Goal: Information Seeking & Learning: Learn about a topic

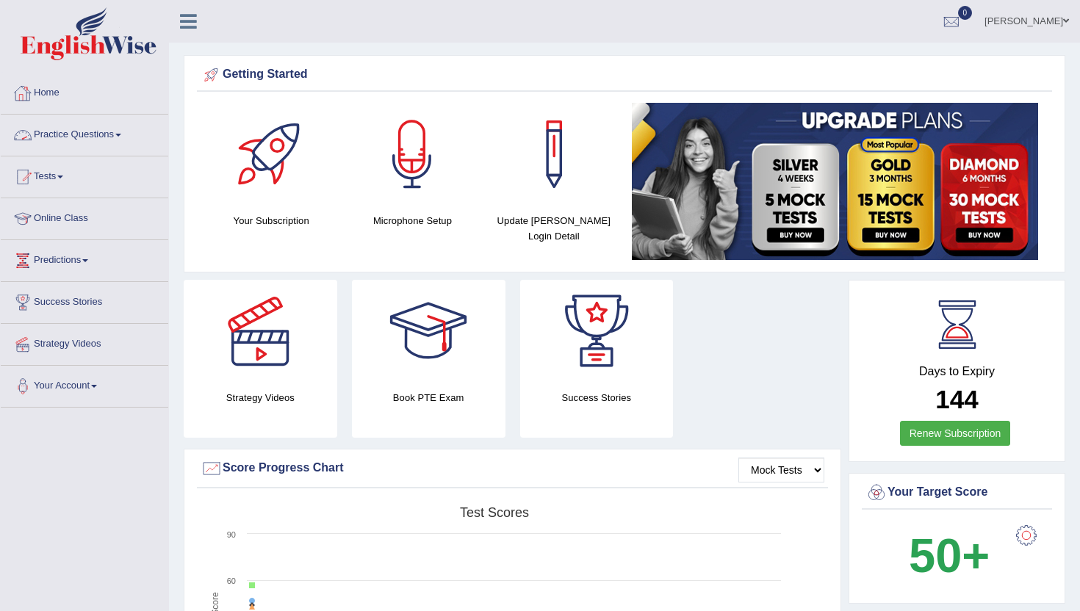
click at [104, 140] on link "Practice Questions" at bounding box center [84, 133] width 167 height 37
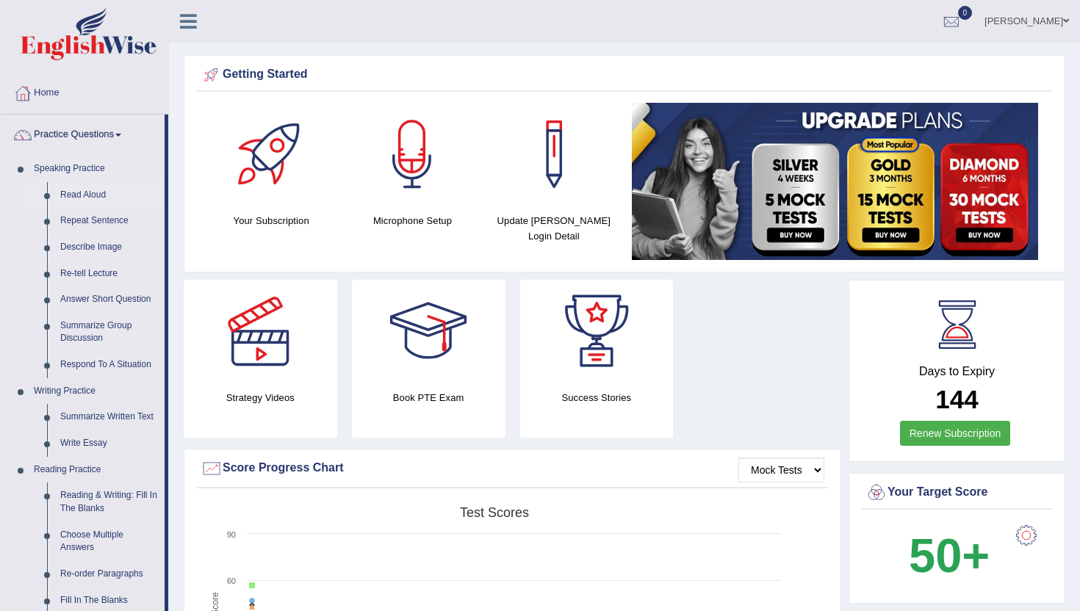
click at [92, 202] on link "Read Aloud" at bounding box center [109, 195] width 111 height 26
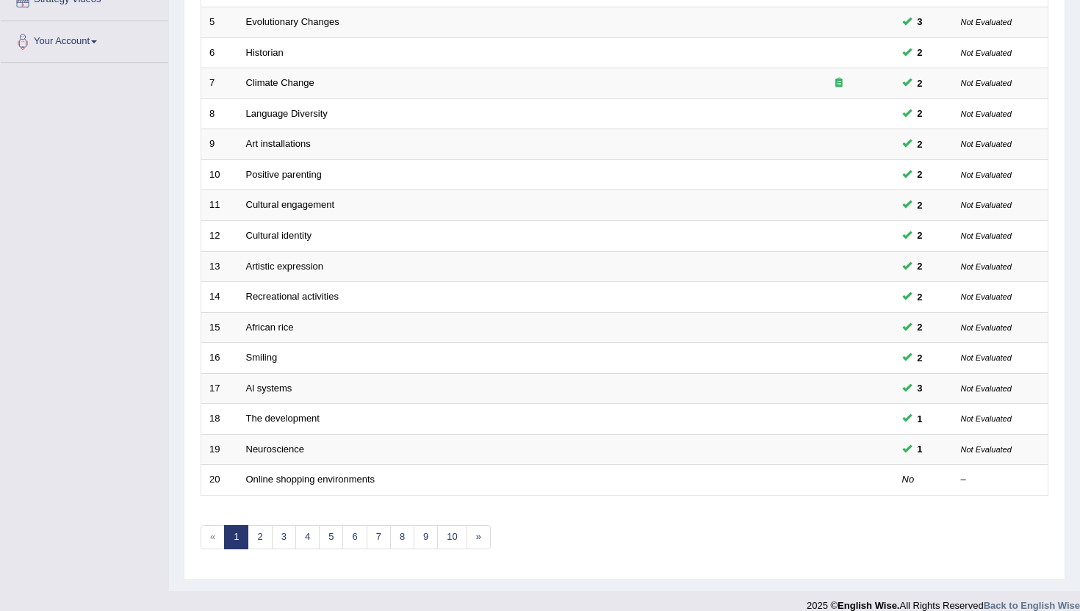
scroll to position [361, 0]
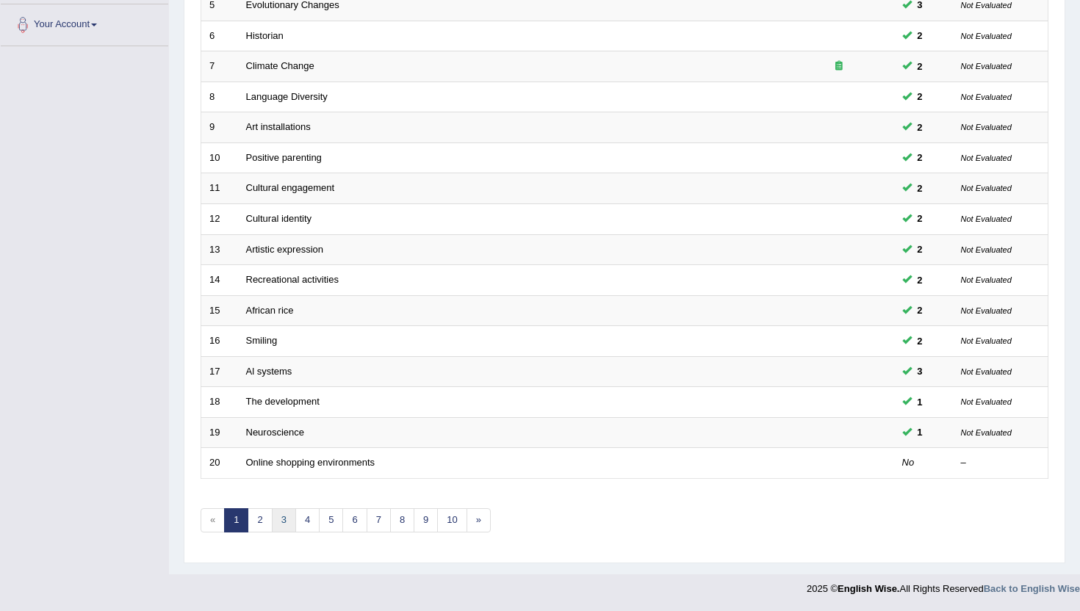
click at [283, 515] on link "3" at bounding box center [284, 520] width 24 height 24
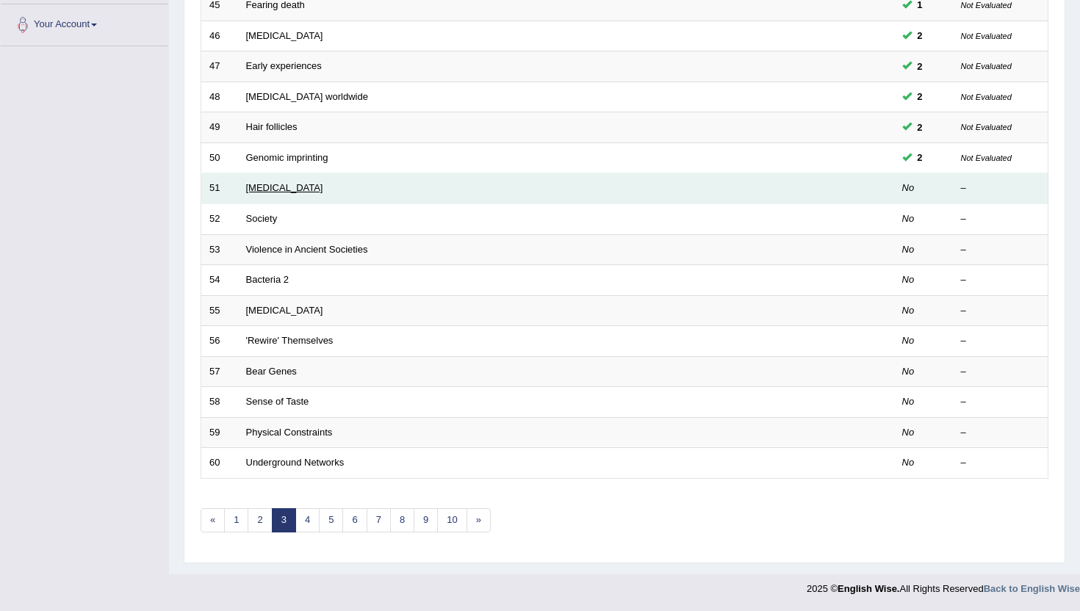
click at [272, 191] on link "Alzheimer's Disease" at bounding box center [284, 187] width 77 height 11
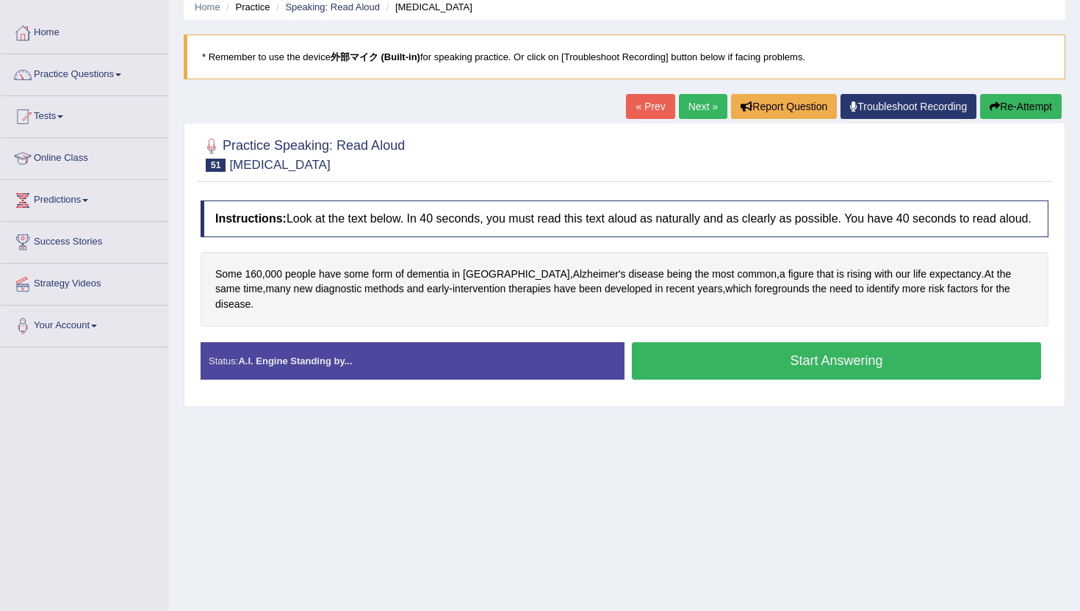
scroll to position [61, 0]
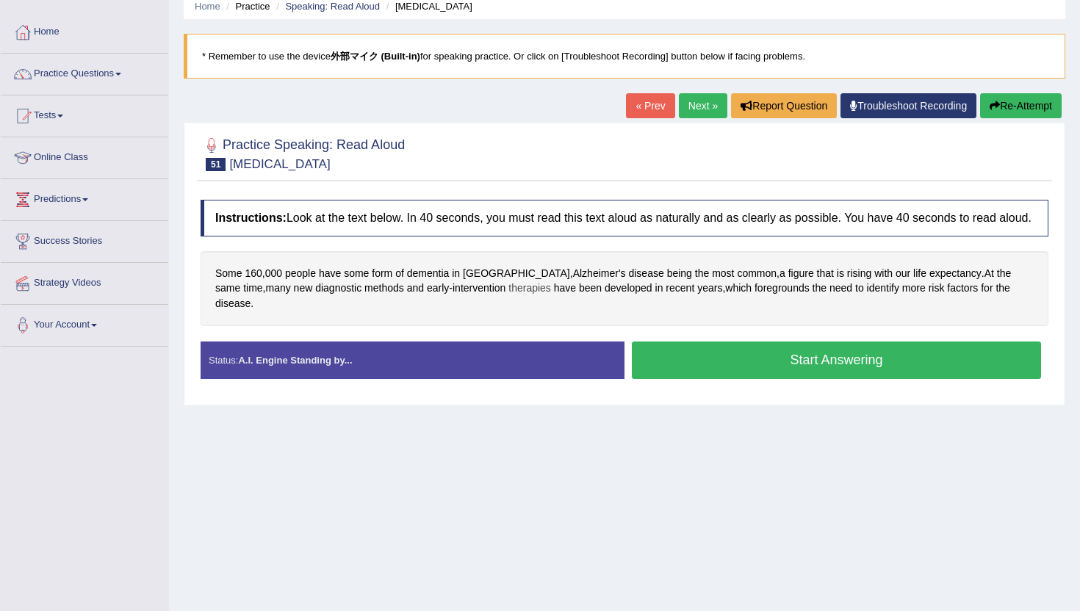
click at [508, 296] on span "therapies" at bounding box center [529, 288] width 43 height 15
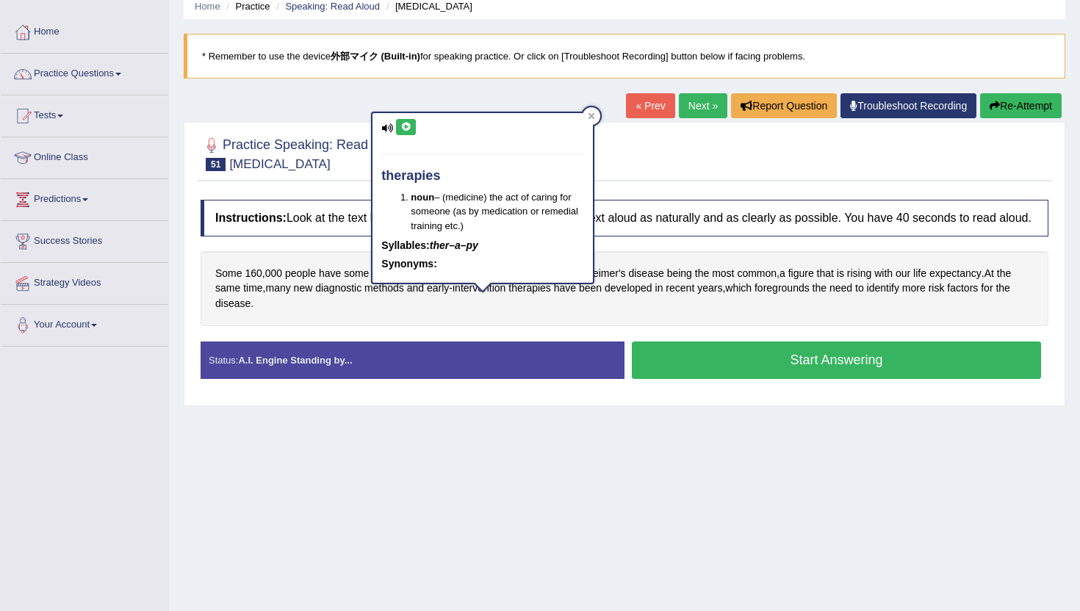
click at [408, 128] on icon at bounding box center [405, 127] width 11 height 9
click at [389, 438] on div "Home Practice Speaking: Read Aloud Alzheimer's Disease * Remember to use the de…" at bounding box center [624, 306] width 911 height 734
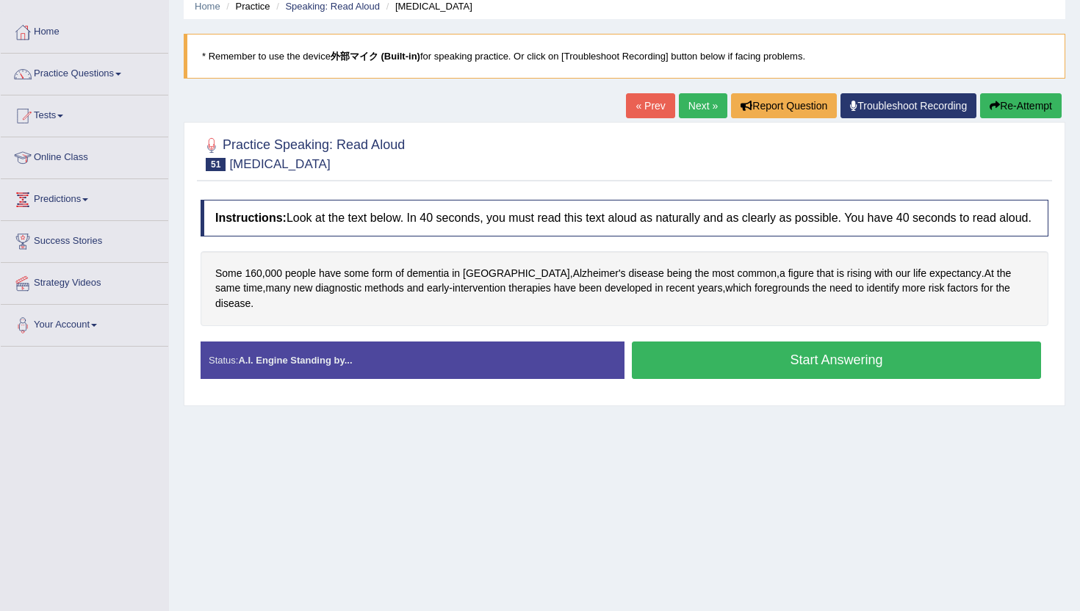
click at [778, 367] on button "Start Answering" at bounding box center [836, 360] width 409 height 37
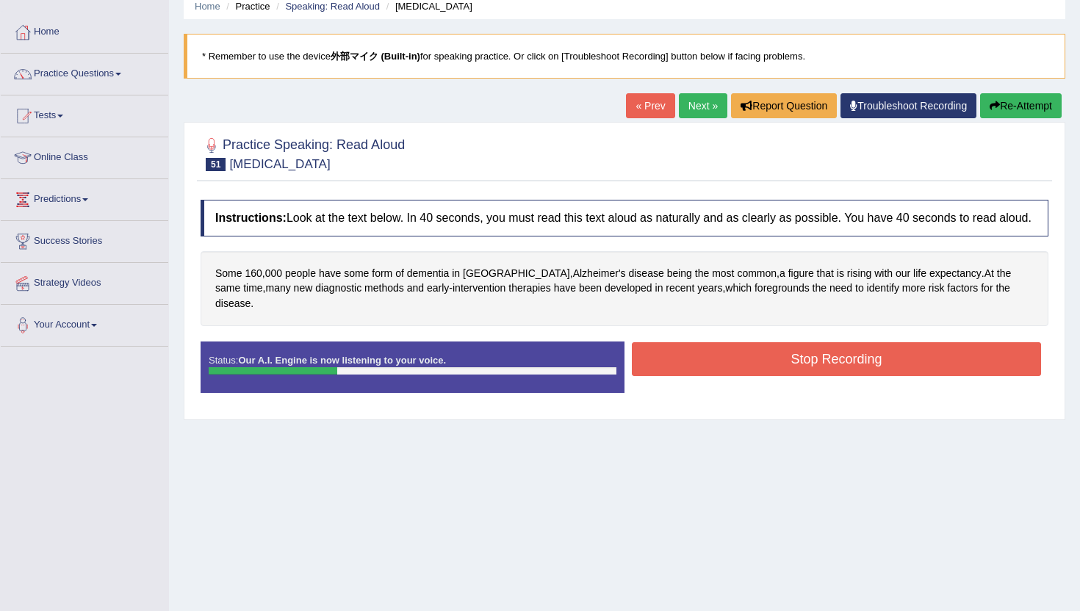
click at [1005, 106] on button "Re-Attempt" at bounding box center [1021, 105] width 82 height 25
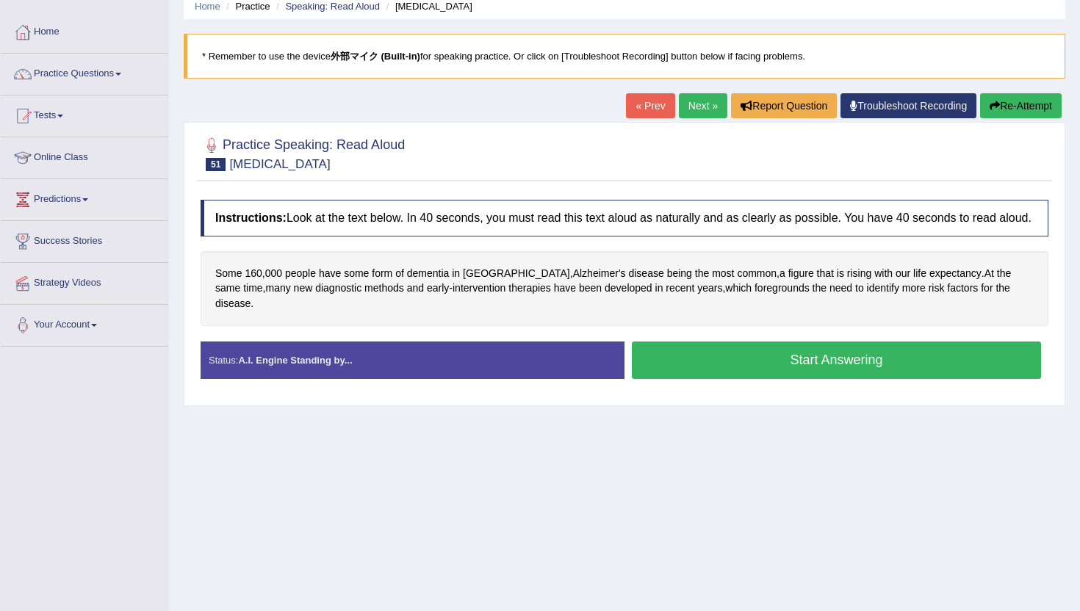
click at [792, 372] on button "Start Answering" at bounding box center [836, 360] width 409 height 37
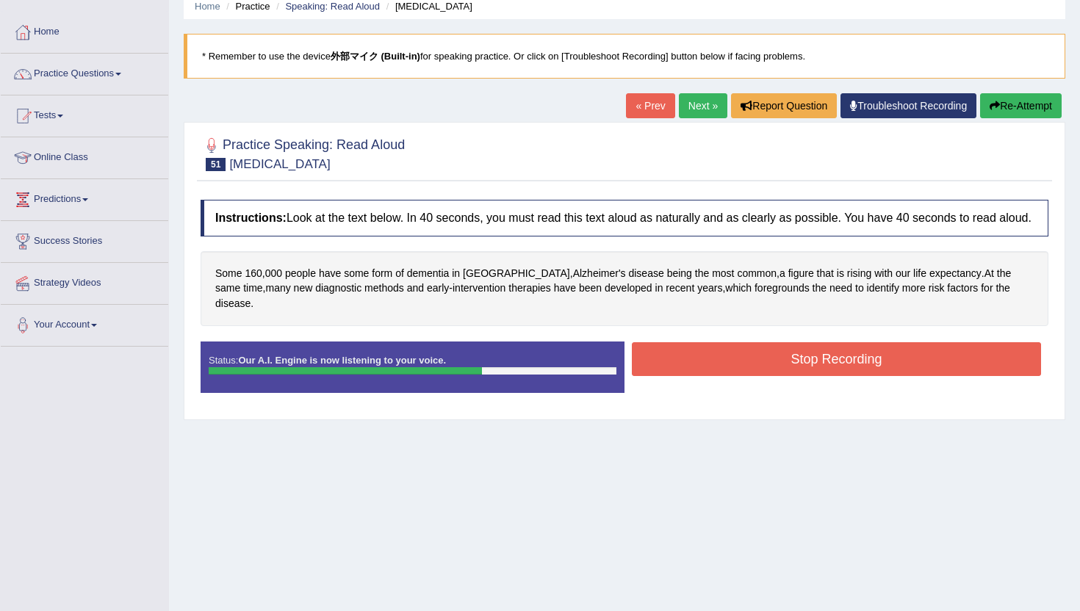
click at [792, 372] on button "Stop Recording" at bounding box center [836, 359] width 409 height 34
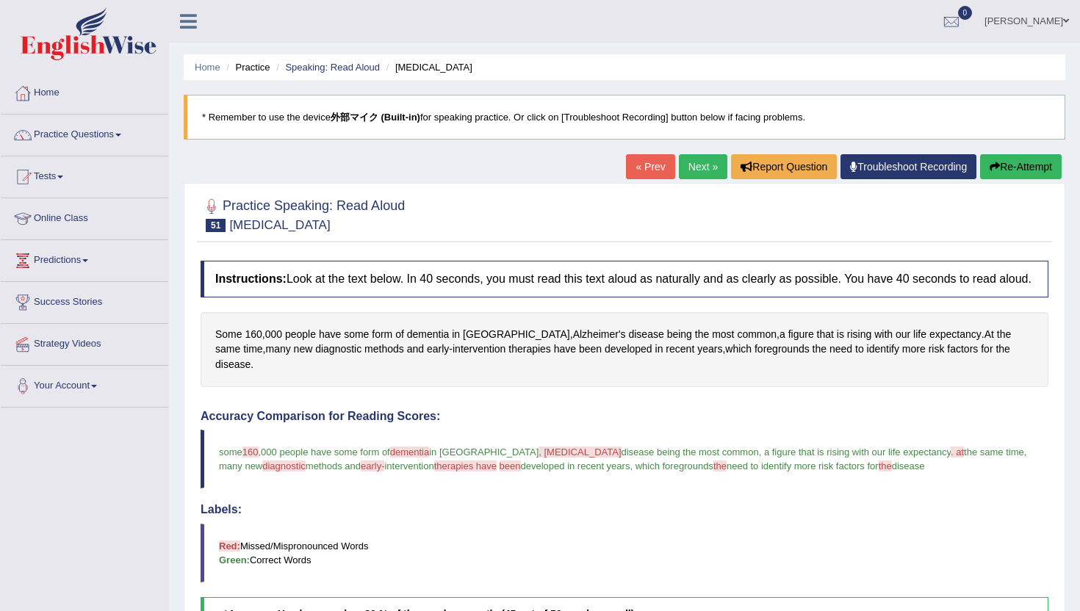
click at [696, 170] on link "Next »" at bounding box center [703, 166] width 48 height 25
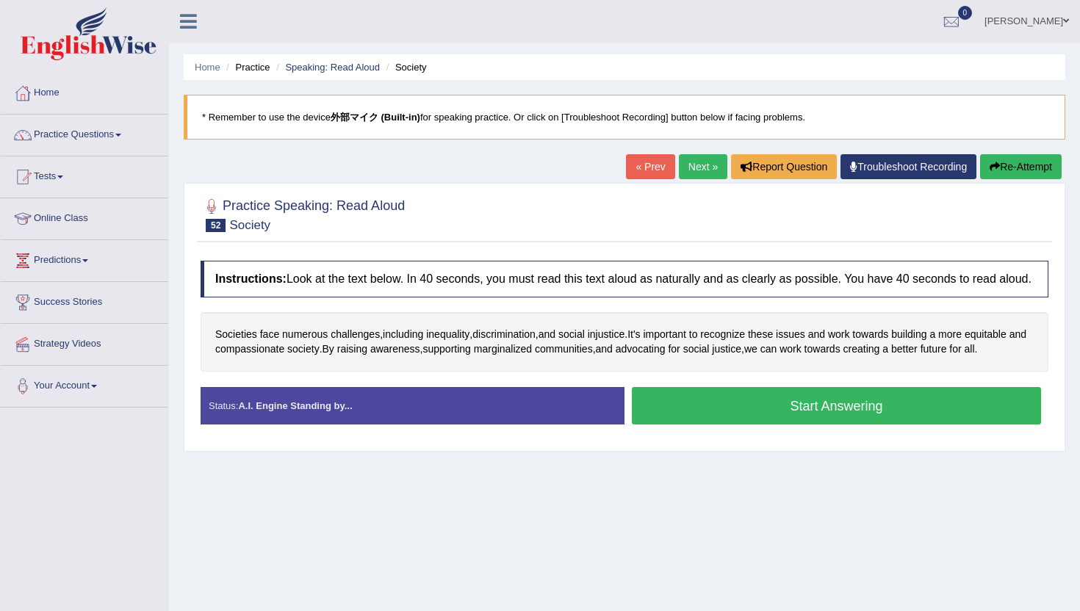
click at [689, 419] on button "Start Answering" at bounding box center [836, 405] width 409 height 37
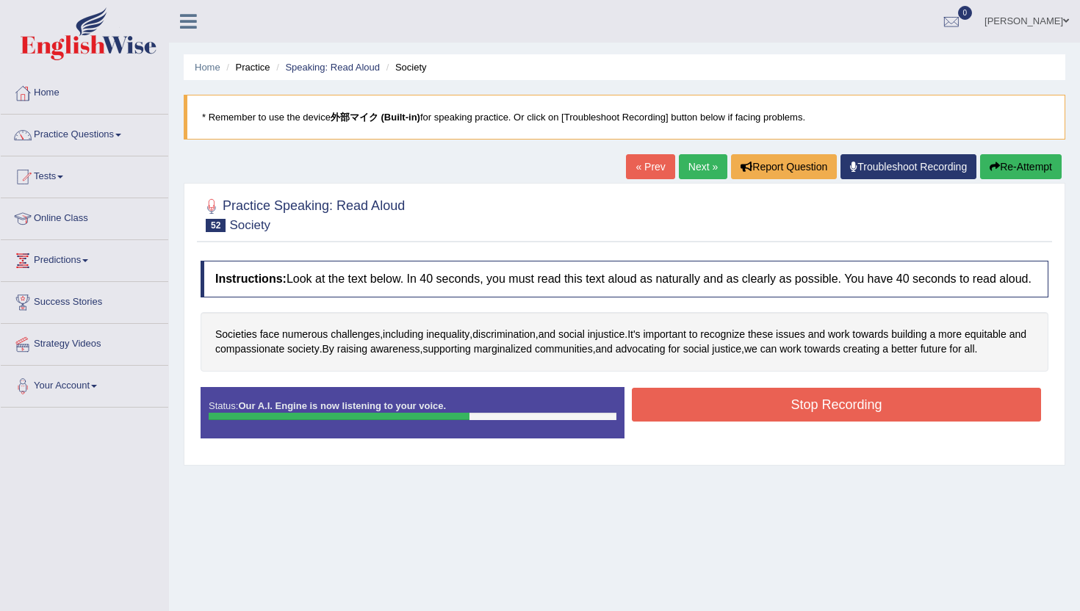
click at [689, 419] on button "Stop Recording" at bounding box center [836, 405] width 409 height 34
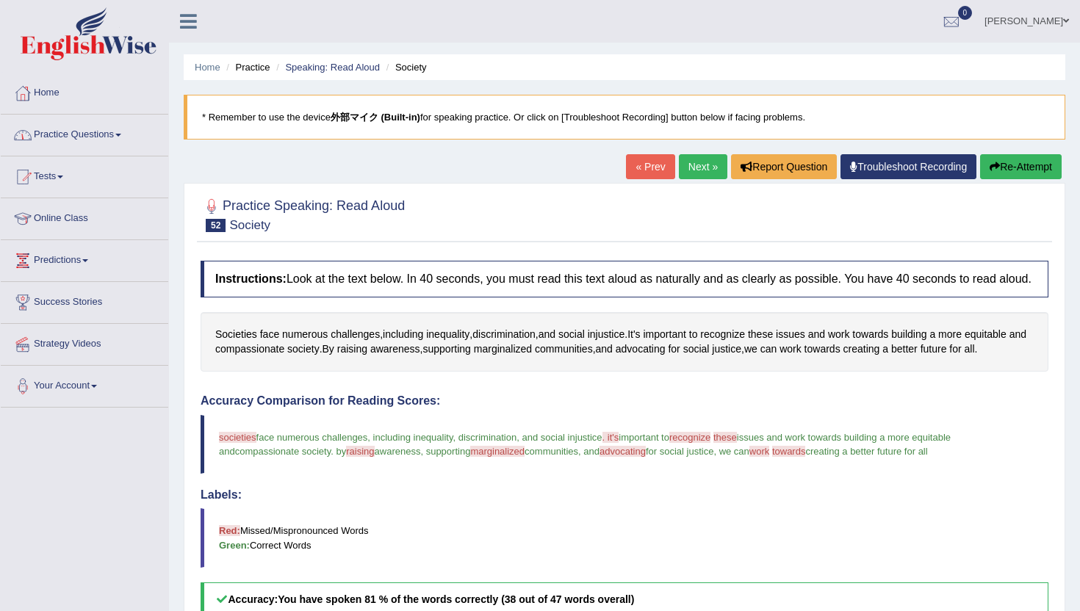
click at [75, 131] on link "Practice Questions" at bounding box center [84, 133] width 167 height 37
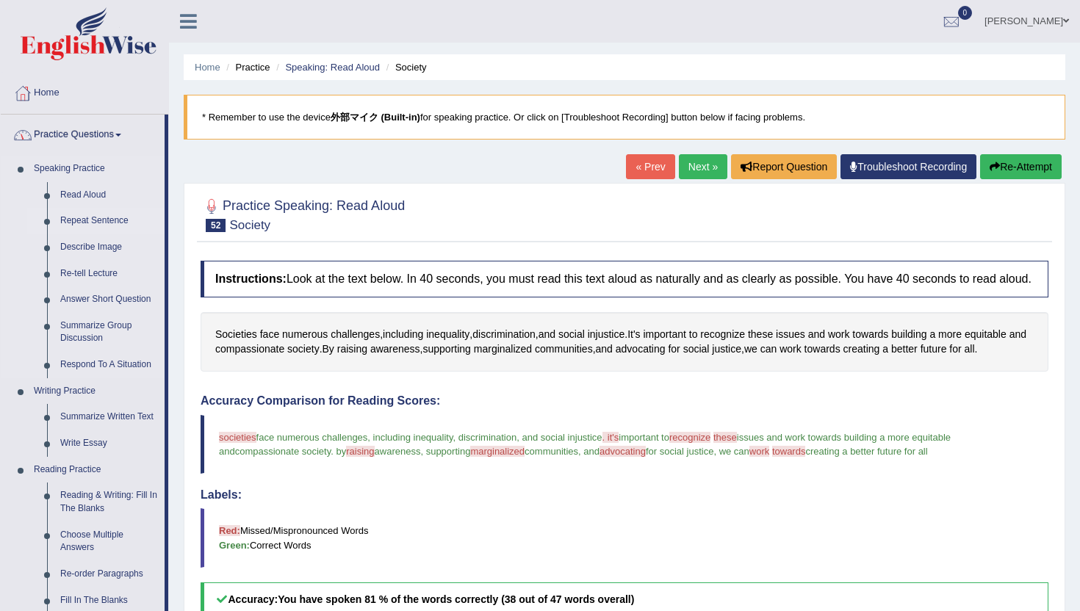
click at [72, 221] on link "Repeat Sentence" at bounding box center [109, 221] width 111 height 26
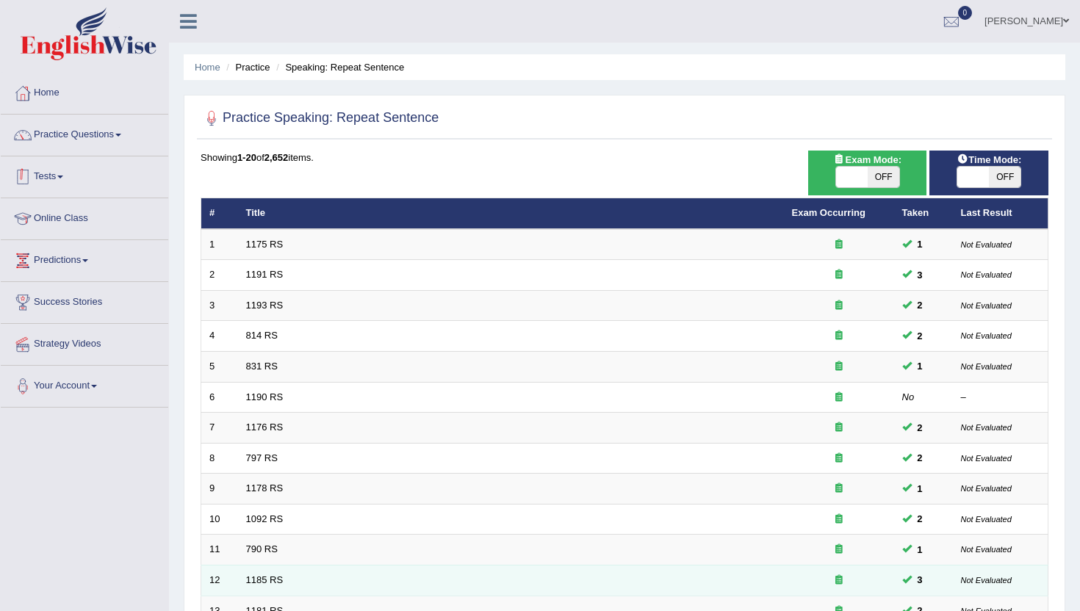
scroll to position [361, 0]
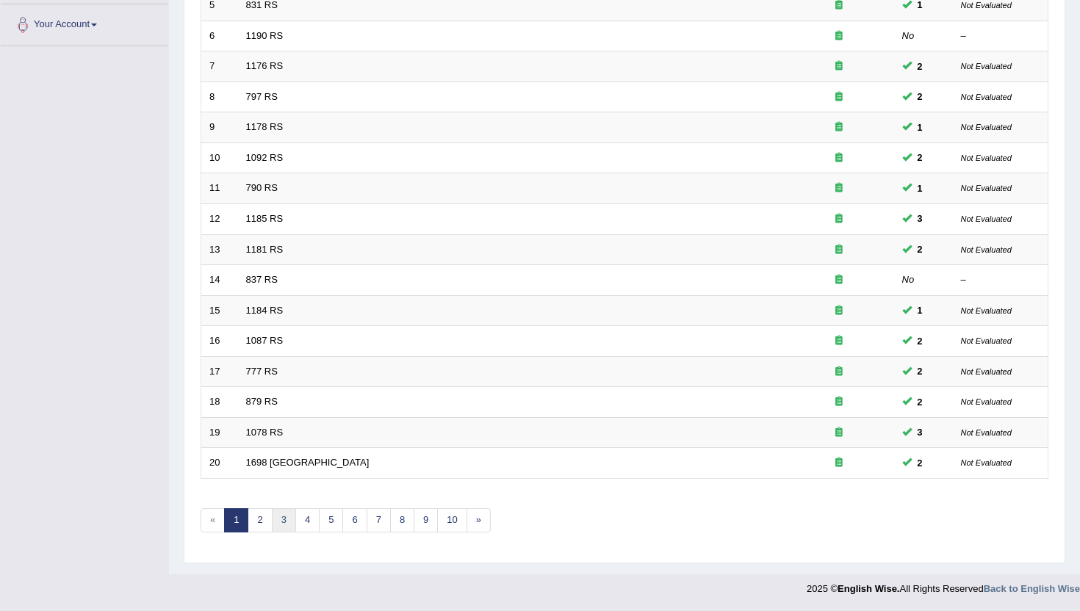
click at [283, 513] on link "3" at bounding box center [284, 520] width 24 height 24
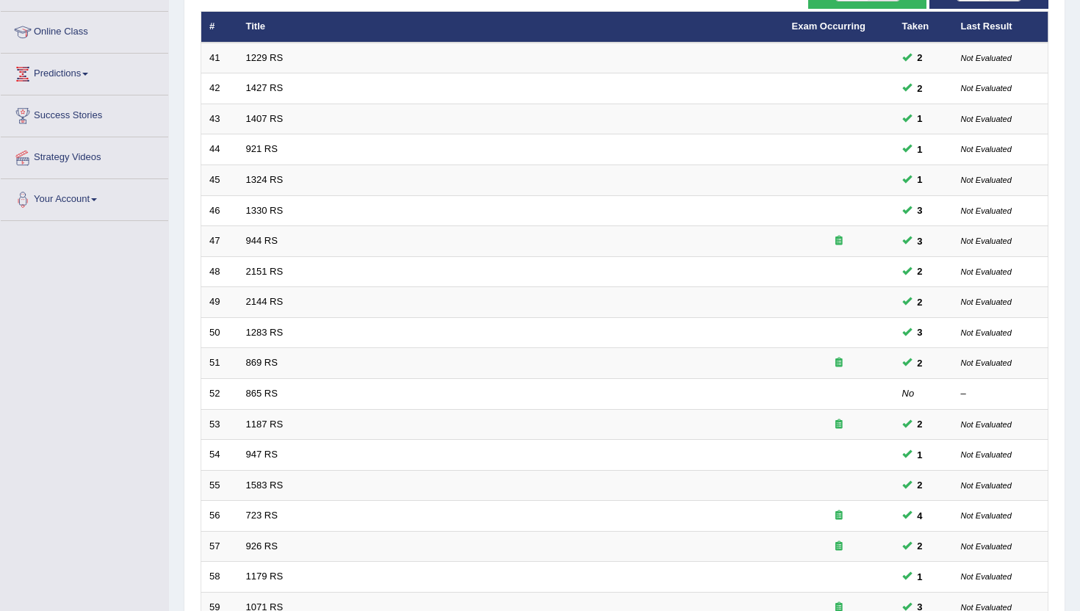
scroll to position [361, 0]
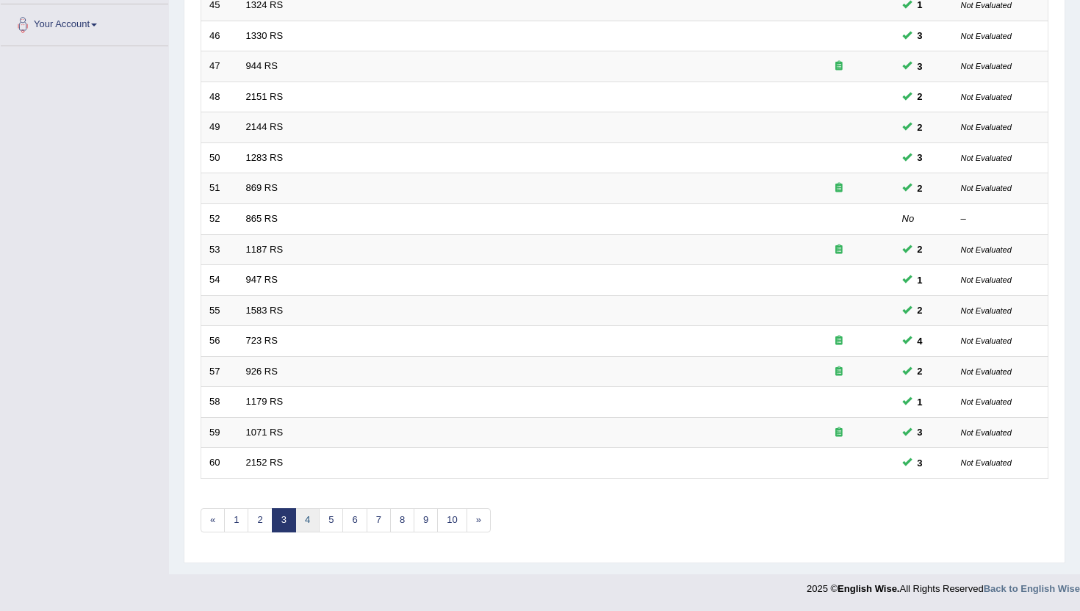
click at [309, 530] on link "4" at bounding box center [307, 520] width 24 height 24
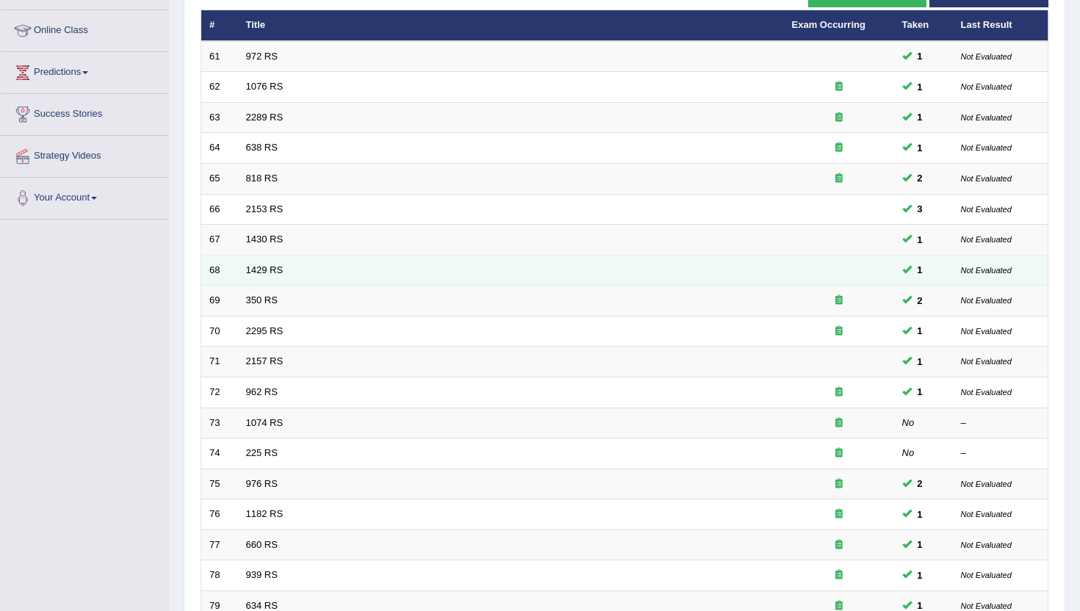
scroll to position [361, 0]
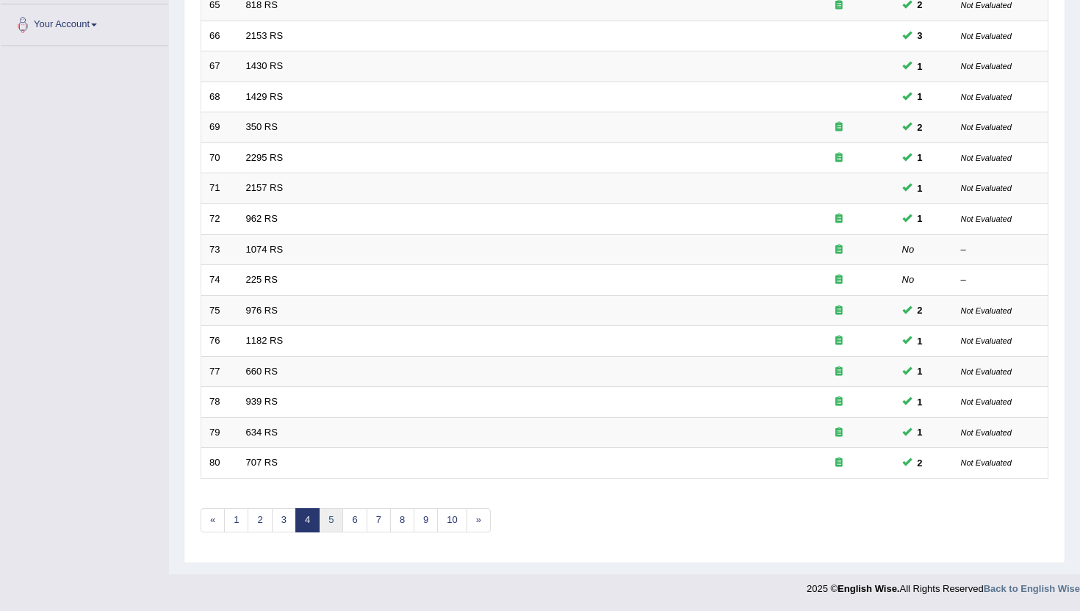
click at [325, 526] on link "5" at bounding box center [331, 520] width 24 height 24
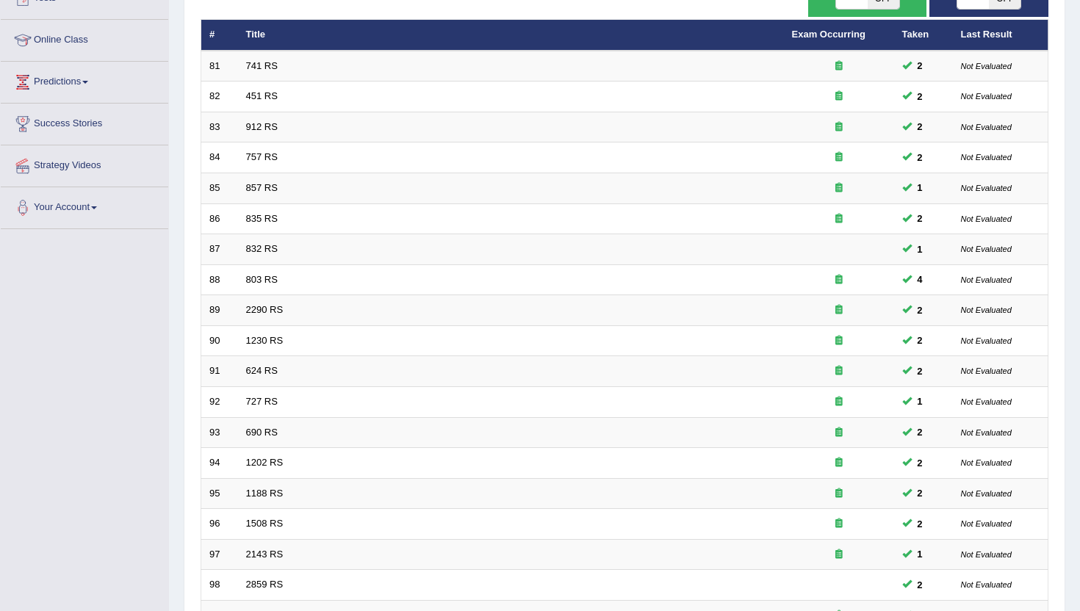
scroll to position [361, 0]
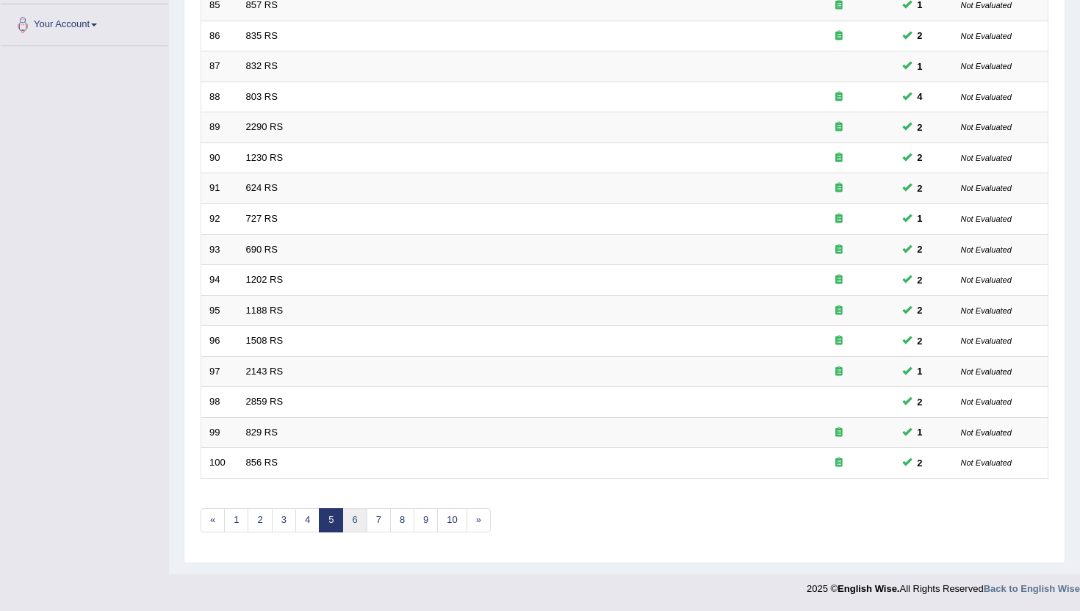
click at [355, 526] on link "6" at bounding box center [354, 520] width 24 height 24
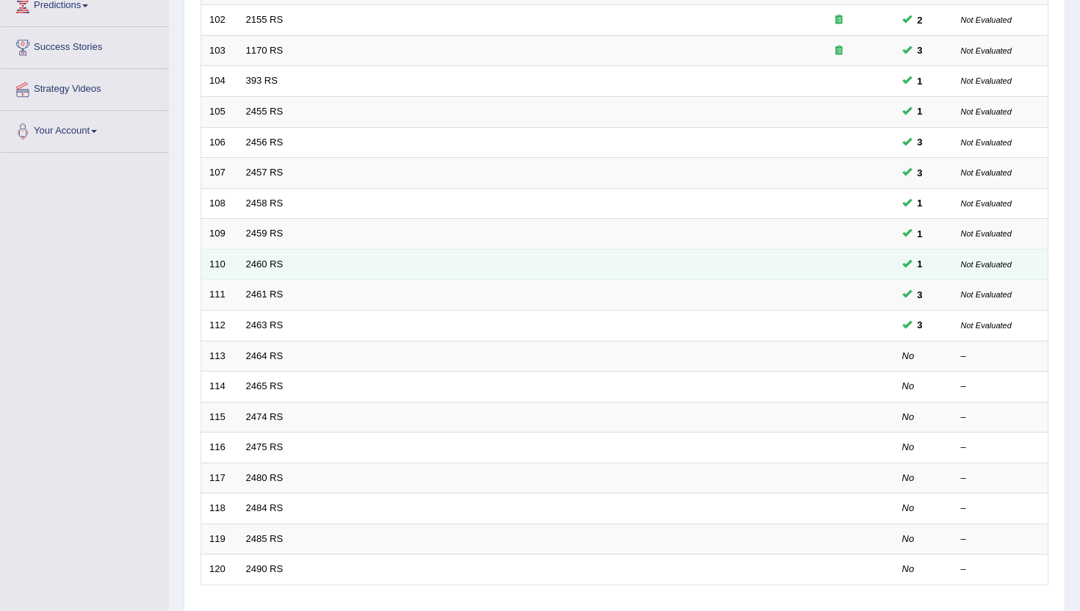
scroll to position [361, 0]
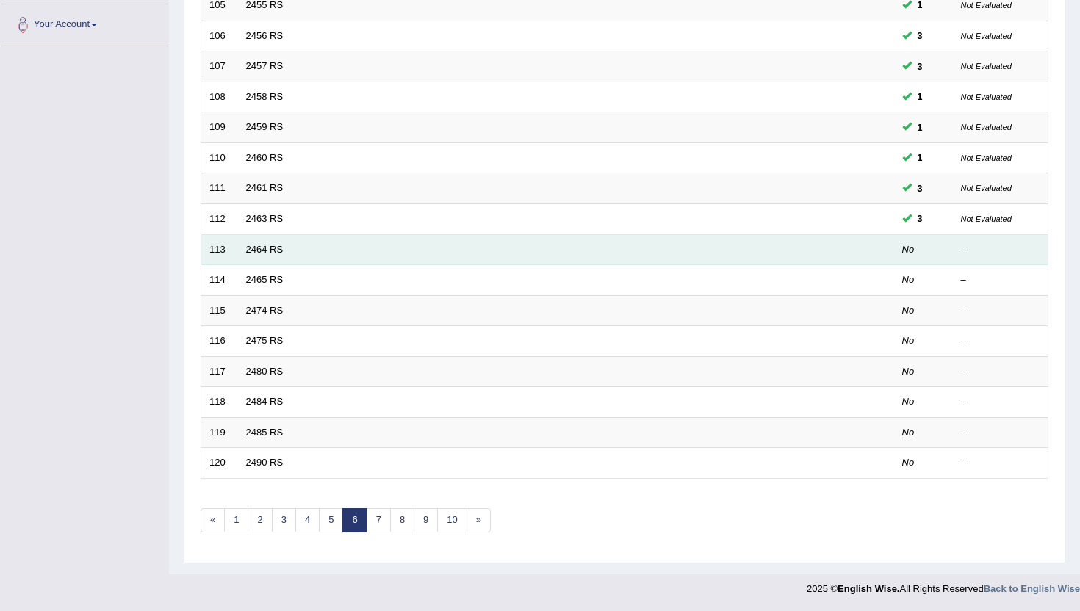
click at [225, 245] on td "113" at bounding box center [219, 249] width 37 height 31
click at [256, 252] on link "2464 RS" at bounding box center [264, 249] width 37 height 11
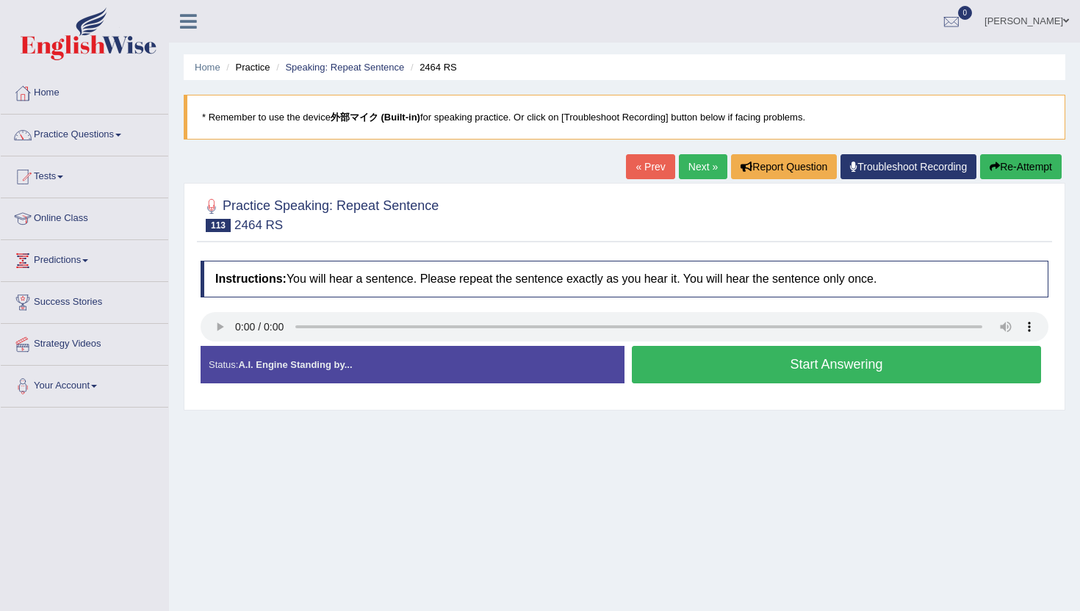
click at [718, 375] on button "Start Answering" at bounding box center [836, 364] width 409 height 37
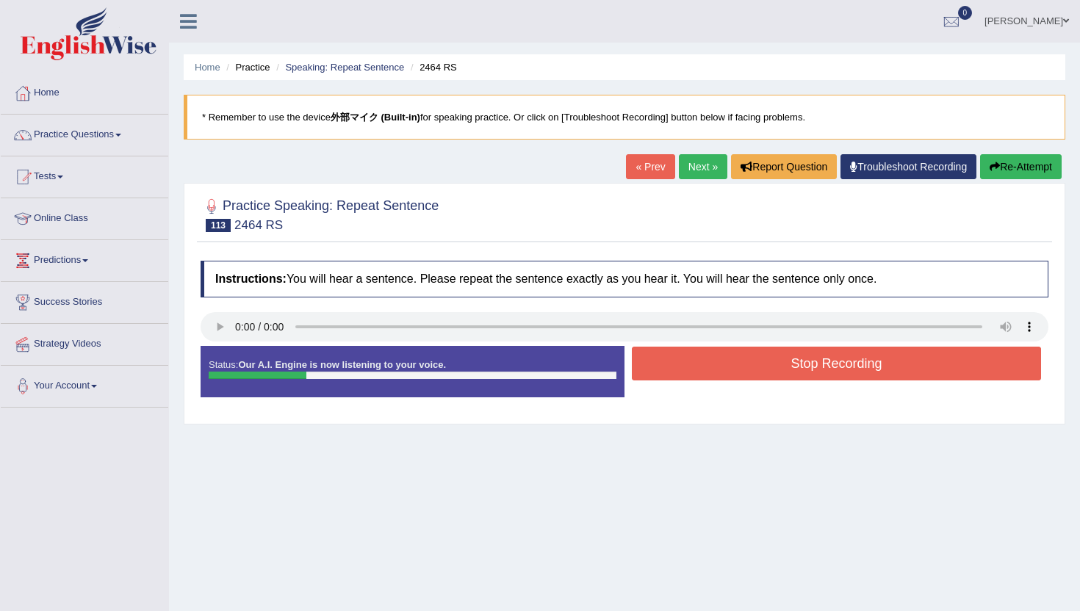
click at [1000, 167] on button "Re-Attempt" at bounding box center [1021, 166] width 82 height 25
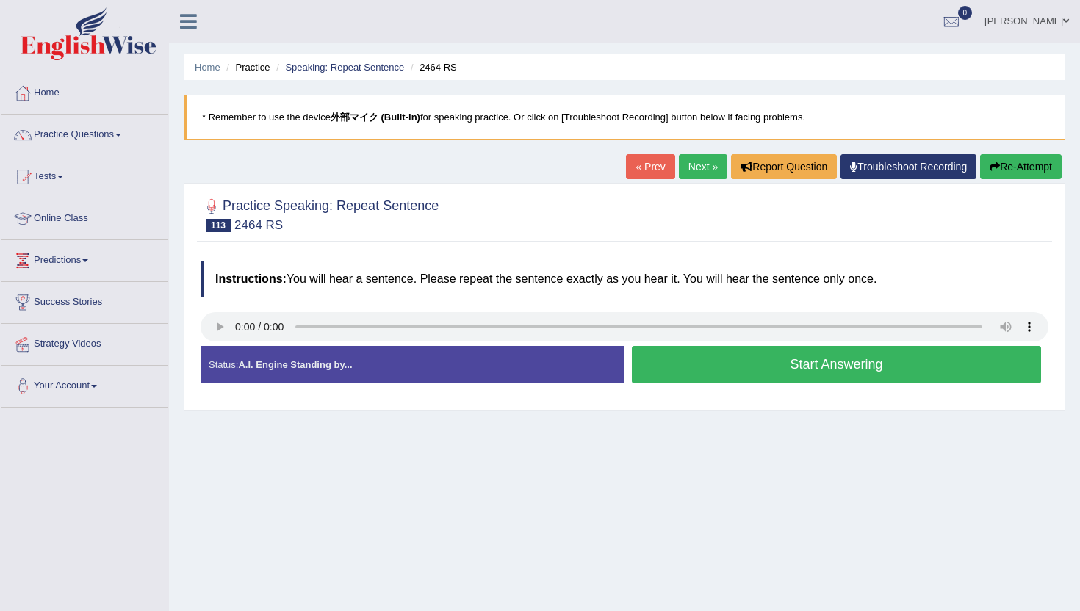
click at [698, 380] on button "Start Answering" at bounding box center [836, 364] width 409 height 37
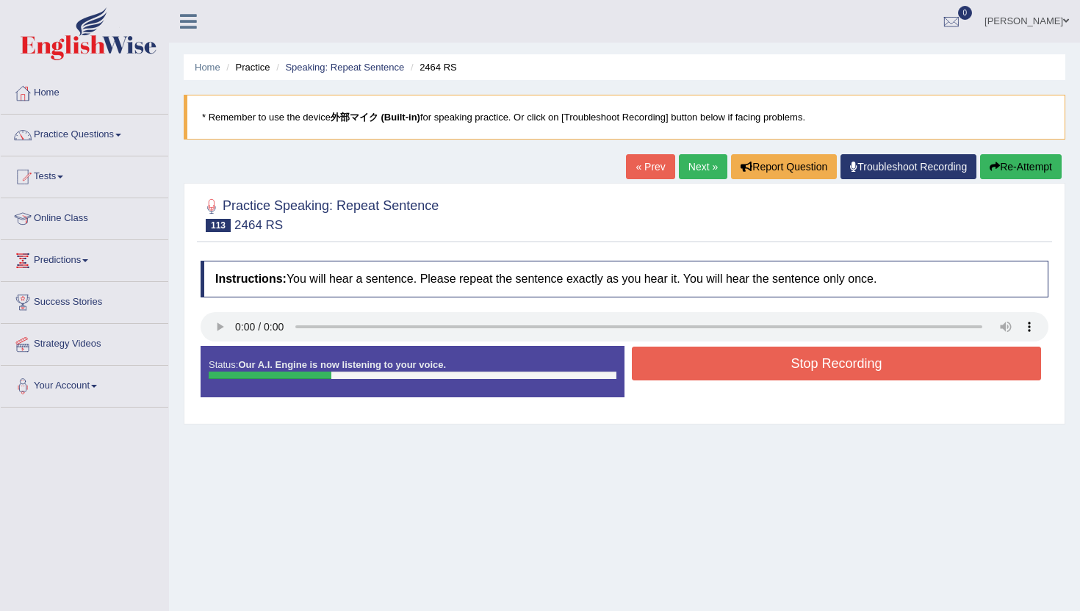
click at [1025, 169] on button "Re-Attempt" at bounding box center [1021, 166] width 82 height 25
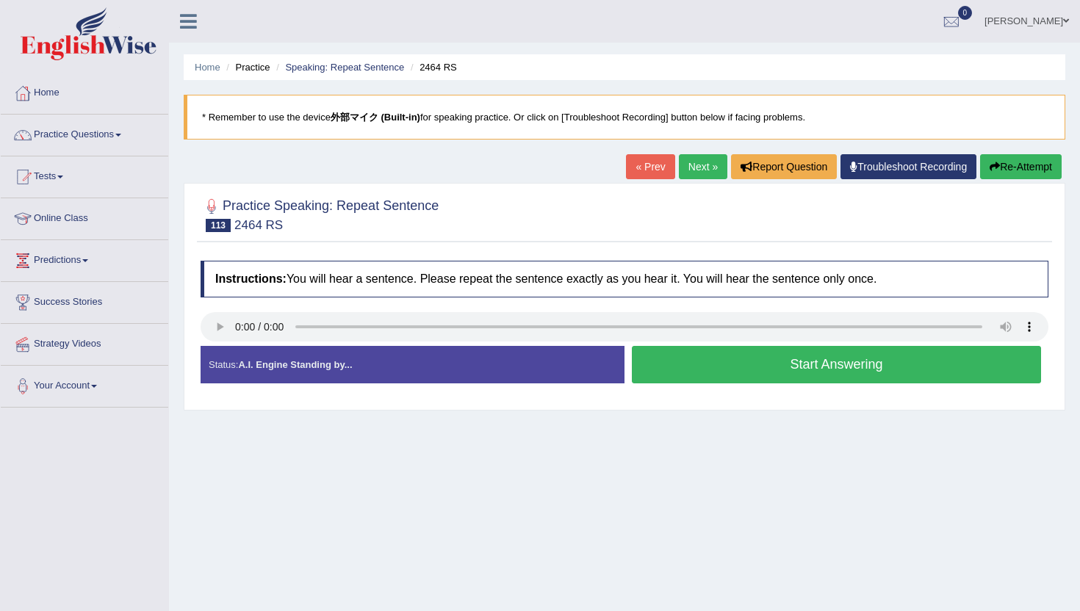
click at [754, 371] on button "Start Answering" at bounding box center [836, 364] width 409 height 37
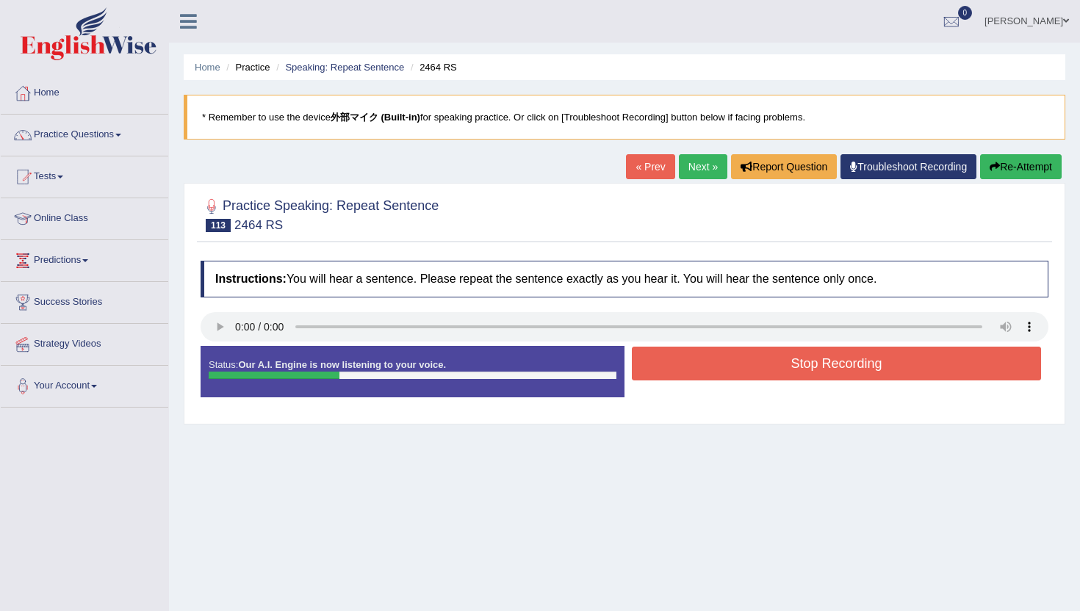
click at [754, 371] on button "Stop Recording" at bounding box center [836, 364] width 409 height 34
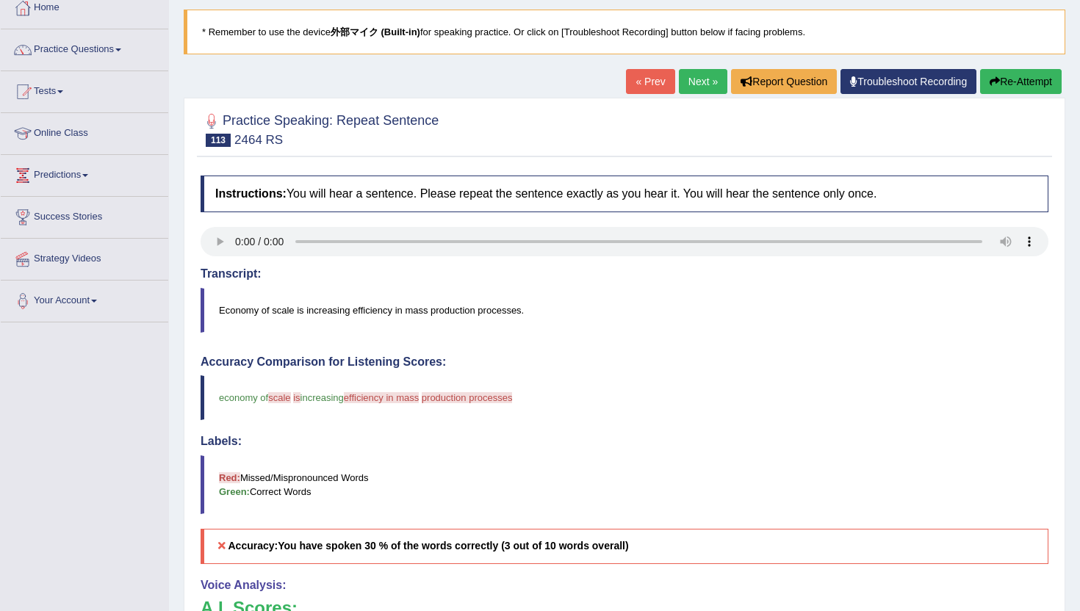
scroll to position [84, 0]
click at [701, 82] on link "Next »" at bounding box center [703, 82] width 48 height 25
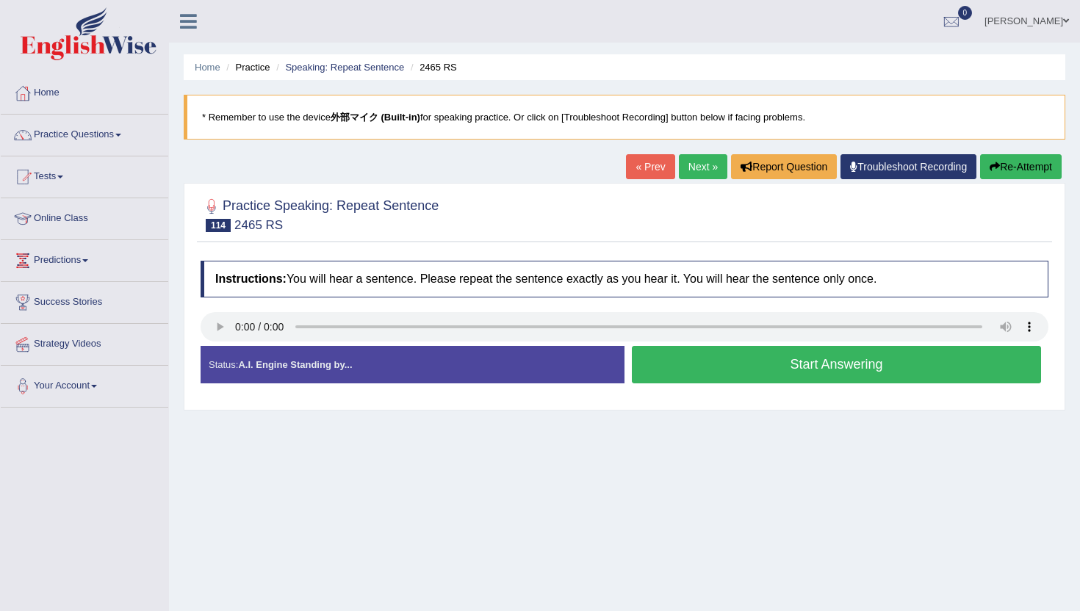
click at [743, 369] on button "Start Answering" at bounding box center [836, 364] width 409 height 37
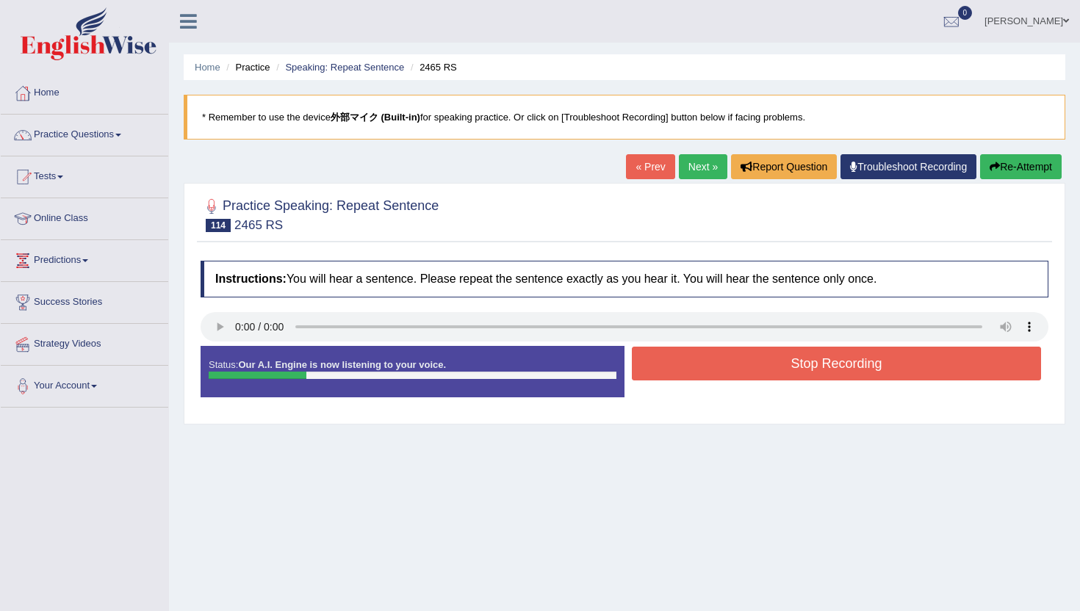
click at [743, 369] on button "Stop Recording" at bounding box center [836, 364] width 409 height 34
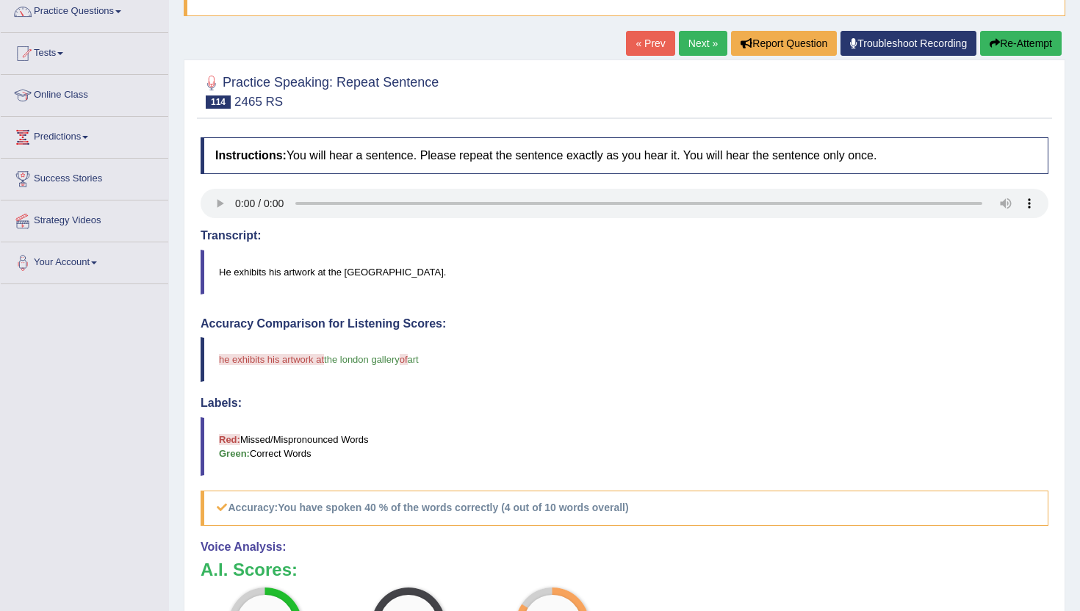
scroll to position [123, 0]
click at [690, 52] on link "Next »" at bounding box center [703, 44] width 48 height 25
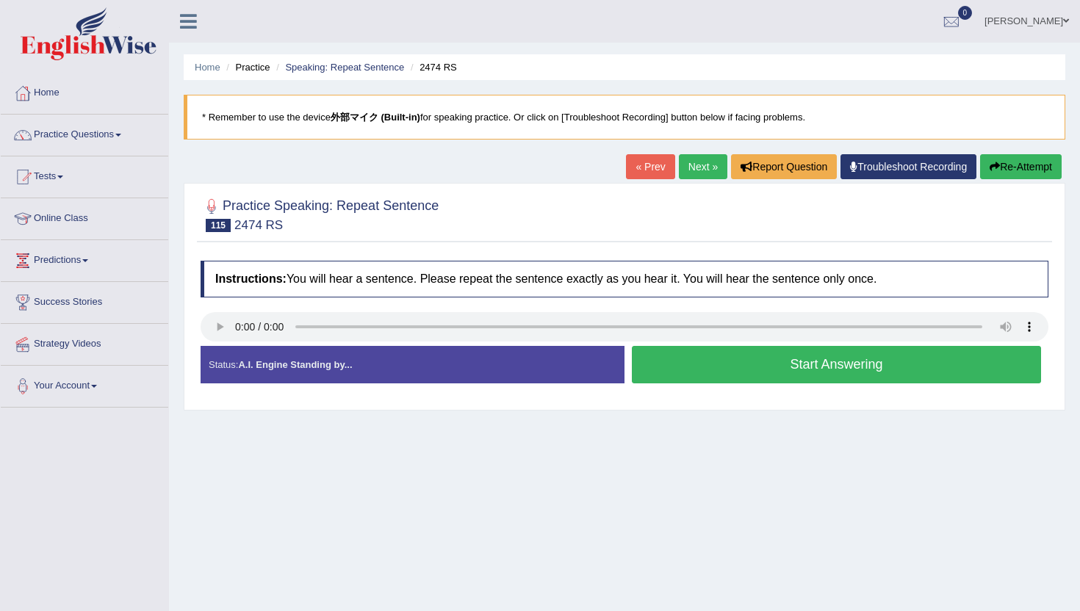
click at [1036, 173] on button "Re-Attempt" at bounding box center [1021, 166] width 82 height 25
click at [748, 366] on button "Start Answering" at bounding box center [836, 364] width 409 height 37
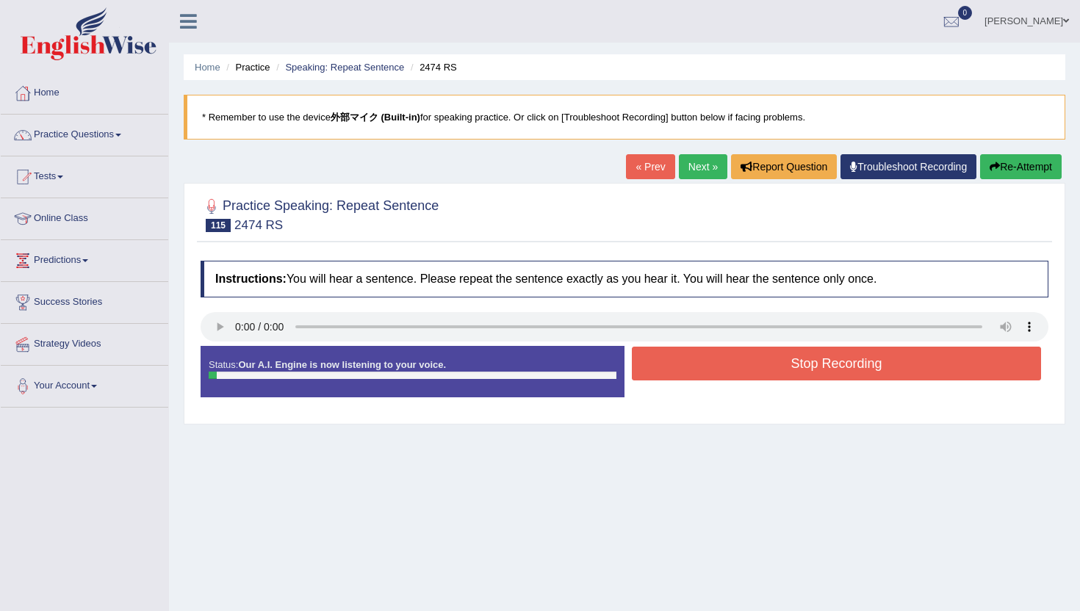
click at [748, 366] on button "Stop Recording" at bounding box center [836, 364] width 409 height 34
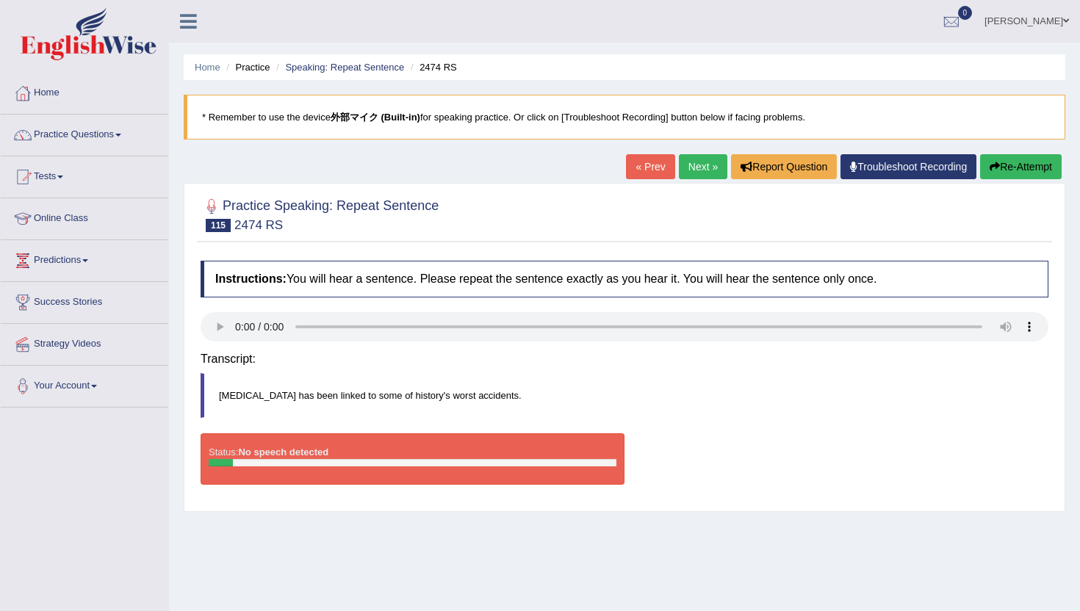
click at [748, 366] on div "Instructions: You will hear a sentence. Please repeat the sentence exactly as y…" at bounding box center [624, 378] width 855 height 250
click at [698, 173] on link "Next »" at bounding box center [703, 166] width 48 height 25
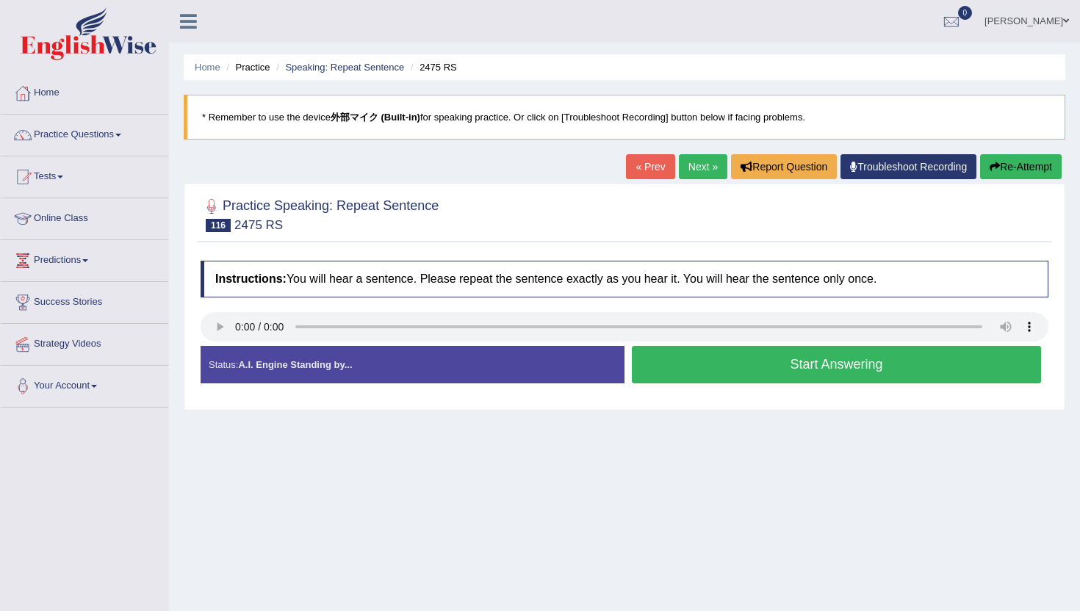
drag, startPoint x: 781, startPoint y: 366, endPoint x: 427, endPoint y: 517, distance: 384.0
click at [427, 517] on div "Home Practice Speaking: Repeat Sentence 2475 RS * Remember to use the device 外部…" at bounding box center [624, 367] width 911 height 734
click at [713, 367] on button "Start Answering" at bounding box center [836, 364] width 409 height 37
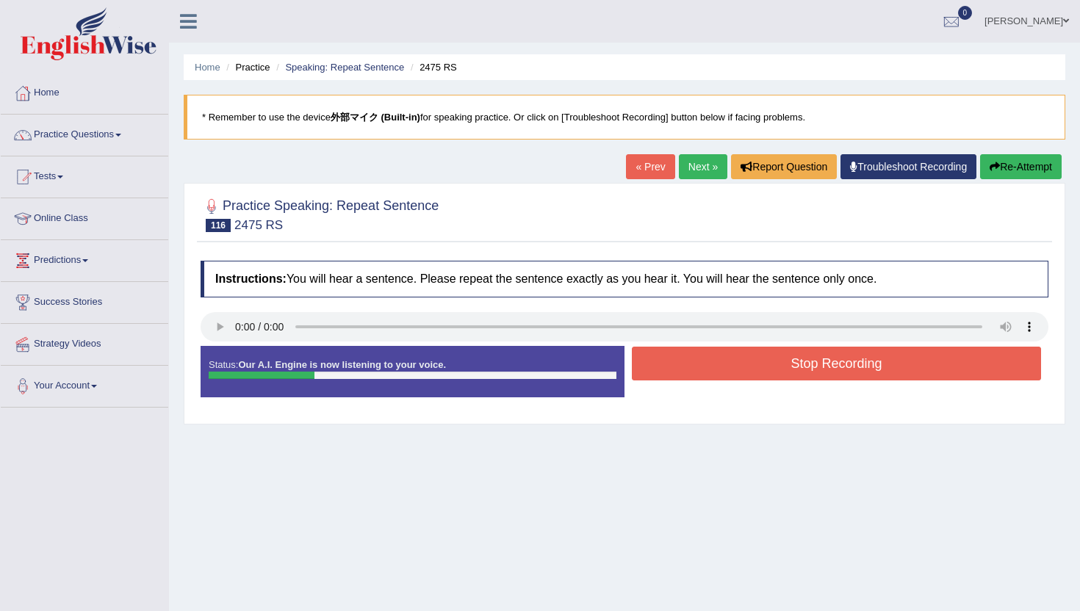
click at [713, 367] on button "Stop Recording" at bounding box center [836, 364] width 409 height 34
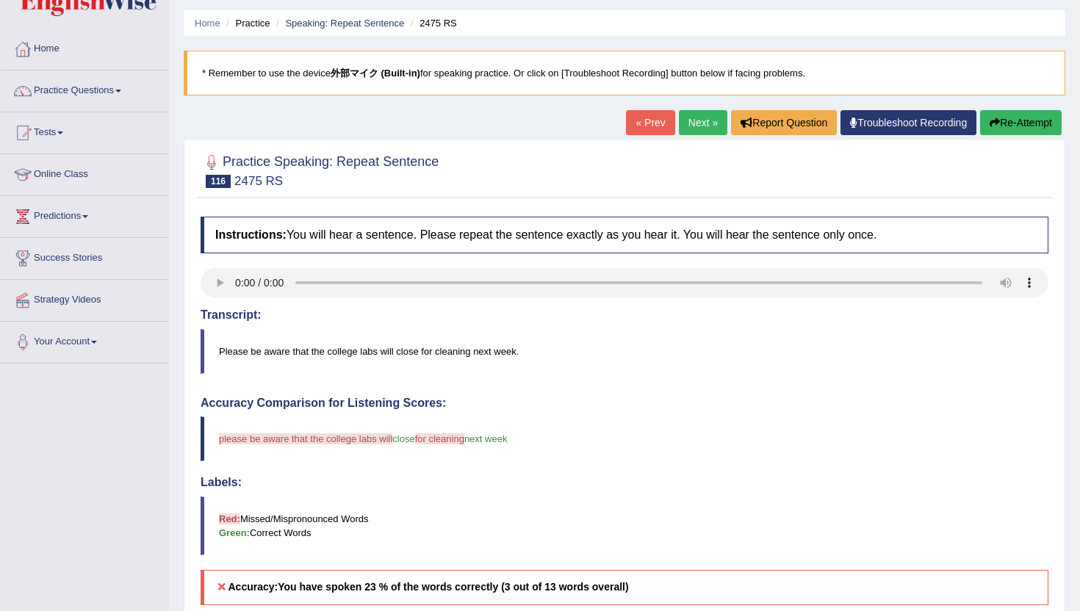
scroll to position [67, 0]
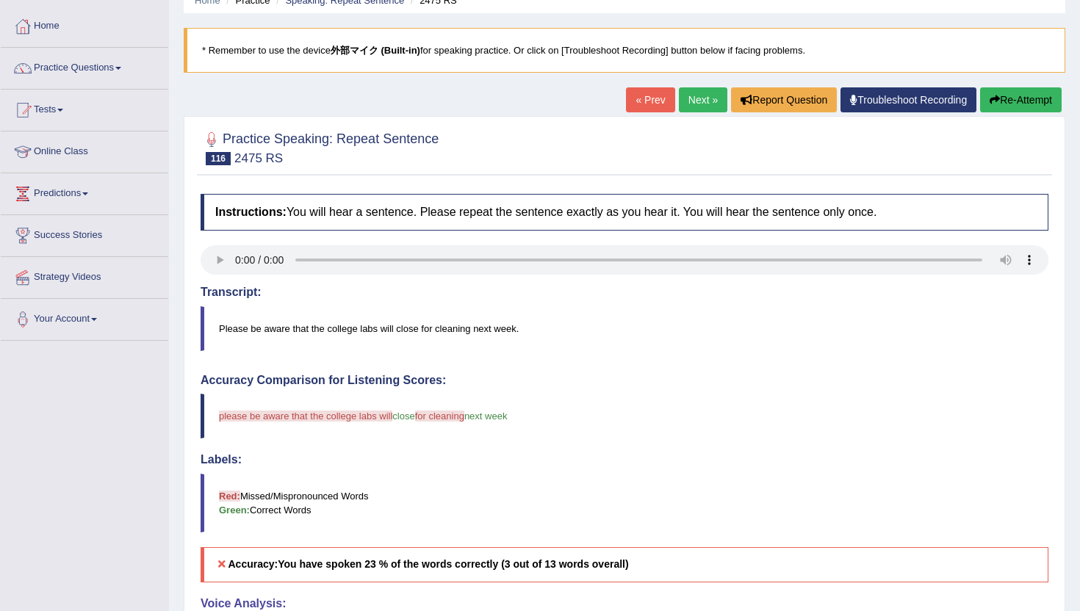
click at [995, 101] on button "Re-Attempt" at bounding box center [1021, 99] width 82 height 25
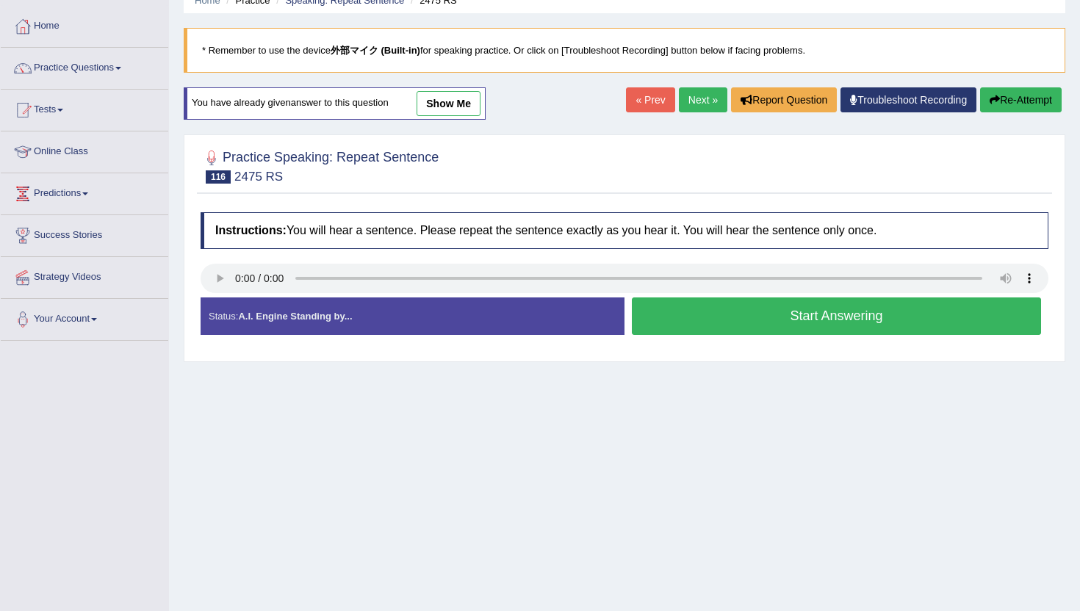
click at [725, 325] on button "Start Answering" at bounding box center [836, 315] width 409 height 37
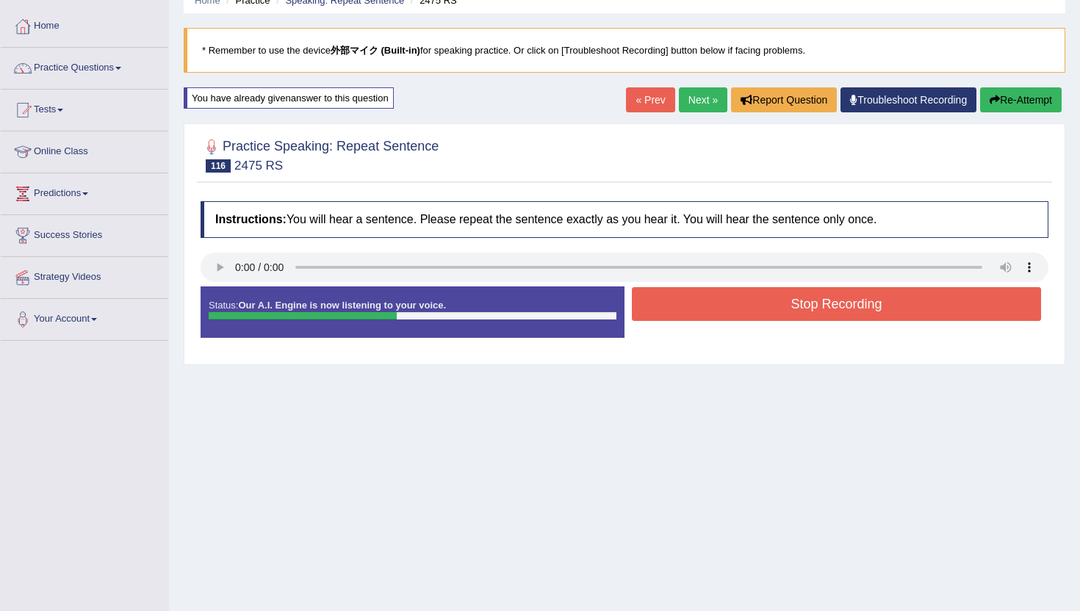
click at [728, 307] on button "Stop Recording" at bounding box center [836, 304] width 409 height 34
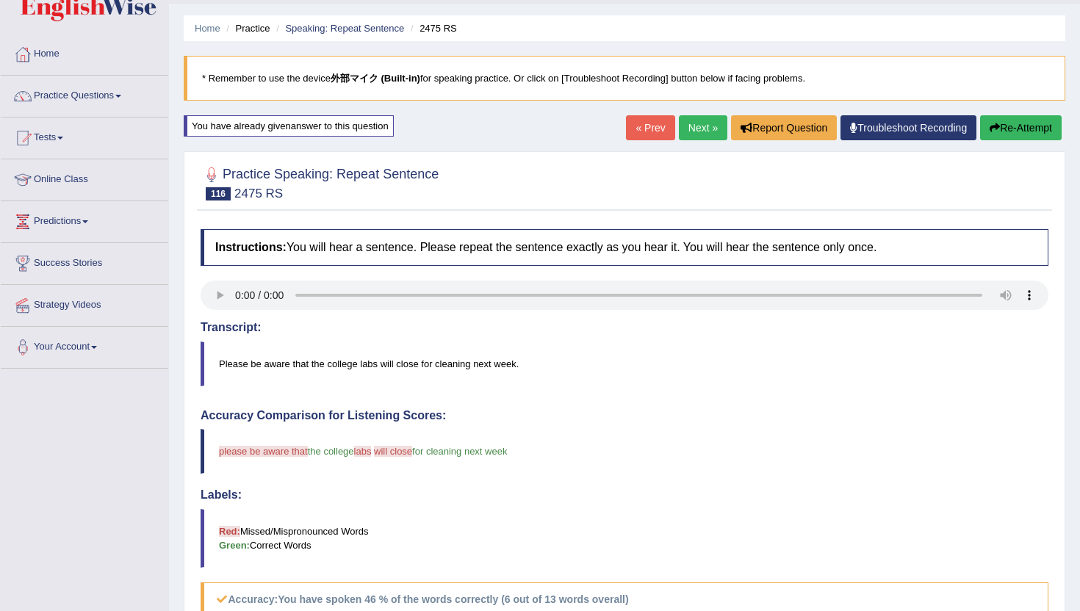
scroll to position [37, 0]
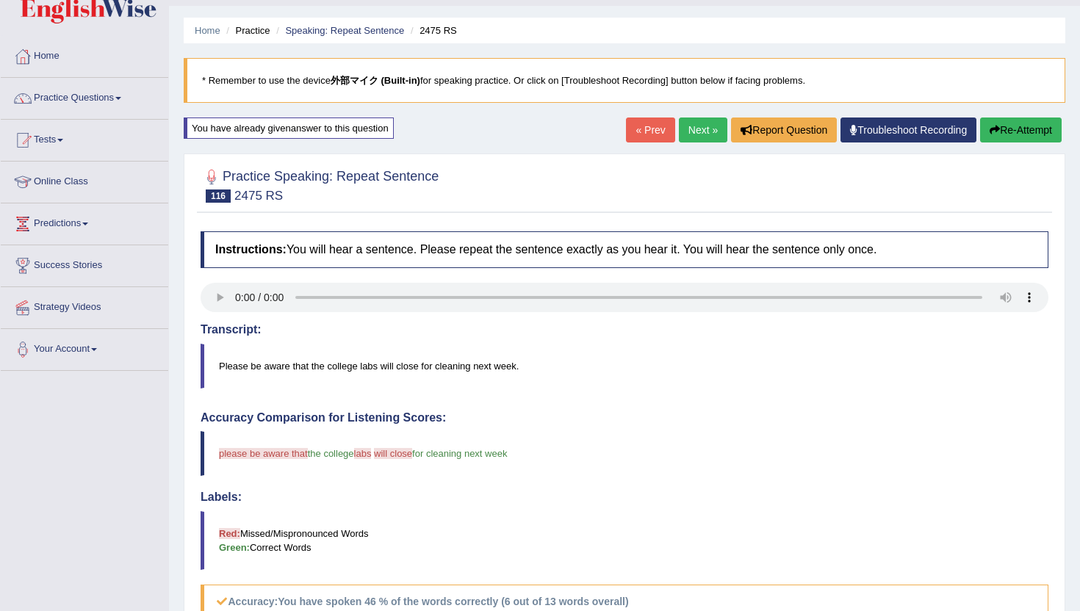
click at [688, 137] on link "Next »" at bounding box center [703, 130] width 48 height 25
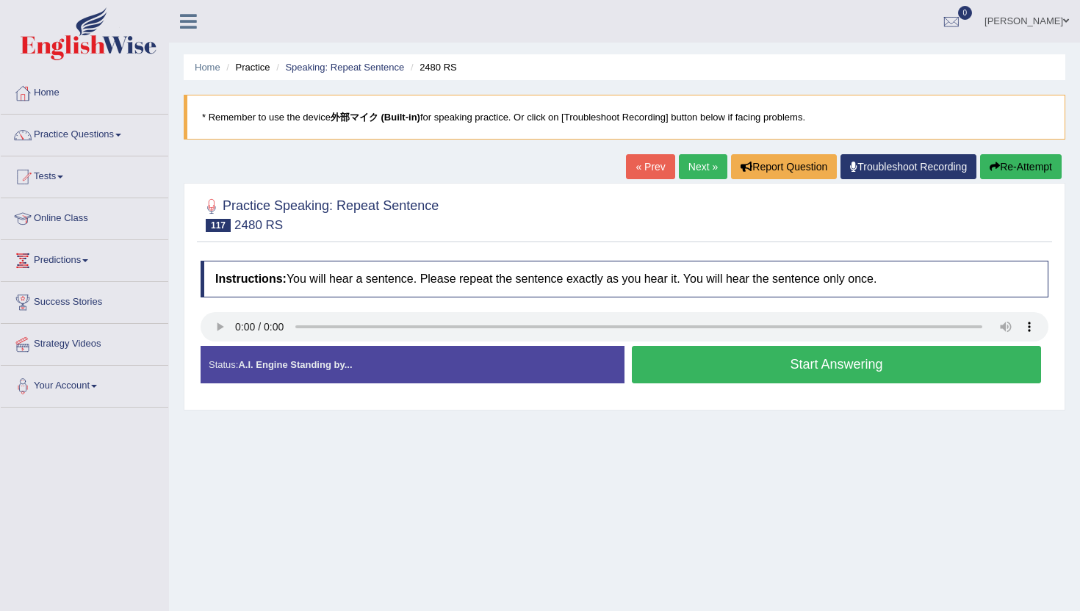
click at [694, 364] on button "Start Answering" at bounding box center [836, 364] width 409 height 37
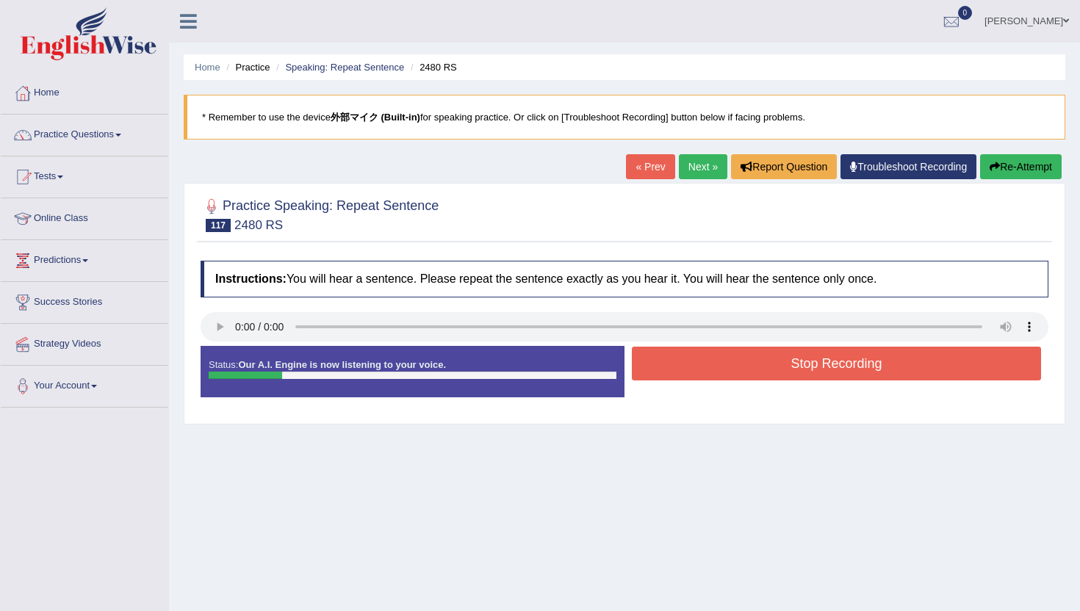
click at [694, 364] on button "Stop Recording" at bounding box center [836, 364] width 409 height 34
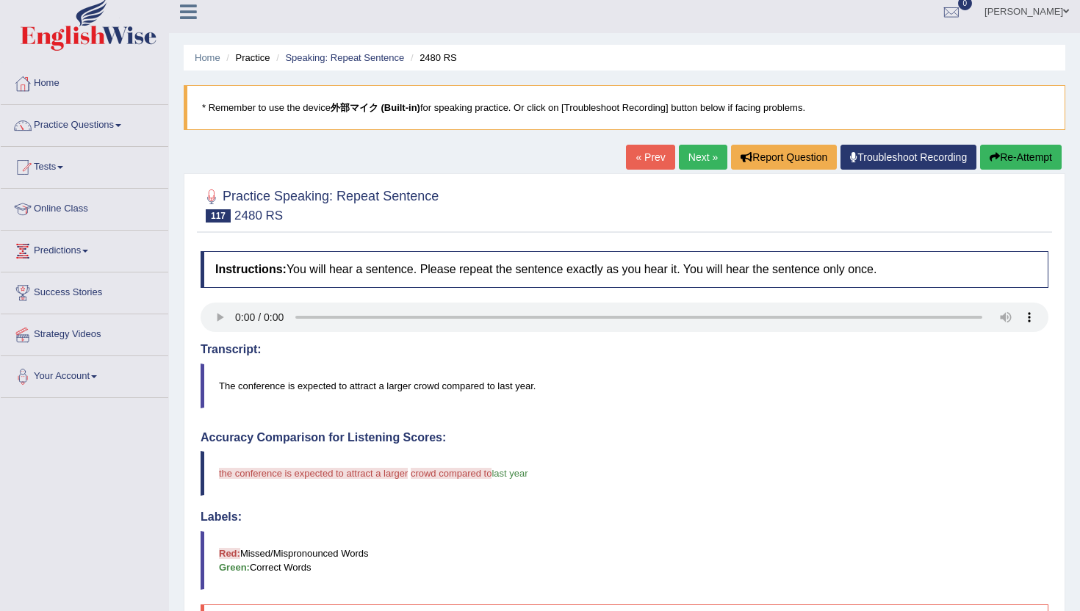
scroll to position [4, 0]
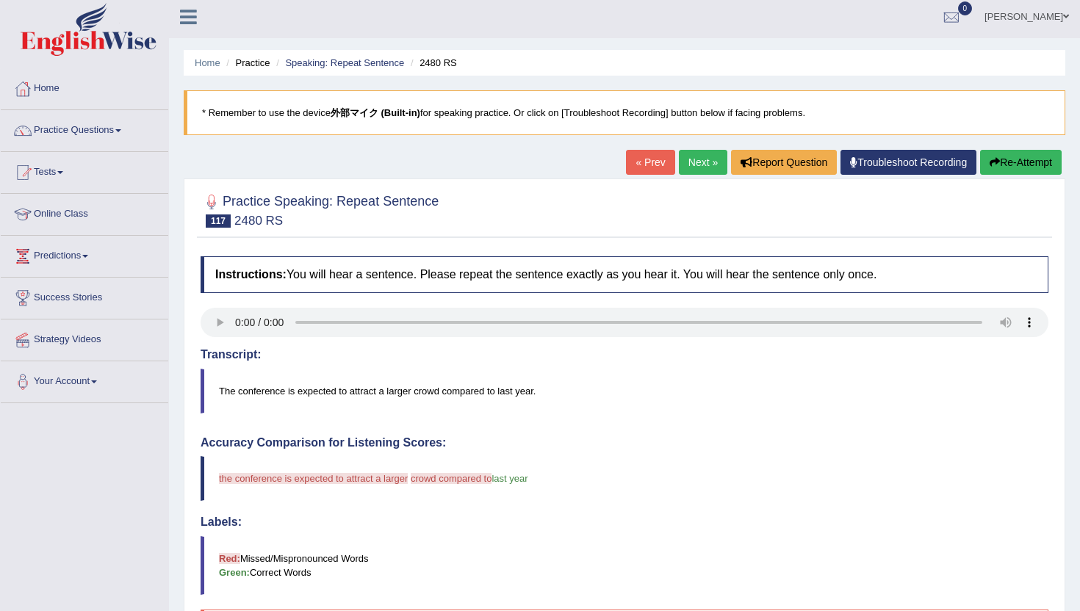
click at [993, 159] on icon "button" at bounding box center [994, 162] width 10 height 10
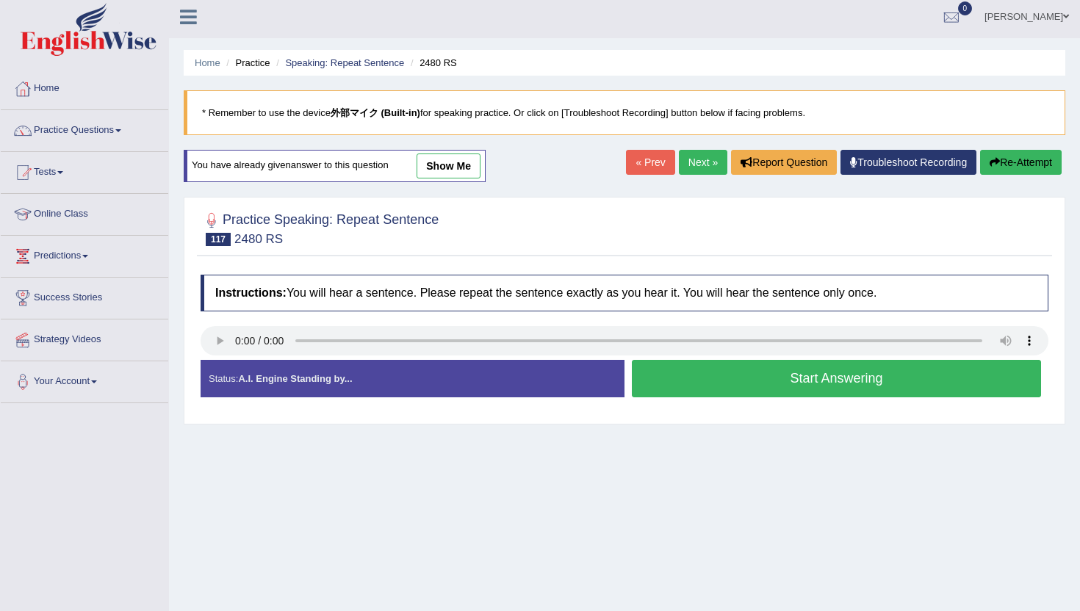
click at [746, 385] on button "Start Answering" at bounding box center [836, 378] width 409 height 37
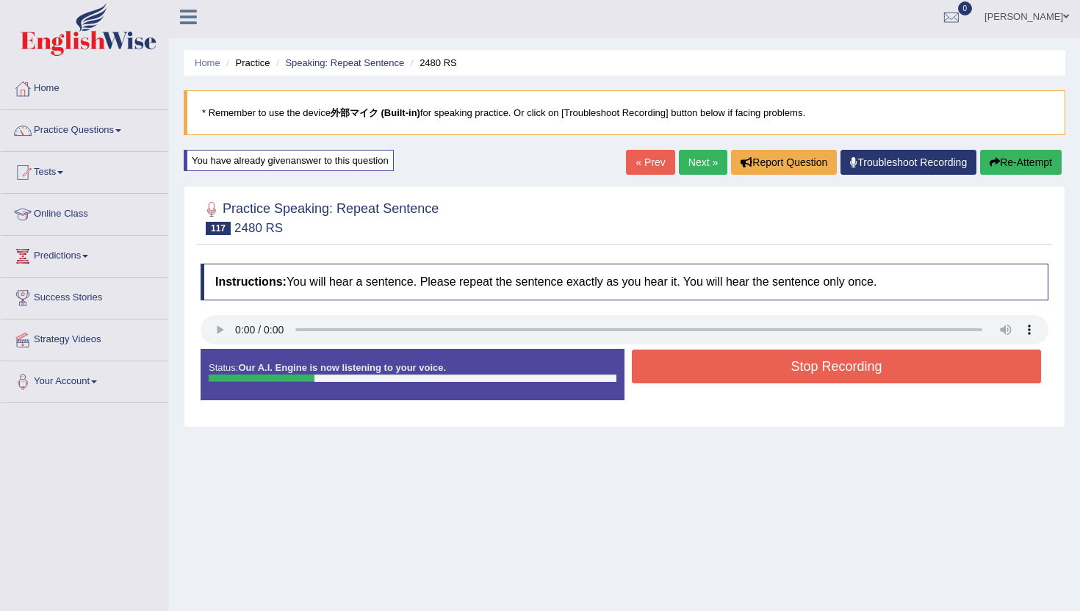
click at [751, 362] on button "Stop Recording" at bounding box center [836, 367] width 409 height 34
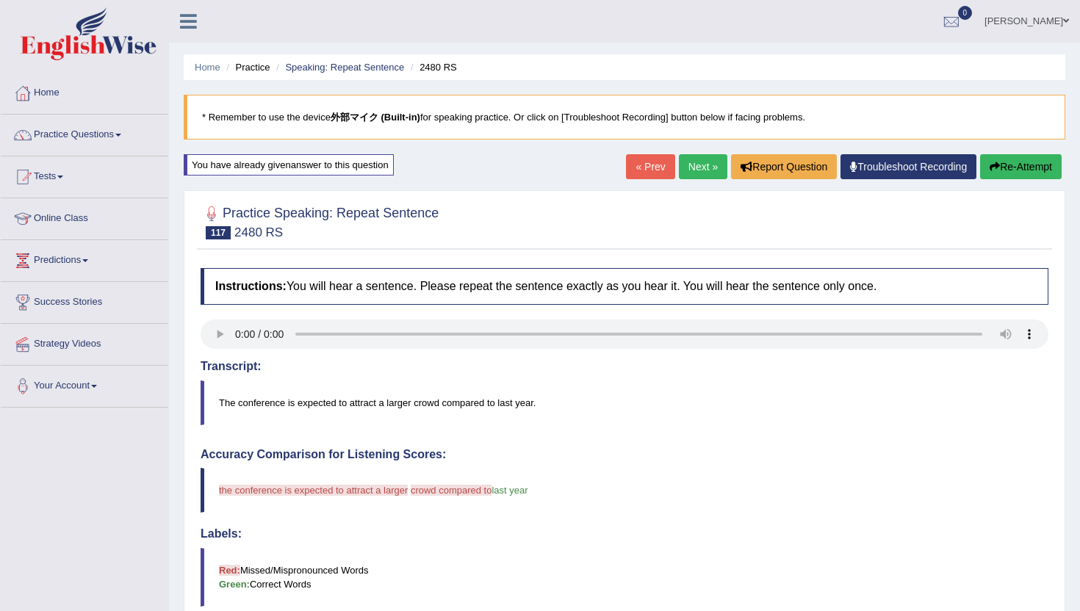
click at [1026, 168] on button "Re-Attempt" at bounding box center [1021, 166] width 82 height 25
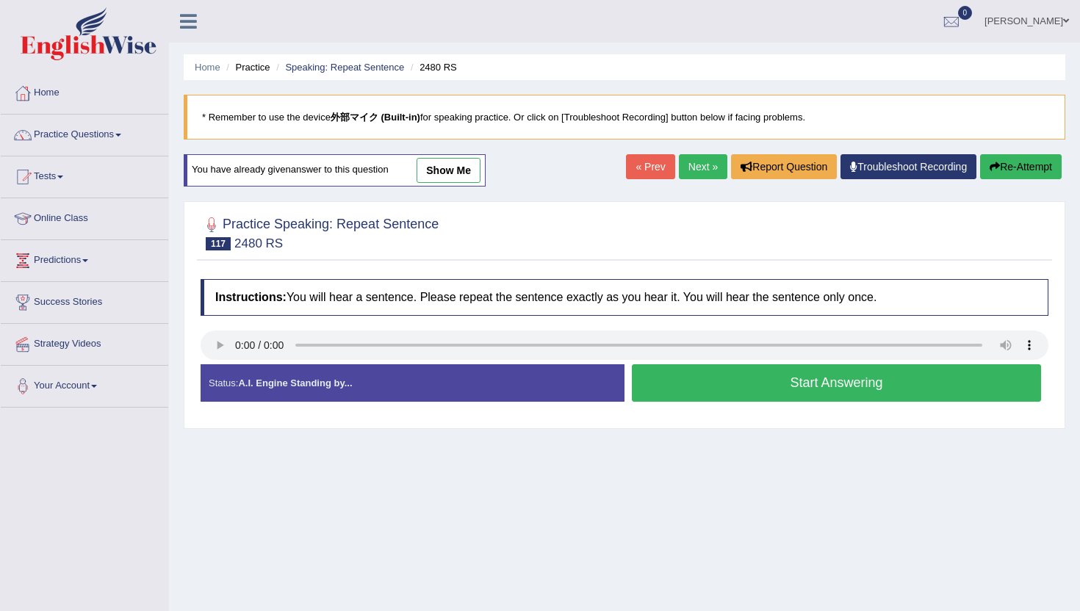
click at [679, 369] on button "Start Answering" at bounding box center [836, 382] width 409 height 37
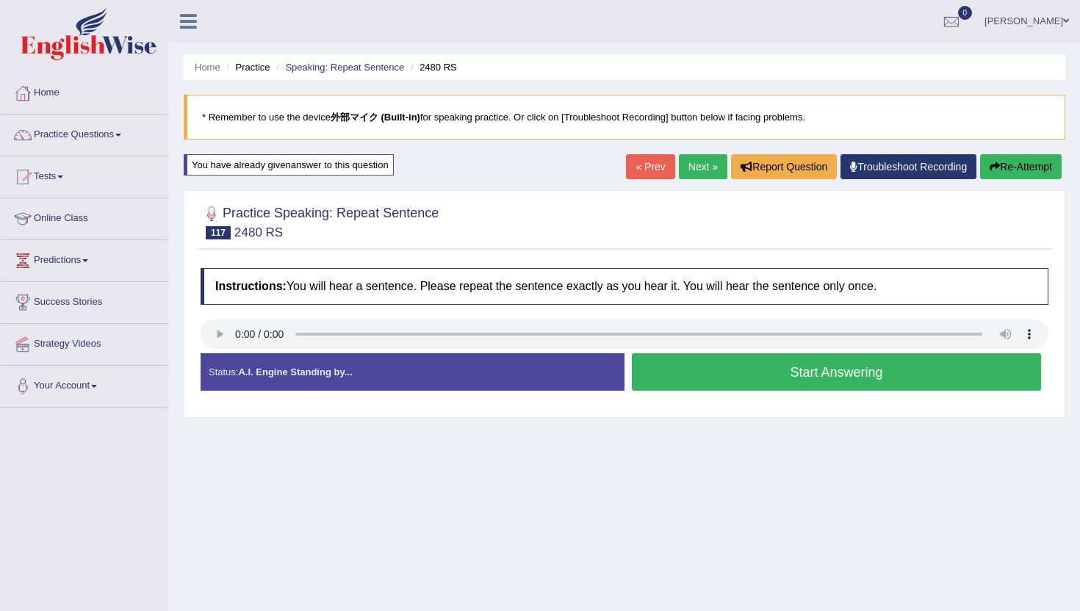
click at [669, 364] on button "Start Answering" at bounding box center [836, 371] width 409 height 37
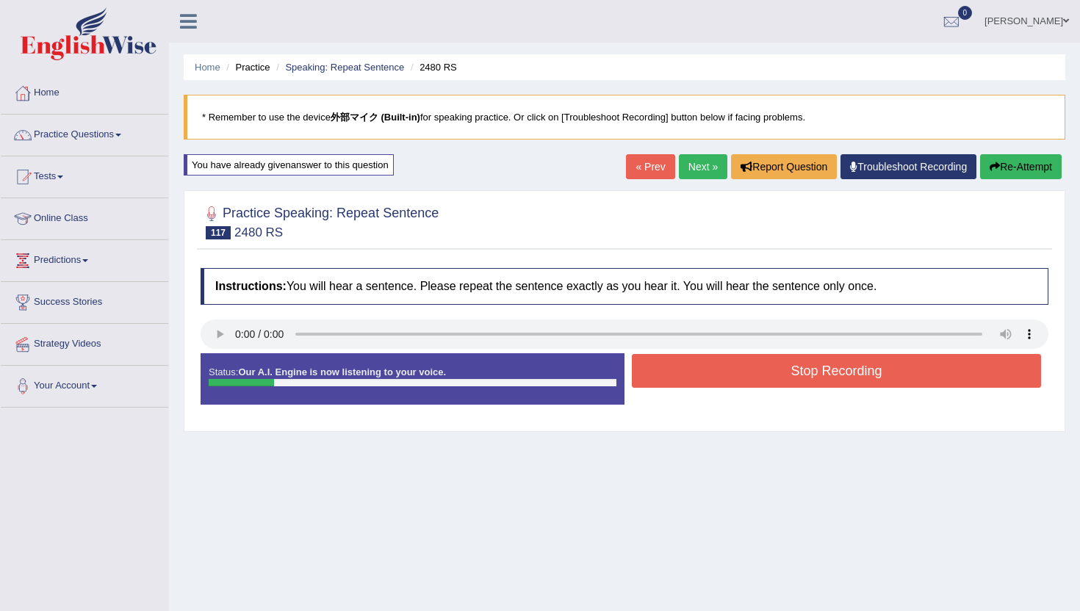
click at [669, 364] on button "Stop Recording" at bounding box center [836, 371] width 409 height 34
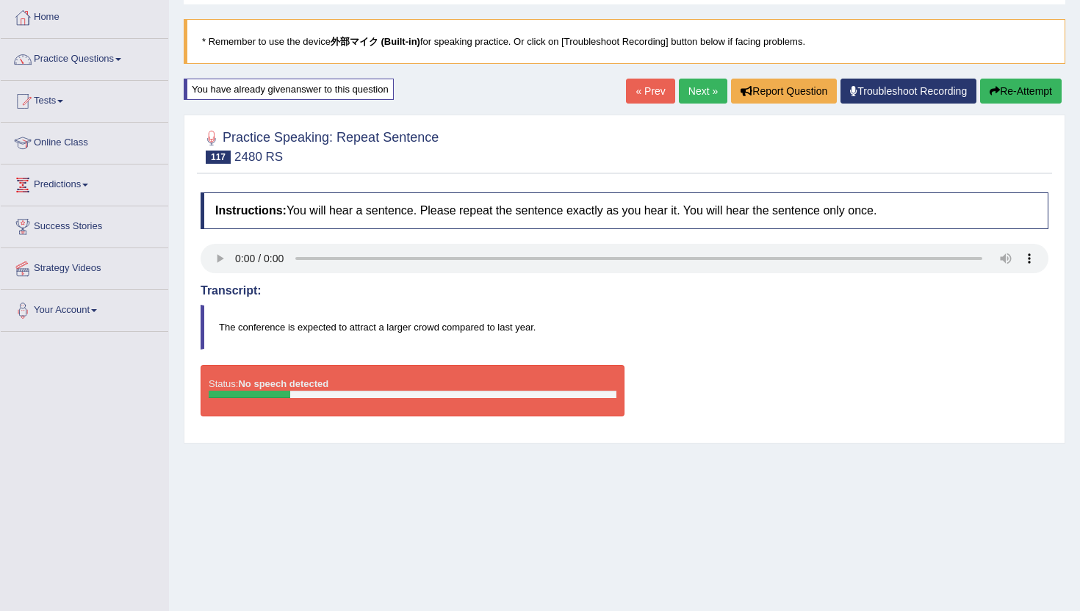
scroll to position [80, 0]
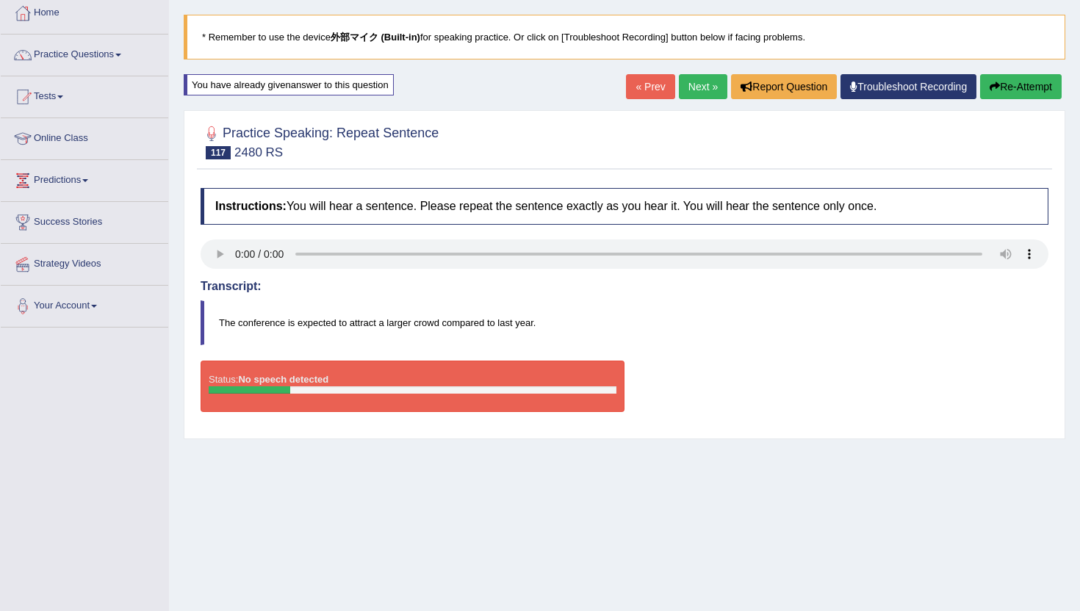
click at [996, 79] on button "Re-Attempt" at bounding box center [1021, 86] width 82 height 25
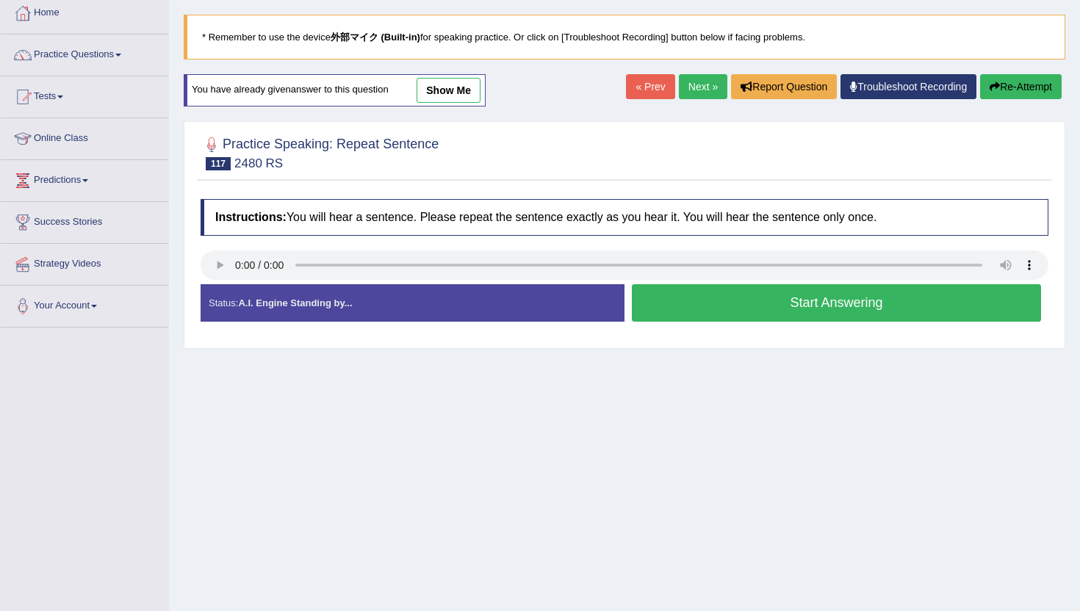
click at [658, 299] on button "Start Answering" at bounding box center [836, 302] width 409 height 37
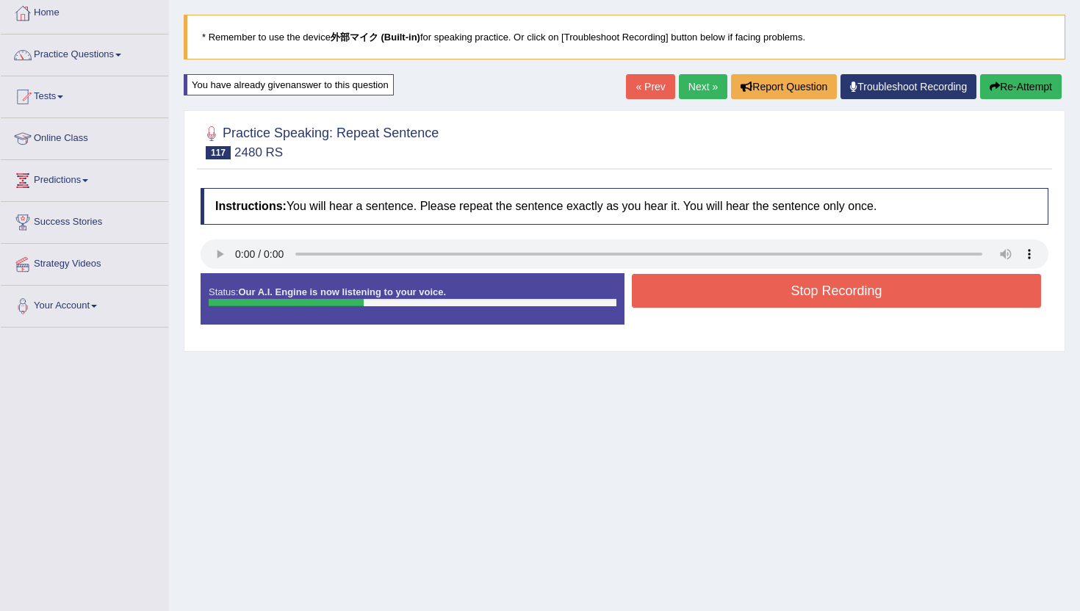
click at [1015, 90] on button "Re-Attempt" at bounding box center [1021, 86] width 82 height 25
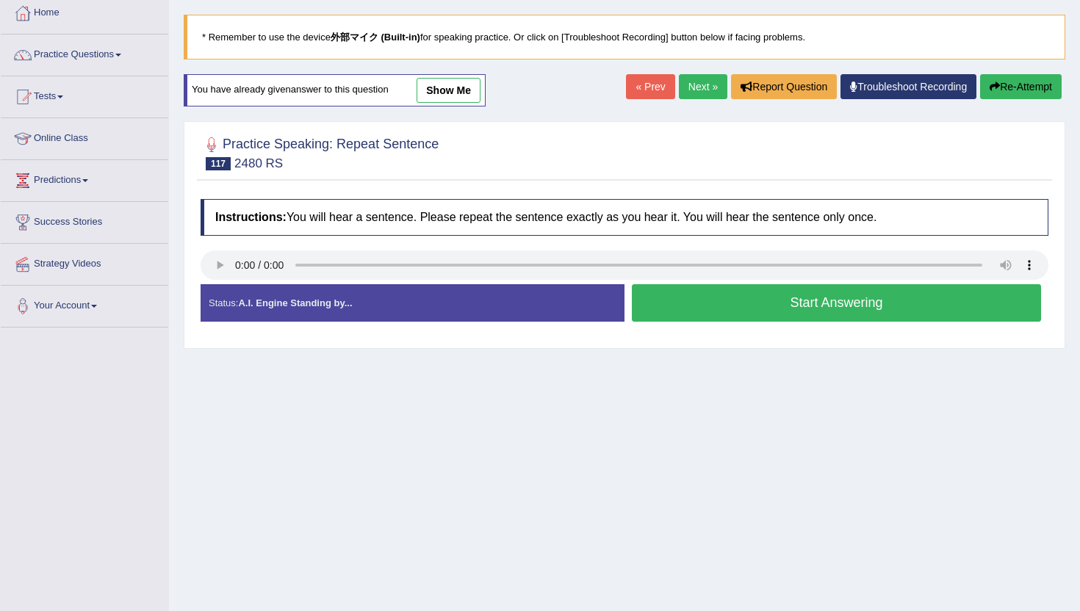
click at [693, 303] on button "Start Answering" at bounding box center [836, 302] width 409 height 37
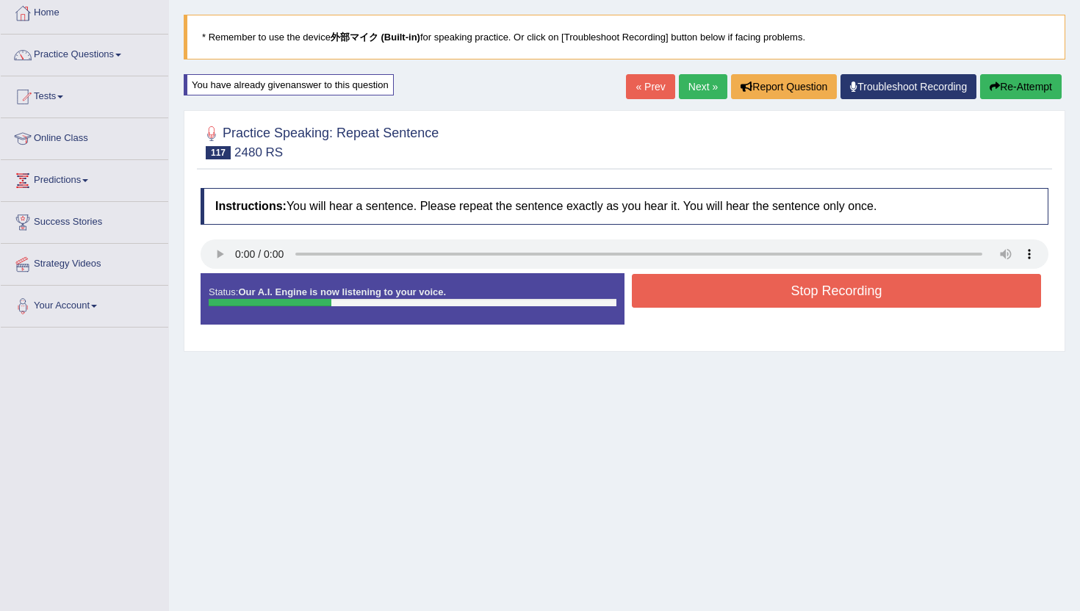
click at [693, 303] on button "Stop Recording" at bounding box center [836, 291] width 409 height 34
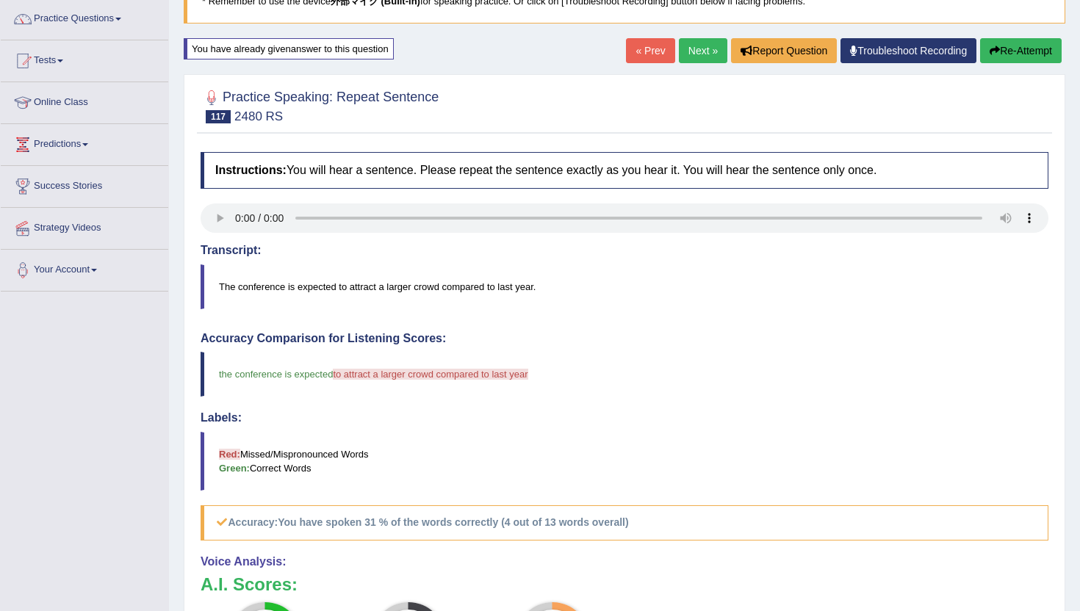
scroll to position [112, 0]
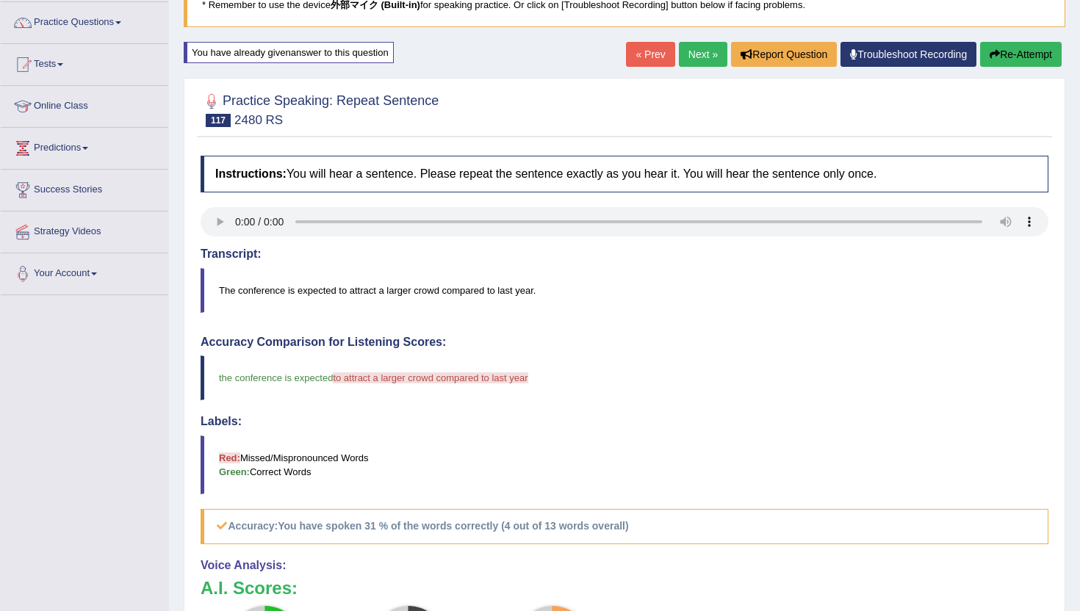
click at [990, 45] on button "Re-Attempt" at bounding box center [1021, 54] width 82 height 25
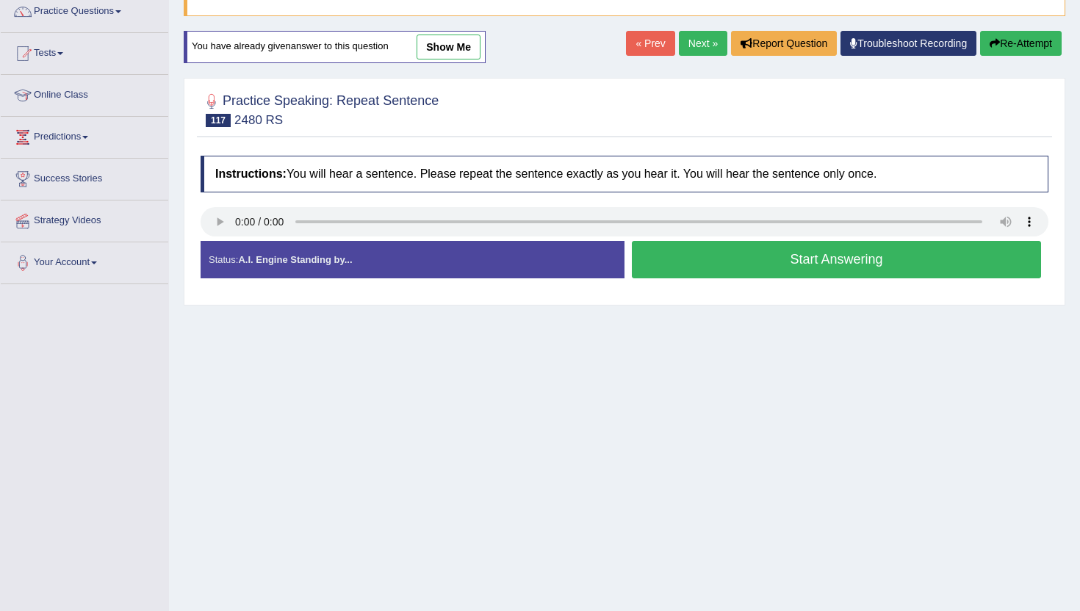
click at [733, 278] on div "Start Answering" at bounding box center [836, 261] width 424 height 41
click at [734, 259] on button "Start Answering" at bounding box center [836, 259] width 409 height 37
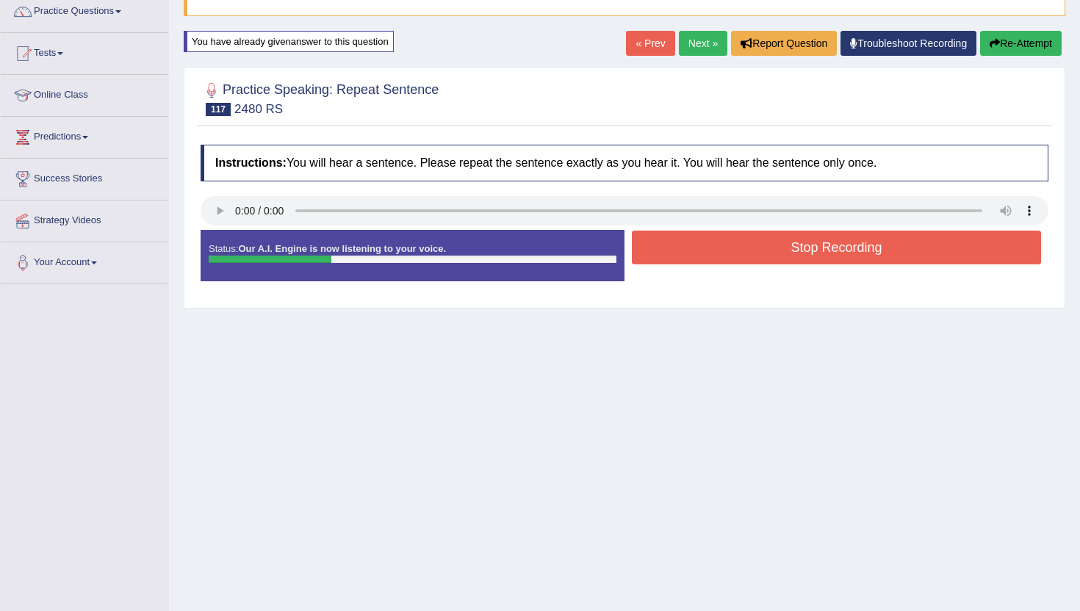
click at [733, 253] on button "Stop Recording" at bounding box center [836, 248] width 409 height 34
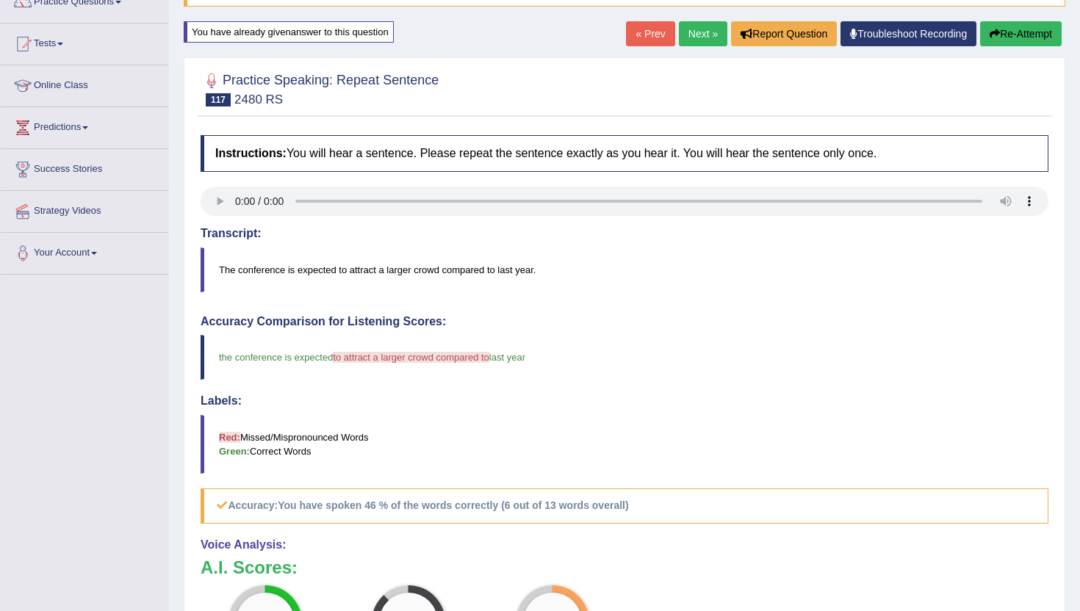
scroll to position [136, 0]
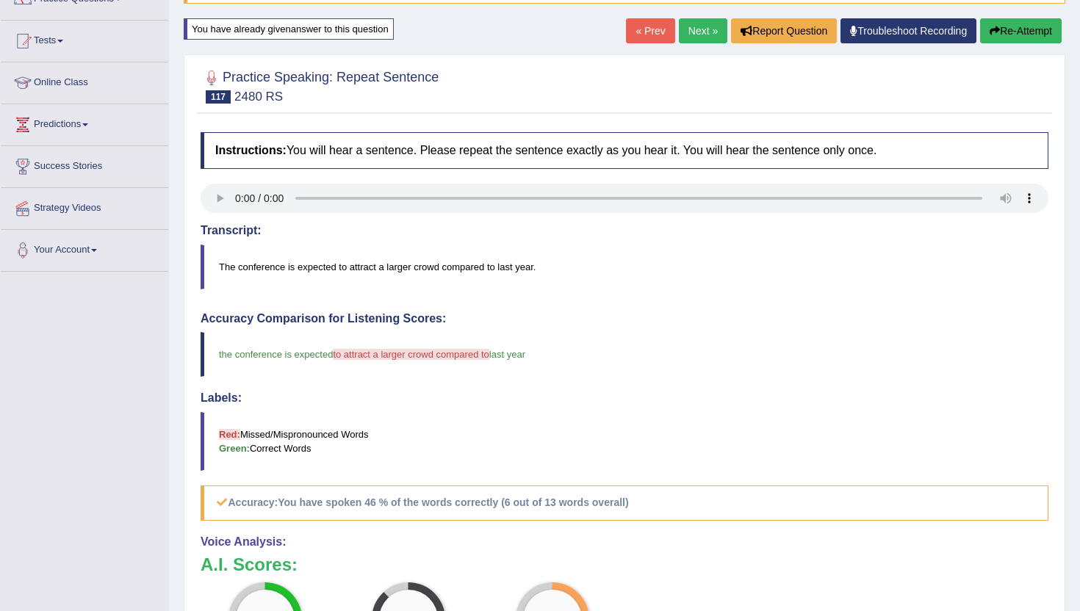
click at [695, 46] on div "« Prev Next » Report Question Troubleshoot Recording Re-Attempt" at bounding box center [845, 32] width 439 height 29
click at [702, 28] on link "Next »" at bounding box center [703, 30] width 48 height 25
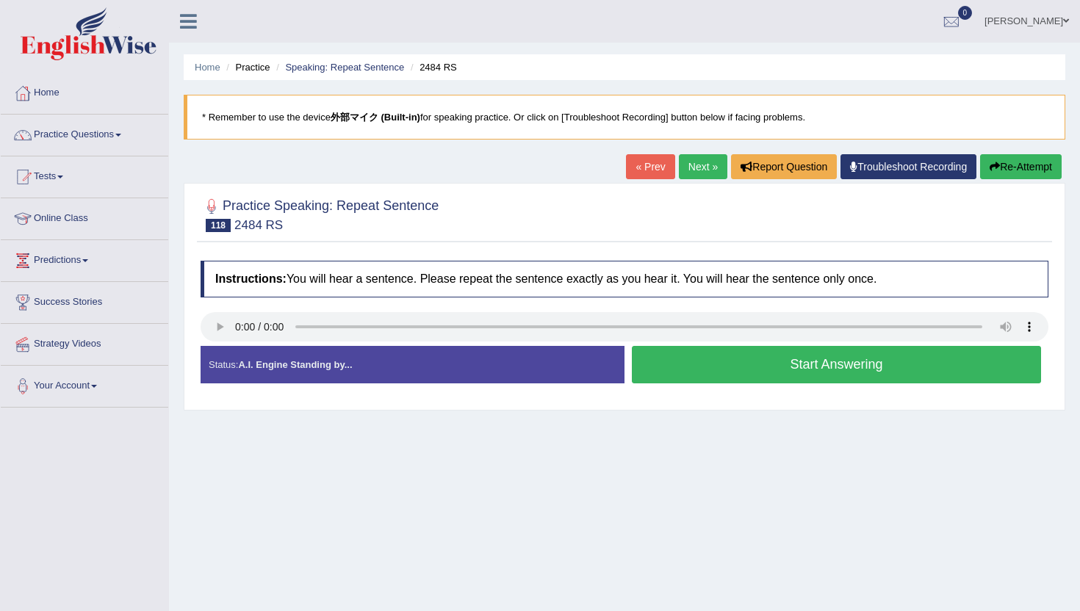
click at [710, 369] on button "Start Answering" at bounding box center [836, 364] width 409 height 37
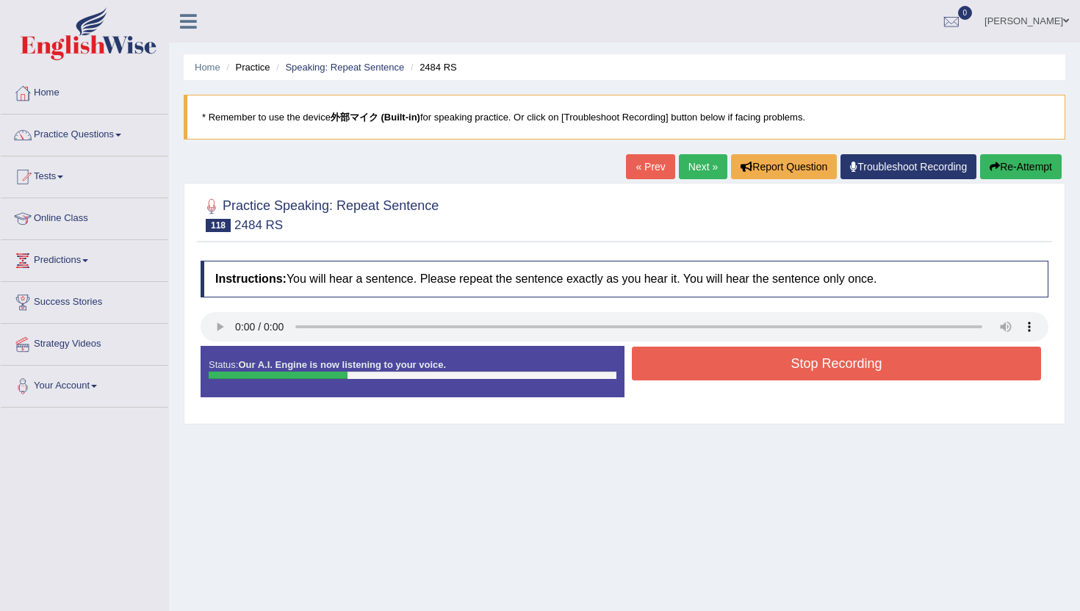
click at [710, 369] on button "Stop Recording" at bounding box center [836, 364] width 409 height 34
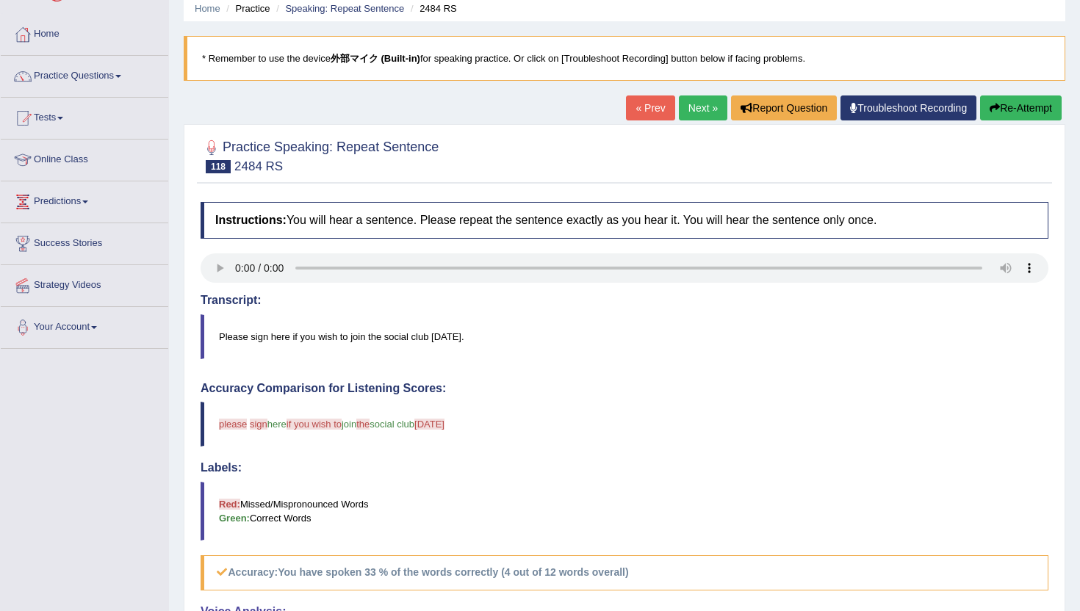
scroll to position [54, 0]
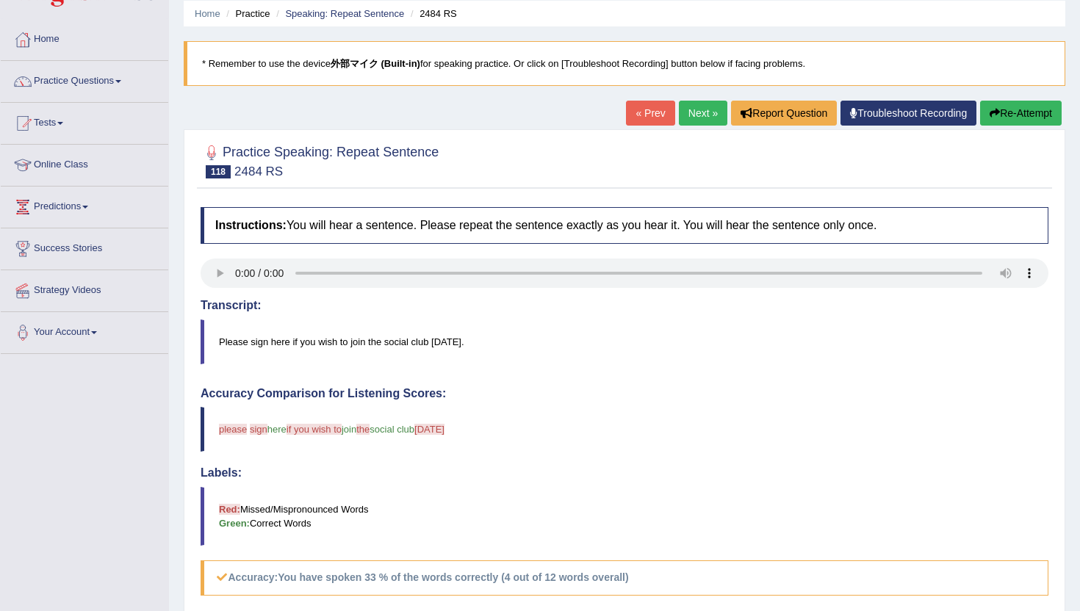
click at [1019, 112] on button "Re-Attempt" at bounding box center [1021, 113] width 82 height 25
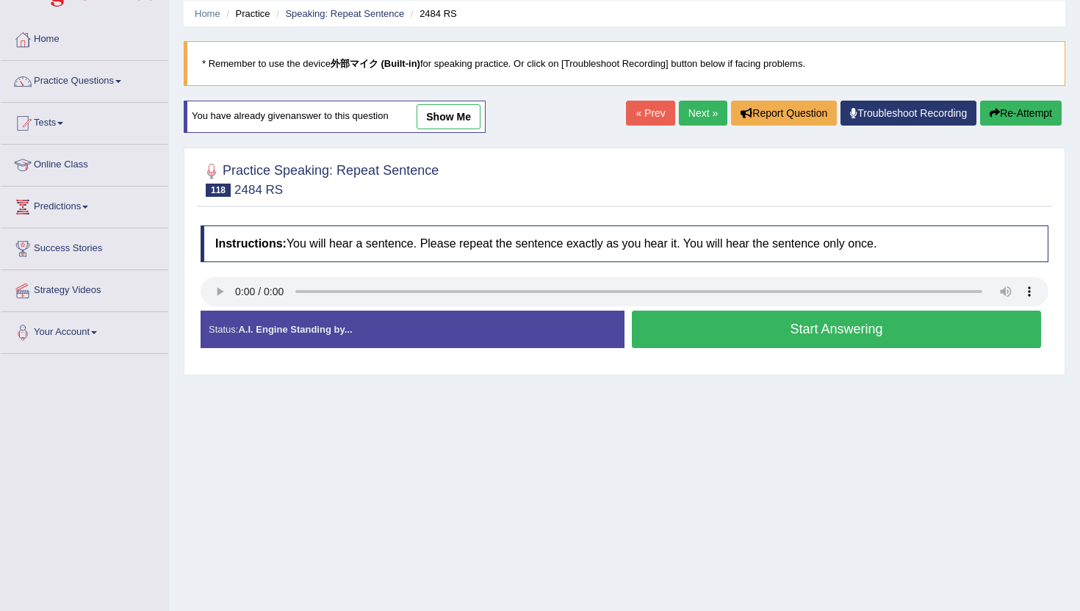
click at [674, 323] on button "Start Answering" at bounding box center [836, 329] width 409 height 37
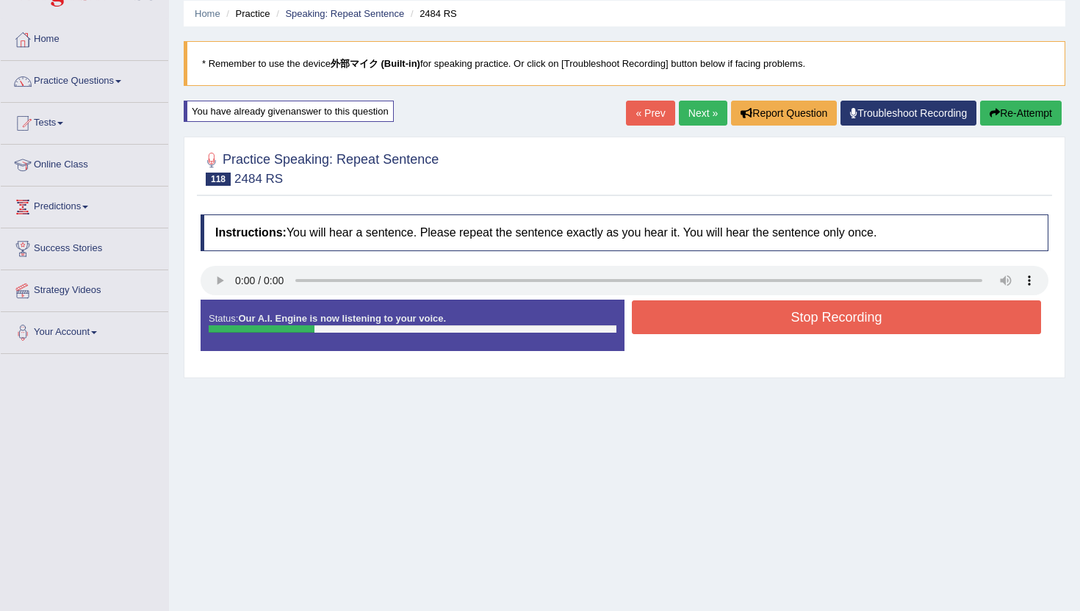
click at [1009, 121] on button "Re-Attempt" at bounding box center [1021, 113] width 82 height 25
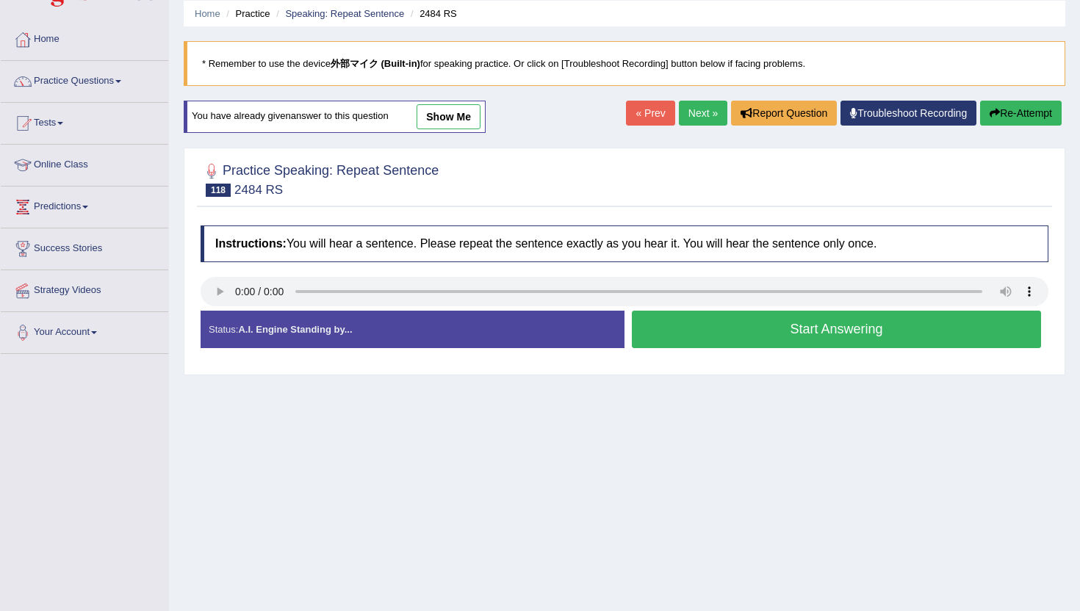
click at [791, 325] on button "Start Answering" at bounding box center [836, 329] width 409 height 37
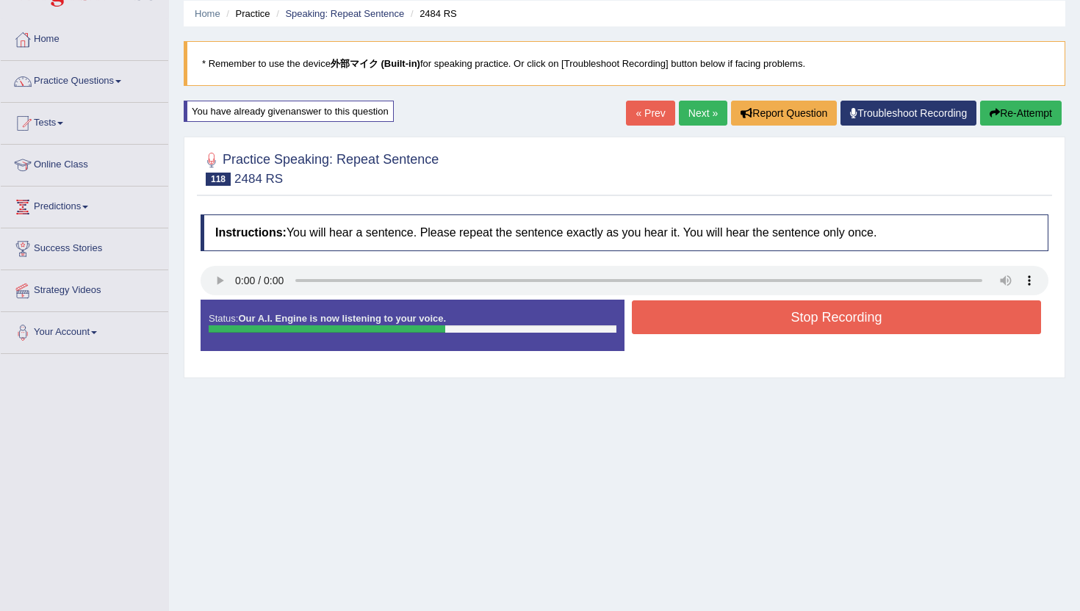
click at [791, 325] on button "Stop Recording" at bounding box center [836, 317] width 409 height 34
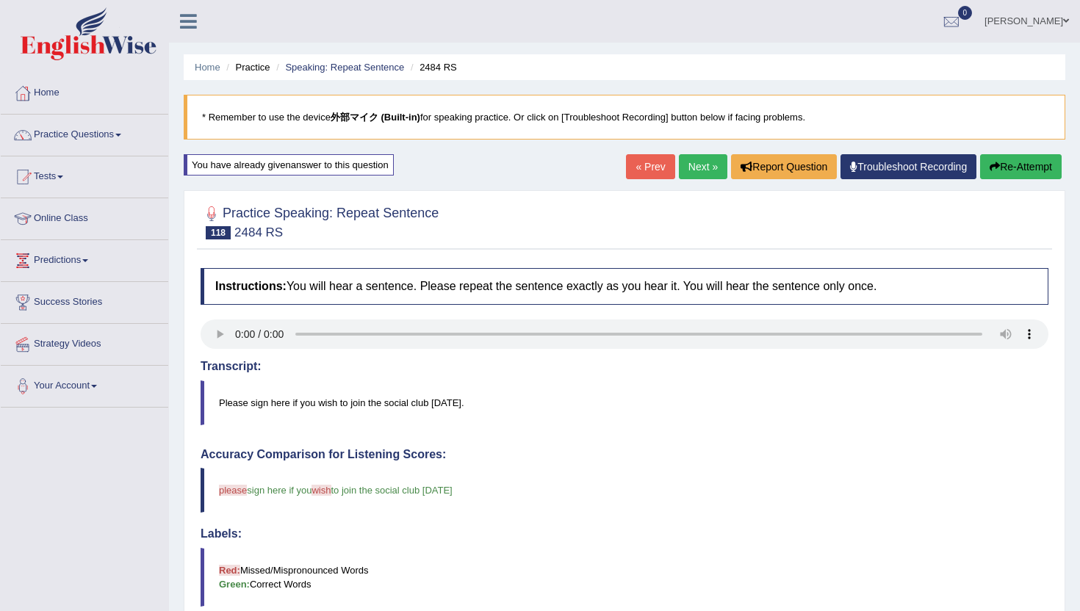
click at [698, 159] on link "Next »" at bounding box center [703, 166] width 48 height 25
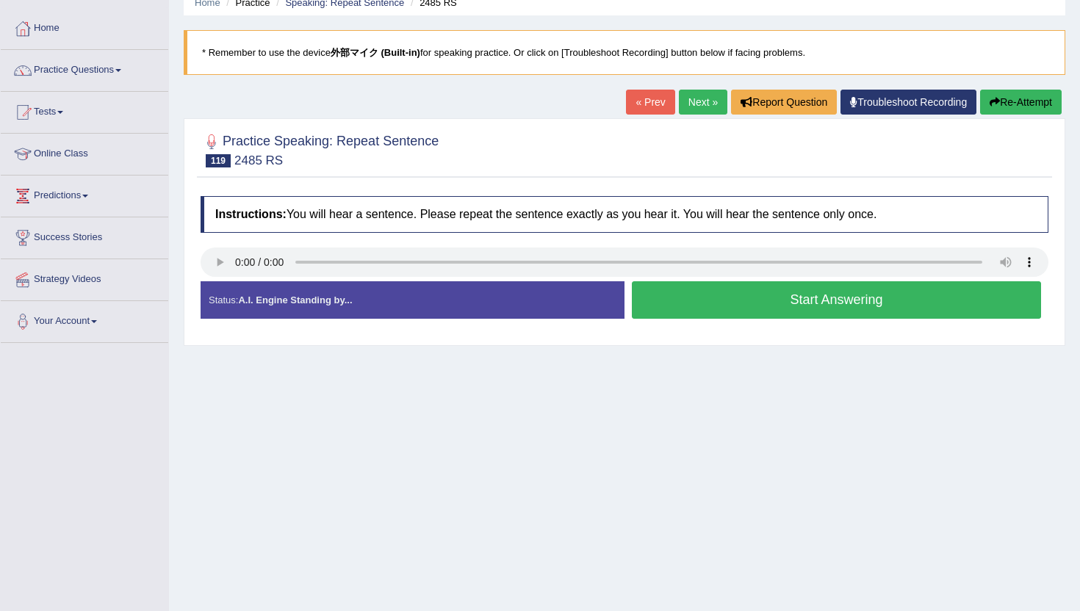
scroll to position [93, 0]
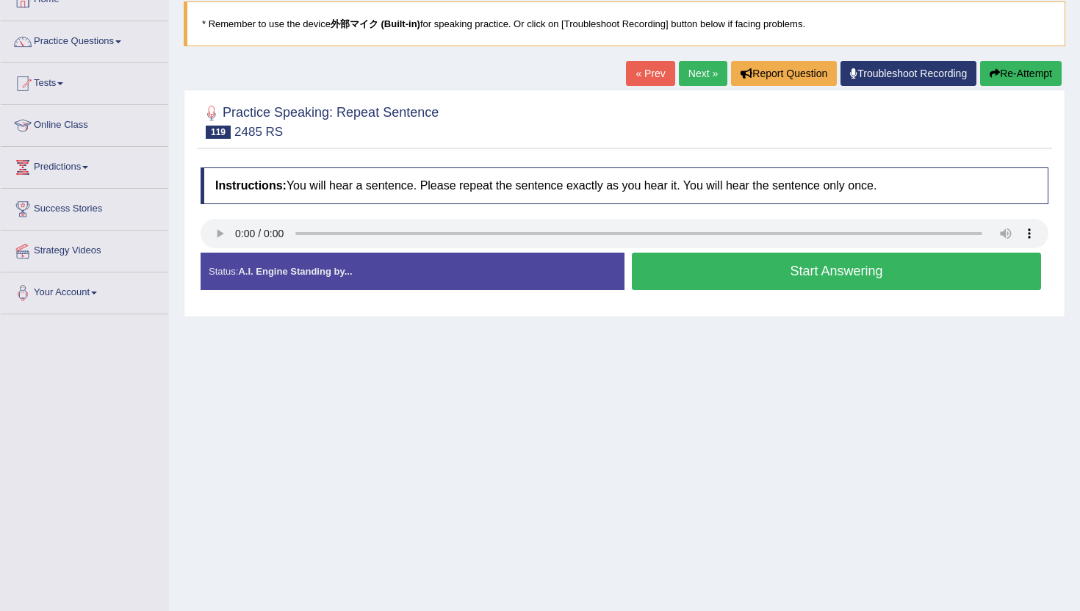
click at [825, 275] on button "Start Answering" at bounding box center [836, 271] width 409 height 37
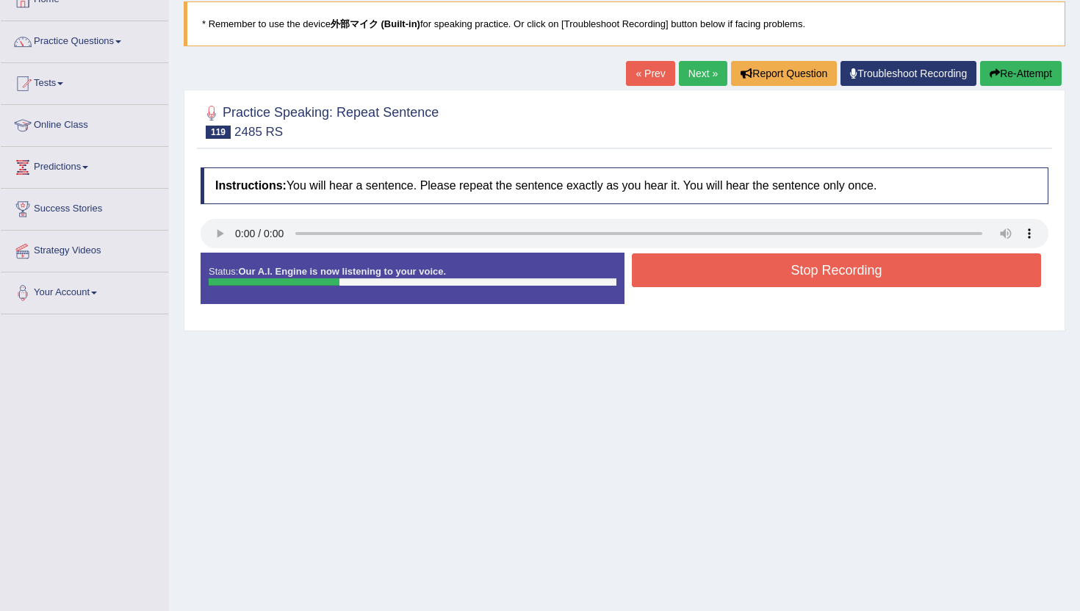
click at [825, 275] on button "Stop Recording" at bounding box center [836, 270] width 409 height 34
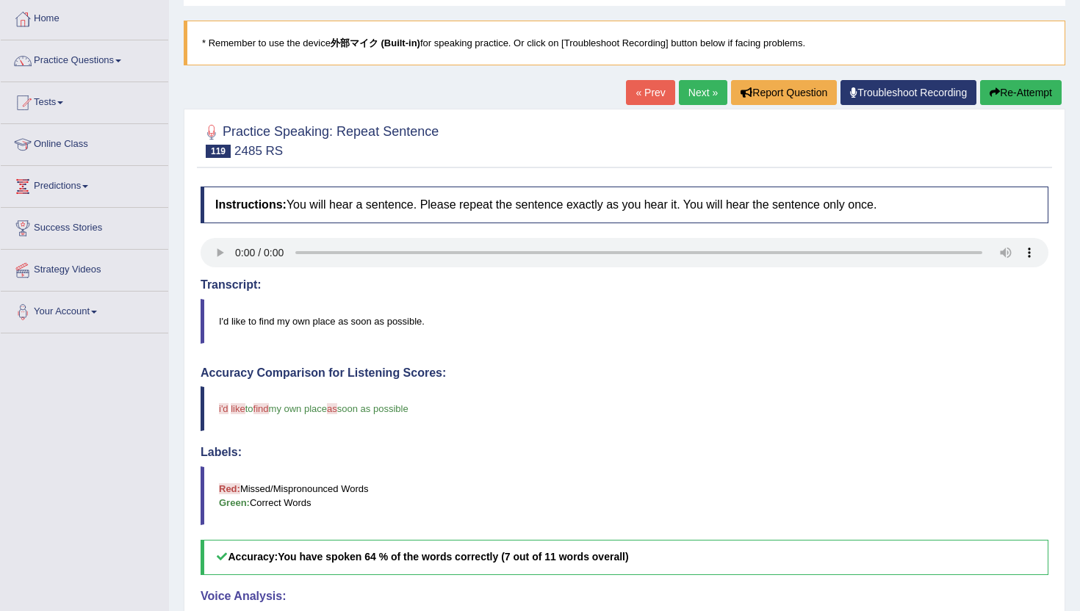
scroll to position [71, 0]
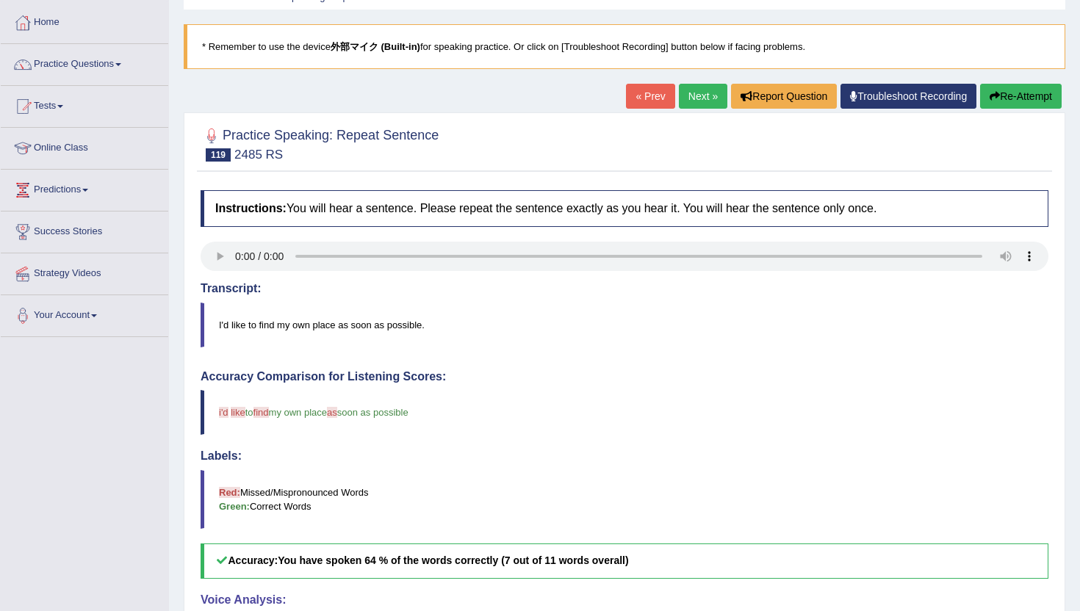
click at [694, 88] on link "Next »" at bounding box center [703, 96] width 48 height 25
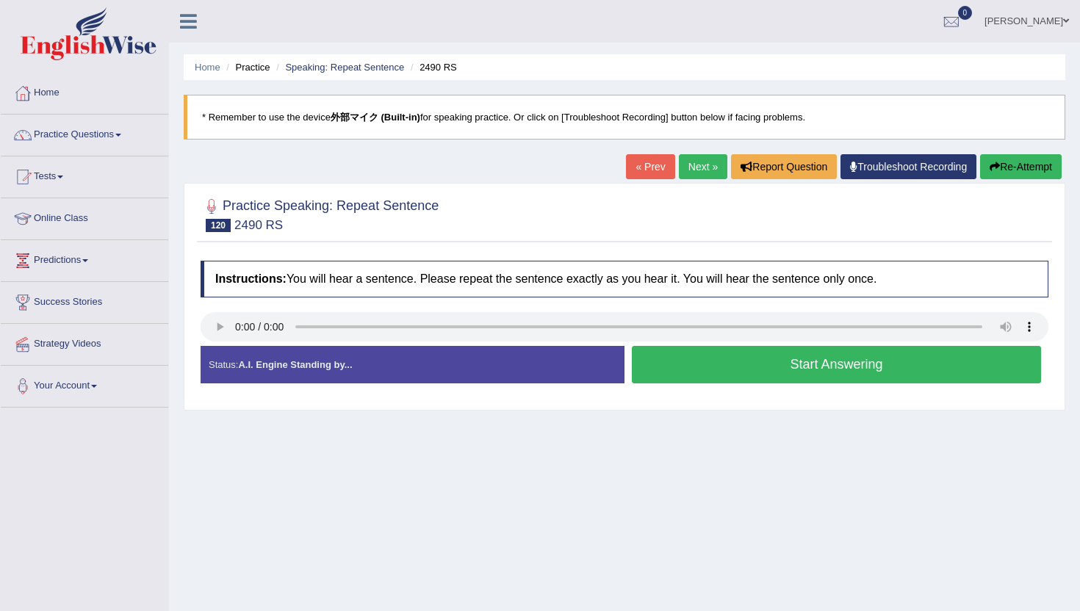
click at [1042, 166] on button "Re-Attempt" at bounding box center [1021, 166] width 82 height 25
click at [693, 367] on button "Start Answering" at bounding box center [836, 364] width 409 height 37
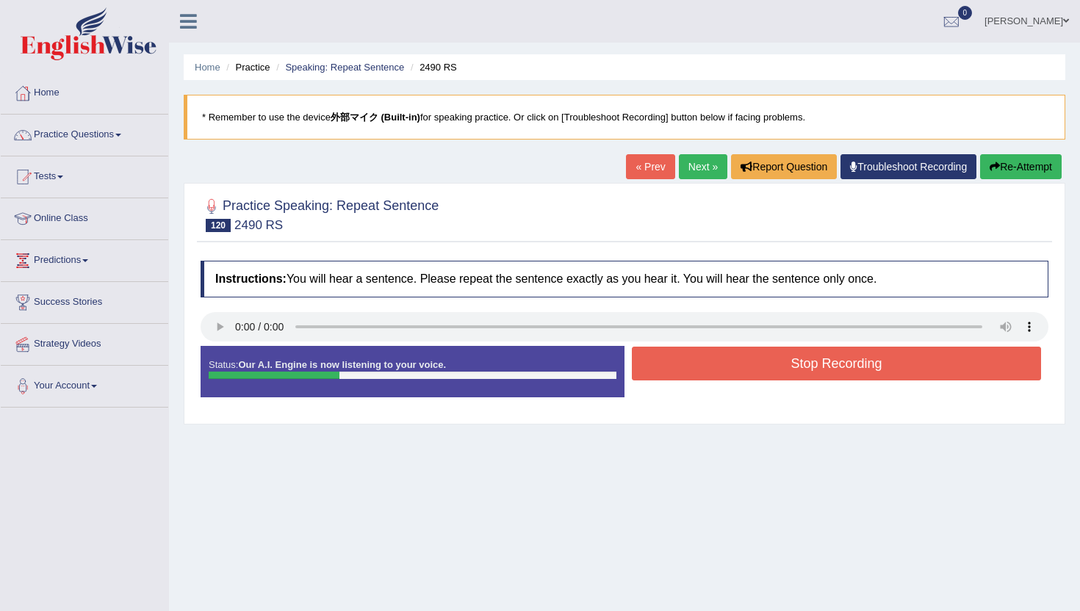
click at [693, 367] on button "Stop Recording" at bounding box center [836, 364] width 409 height 34
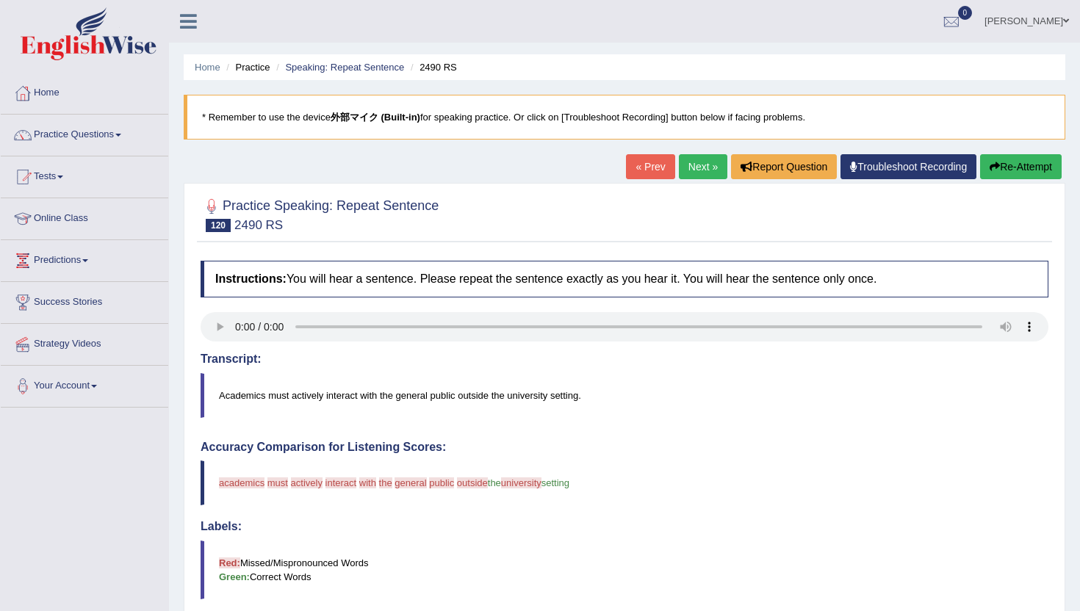
click at [1002, 171] on button "Re-Attempt" at bounding box center [1021, 166] width 82 height 25
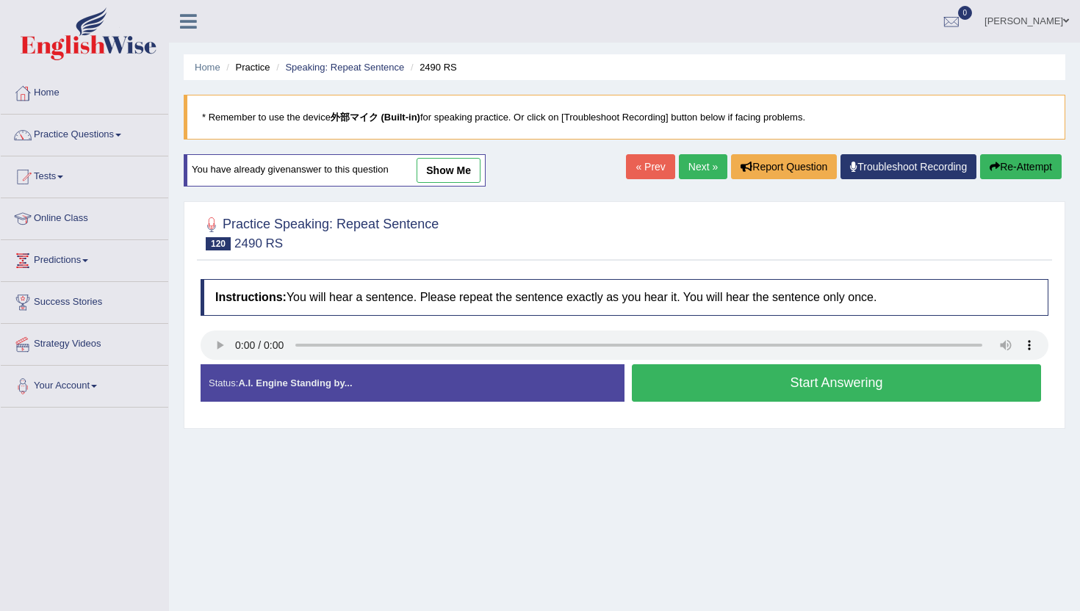
click at [744, 389] on button "Start Answering" at bounding box center [836, 382] width 409 height 37
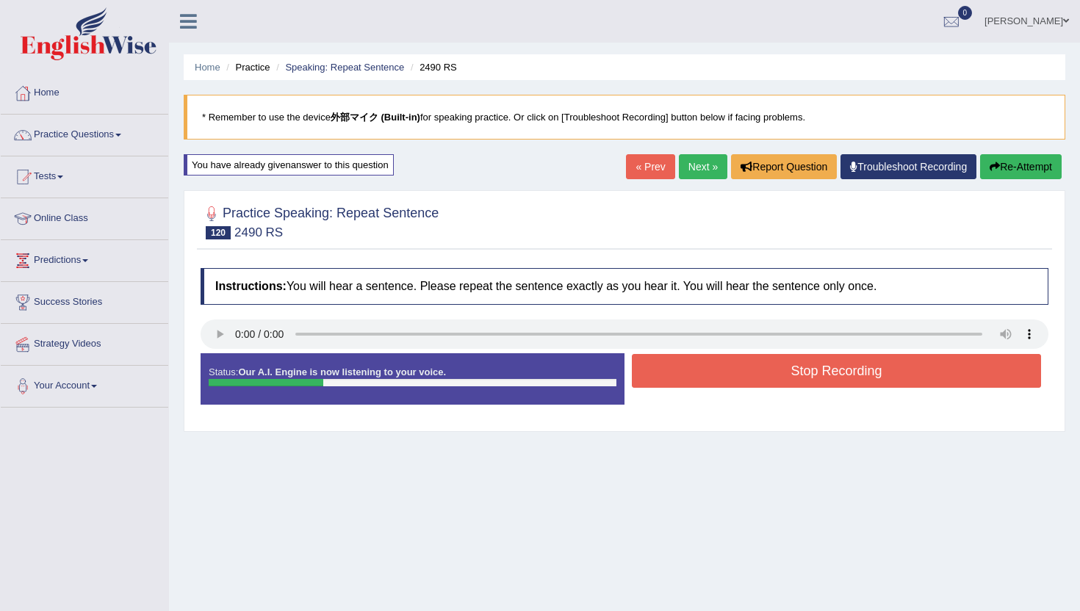
click at [744, 389] on div "Stop Recording" at bounding box center [836, 372] width 424 height 37
click at [744, 374] on button "Stop Recording" at bounding box center [836, 371] width 409 height 34
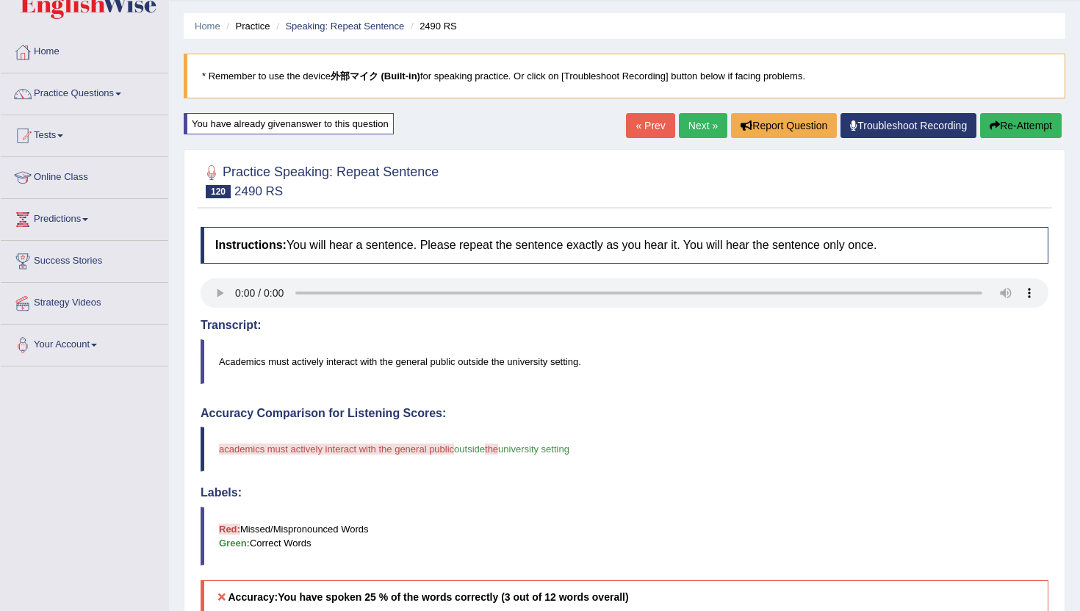
scroll to position [37, 0]
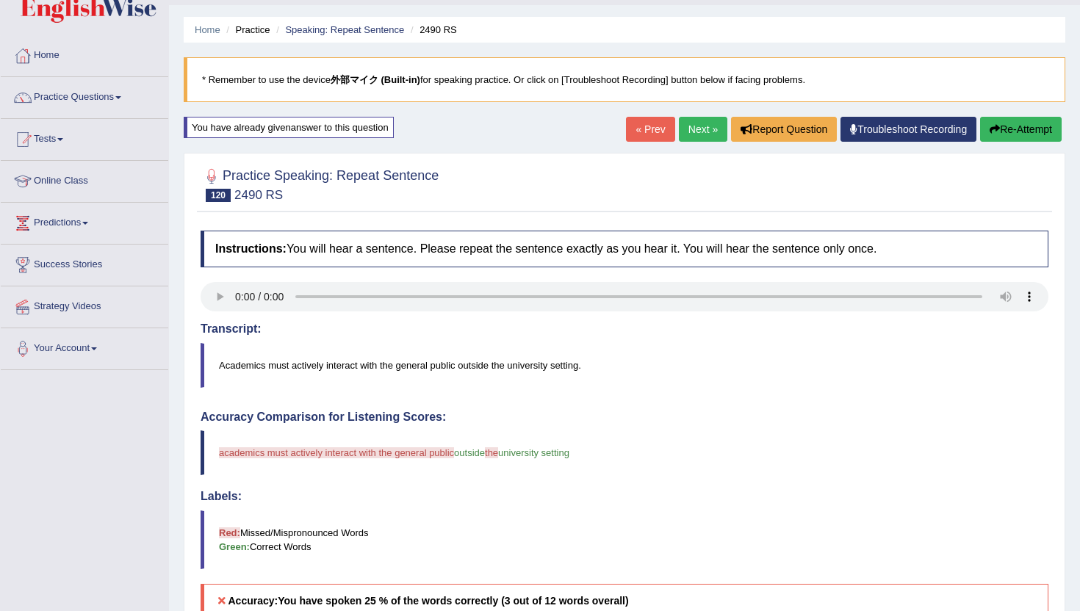
click at [1005, 123] on button "Re-Attempt" at bounding box center [1021, 129] width 82 height 25
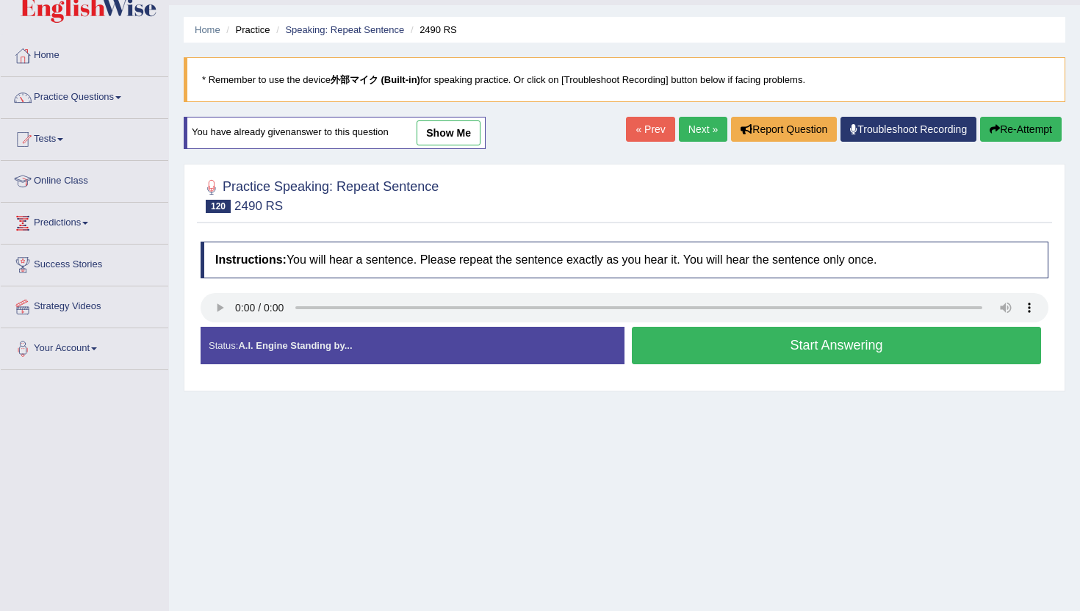
click at [768, 344] on button "Start Answering" at bounding box center [836, 345] width 409 height 37
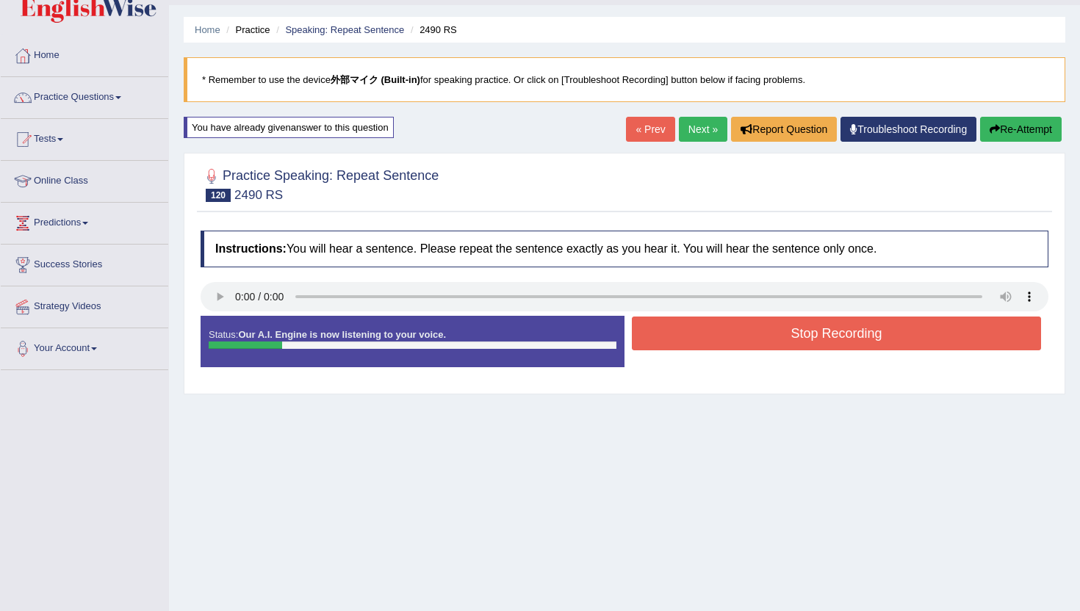
click at [768, 344] on button "Stop Recording" at bounding box center [836, 334] width 409 height 34
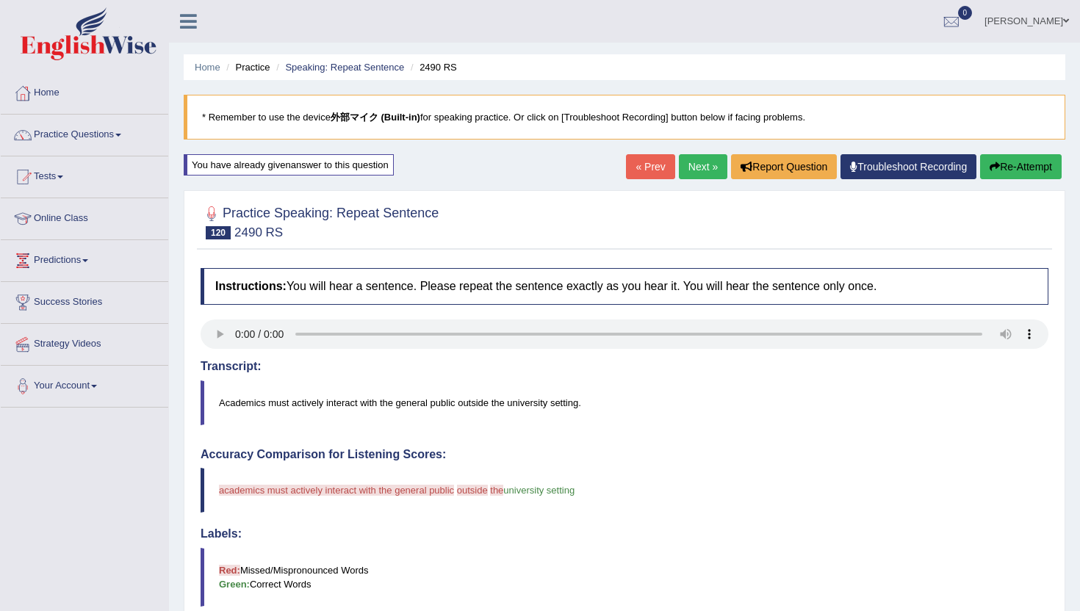
click at [692, 165] on link "Next »" at bounding box center [703, 166] width 48 height 25
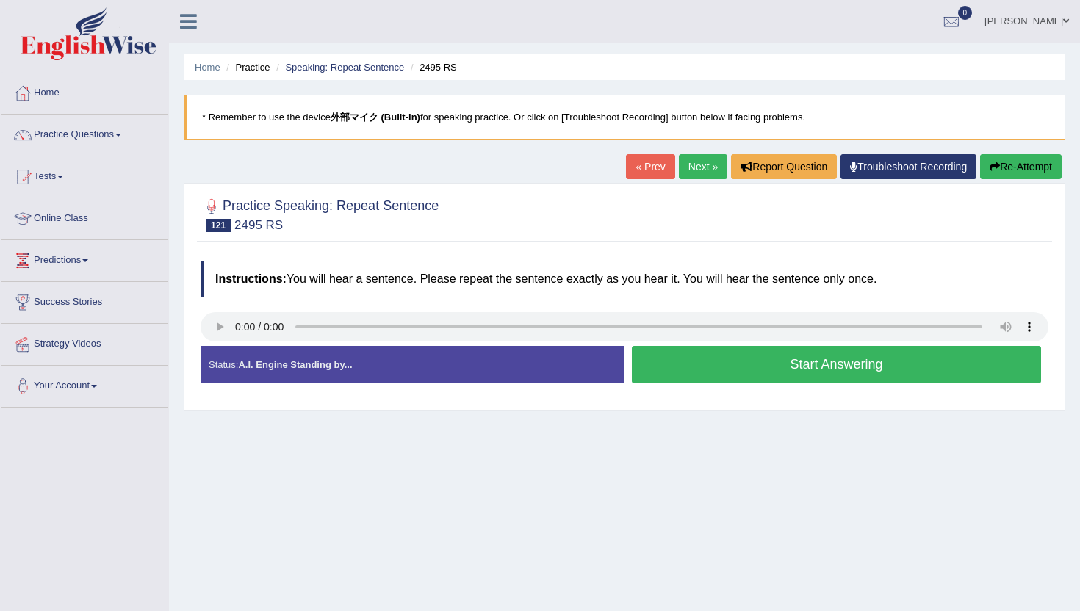
click at [678, 369] on button "Start Answering" at bounding box center [836, 364] width 409 height 37
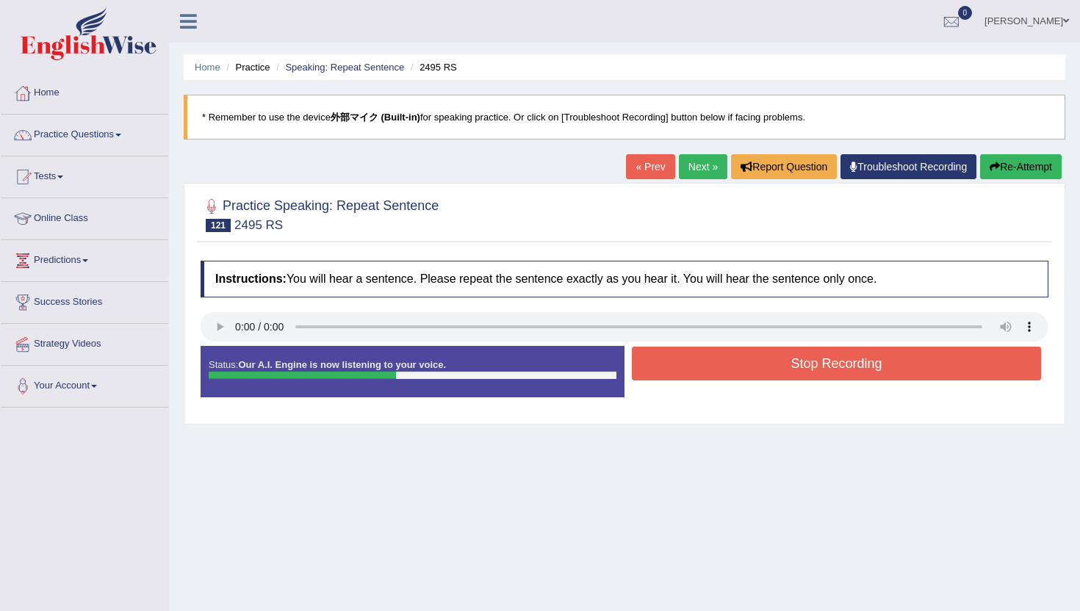
click at [678, 369] on button "Stop Recording" at bounding box center [836, 364] width 409 height 34
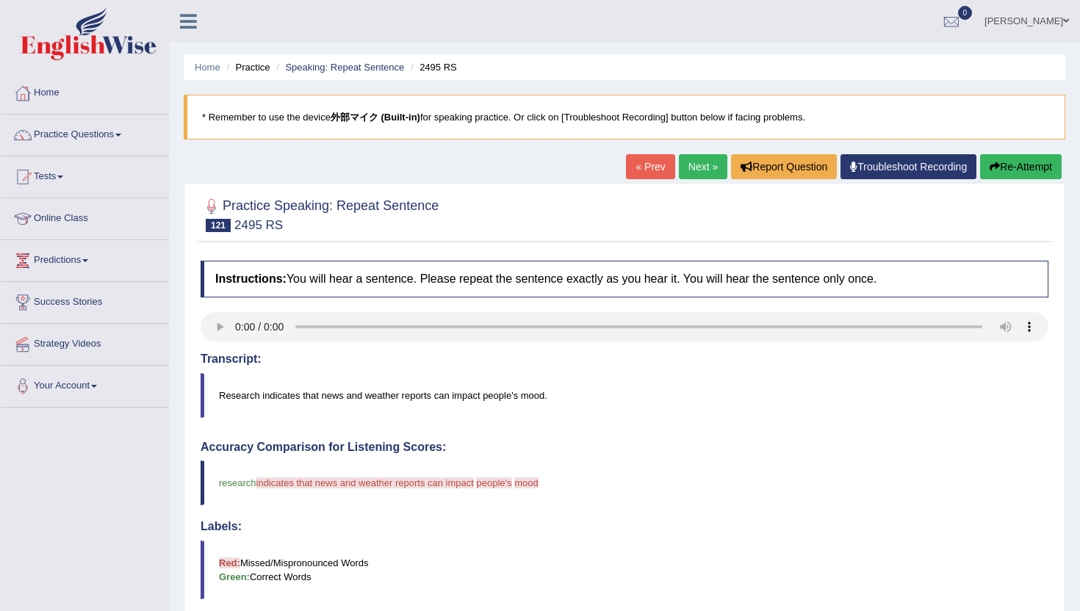
click at [1000, 170] on button "Re-Attempt" at bounding box center [1021, 166] width 82 height 25
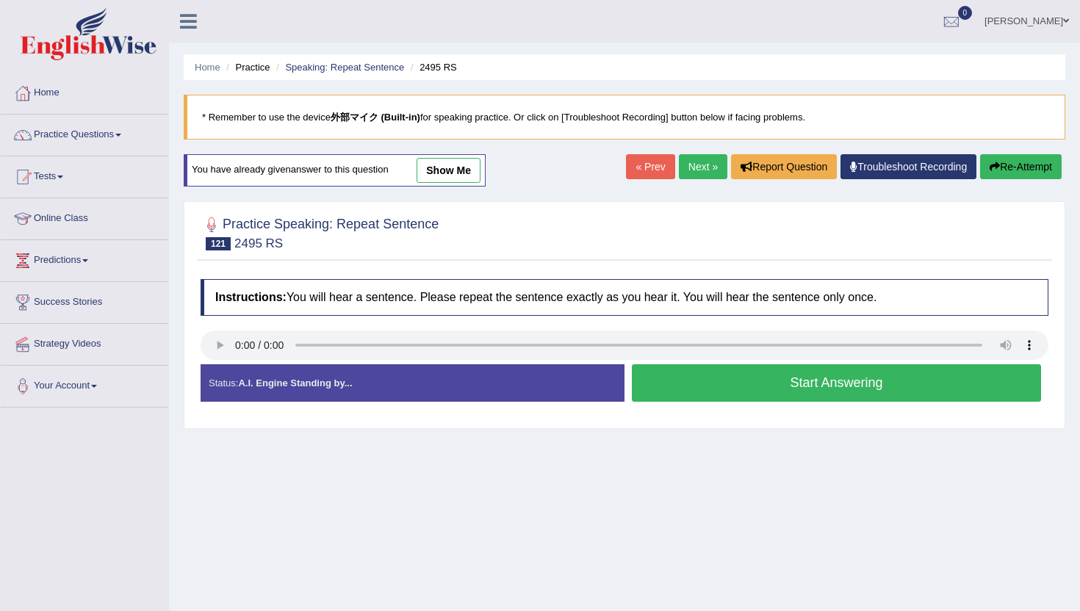
click at [723, 386] on button "Start Answering" at bounding box center [836, 382] width 409 height 37
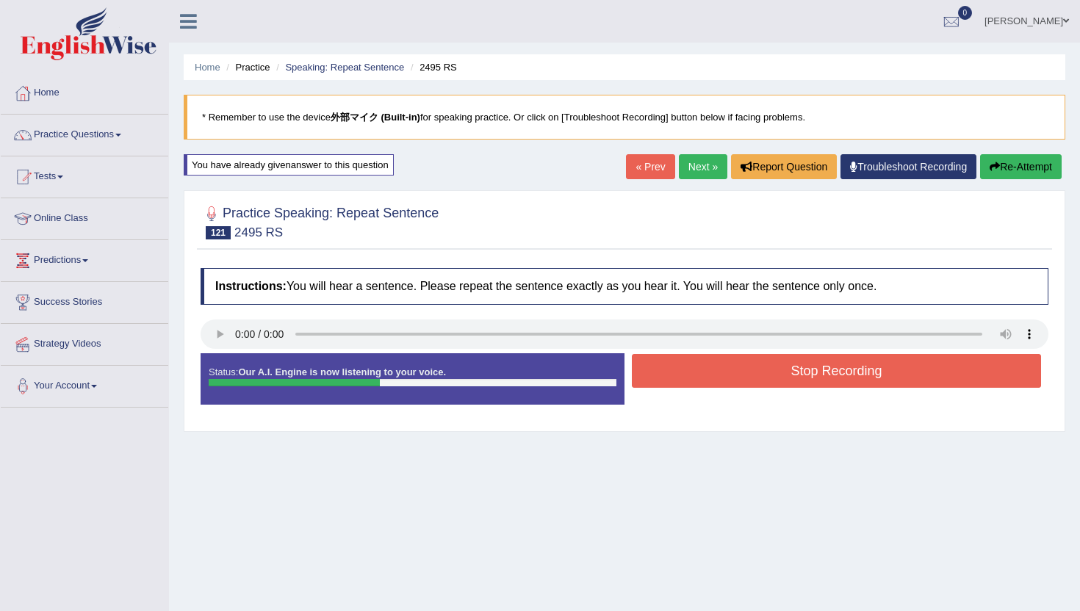
click at [723, 384] on button "Stop Recording" at bounding box center [836, 371] width 409 height 34
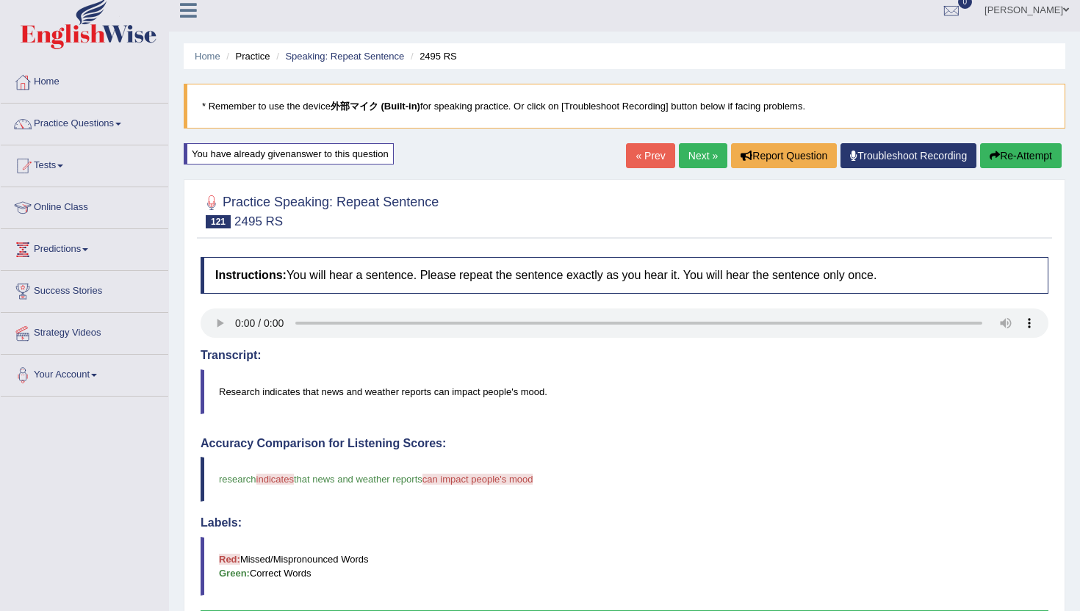
scroll to position [12, 0]
click at [703, 161] on link "Next »" at bounding box center [703, 154] width 48 height 25
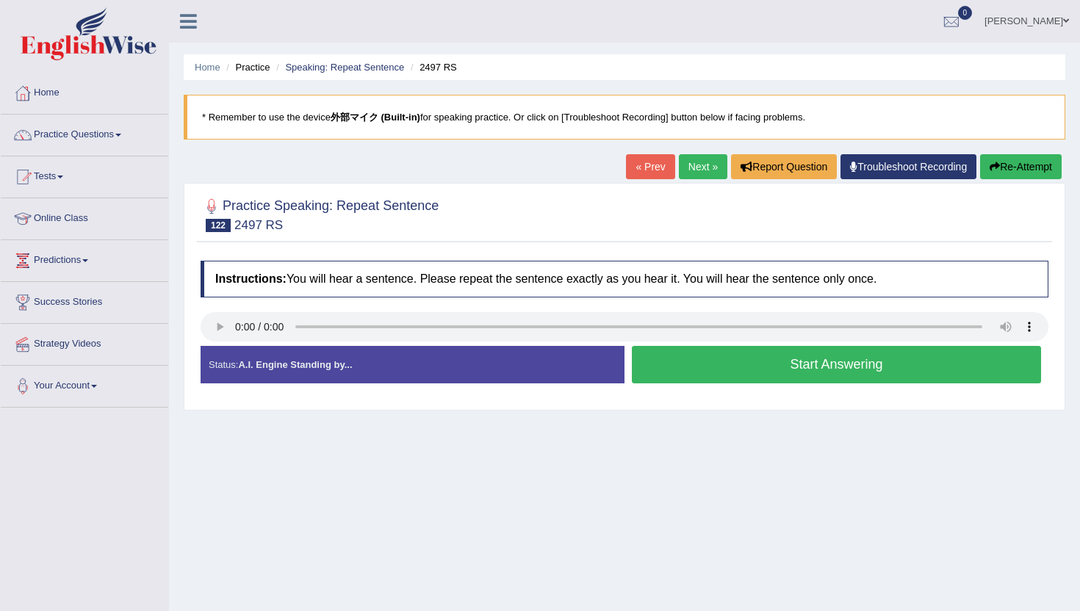
click at [811, 369] on button "Start Answering" at bounding box center [836, 364] width 409 height 37
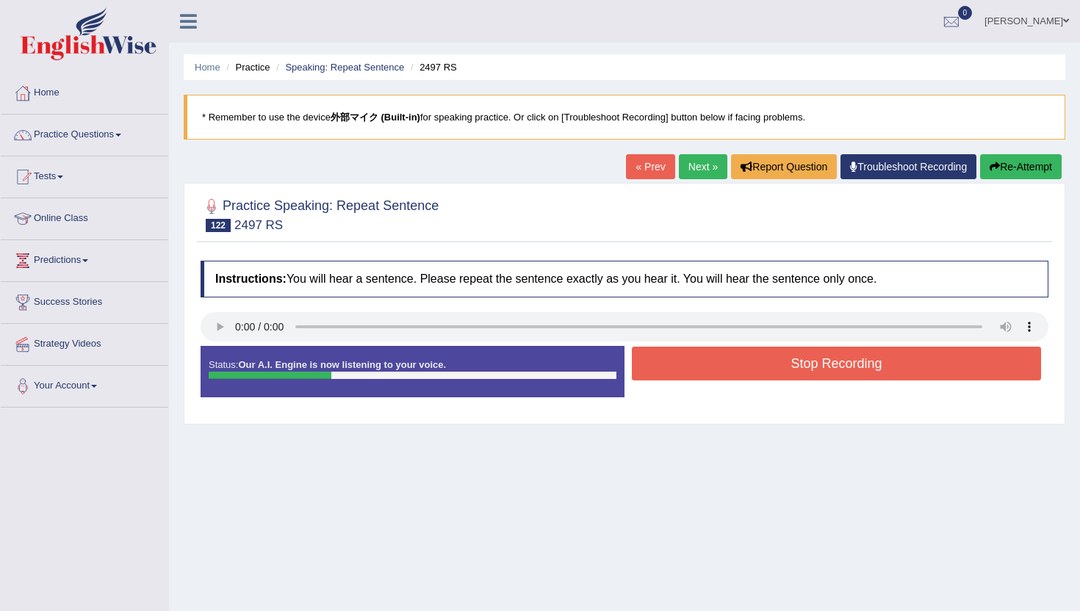
click at [811, 369] on button "Stop Recording" at bounding box center [836, 364] width 409 height 34
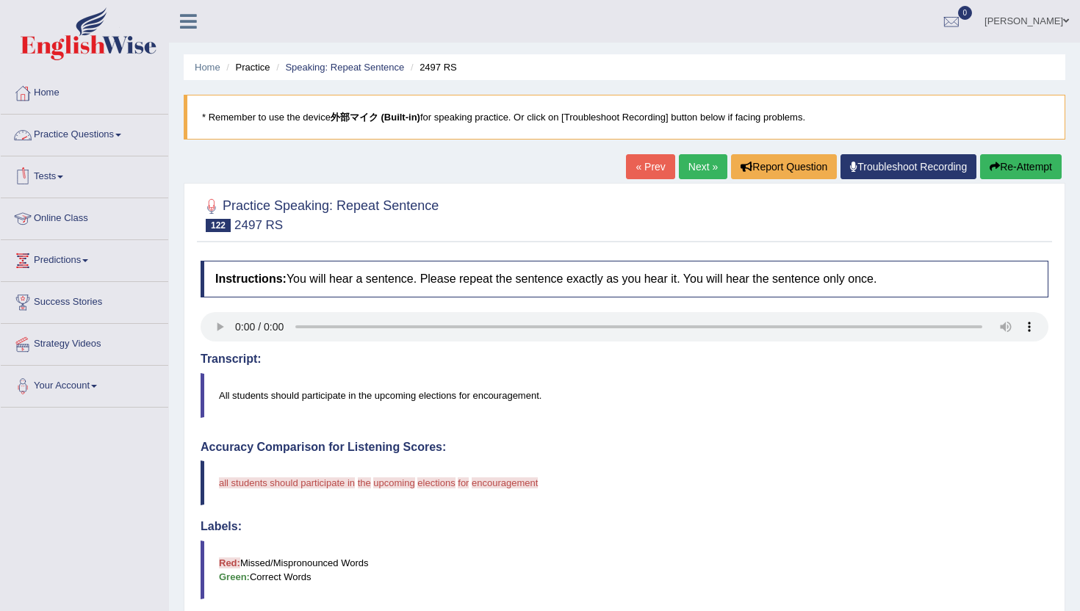
click at [65, 144] on link "Practice Questions" at bounding box center [84, 133] width 167 height 37
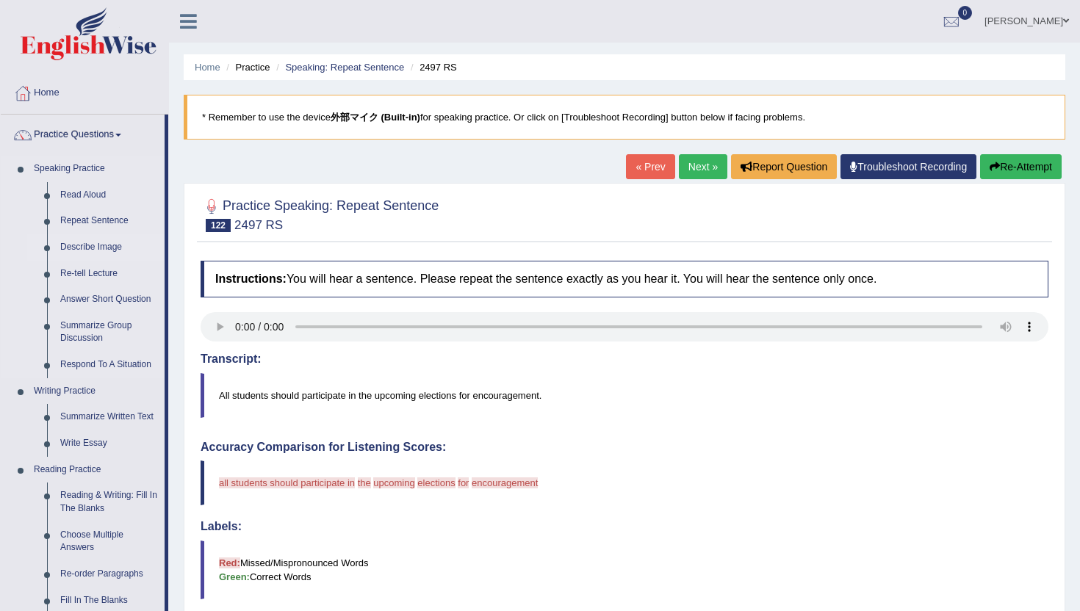
click at [79, 251] on link "Describe Image" at bounding box center [109, 247] width 111 height 26
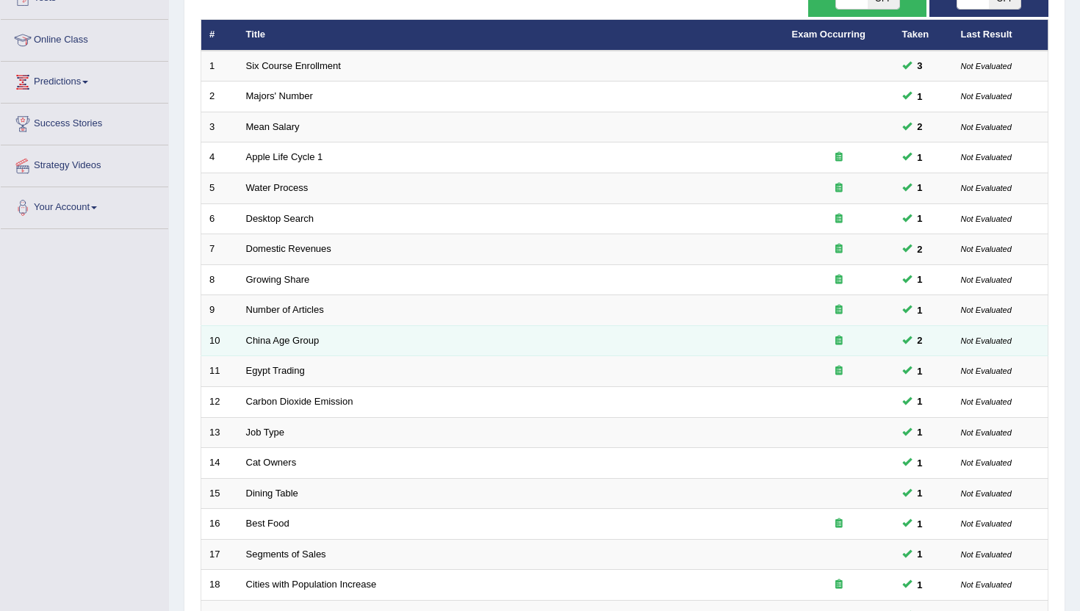
scroll to position [361, 0]
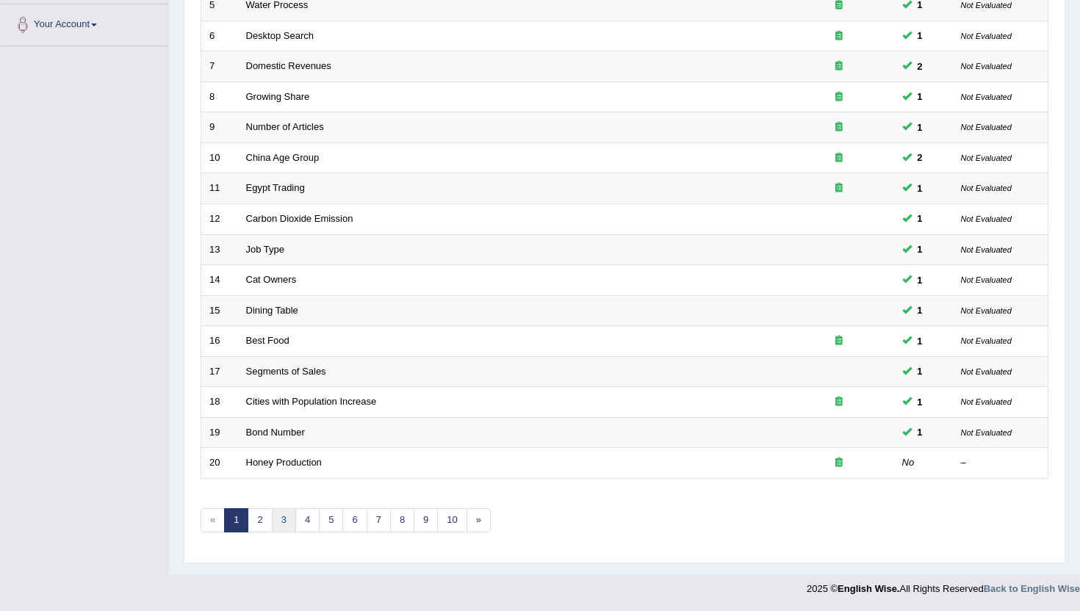
click at [278, 516] on link "3" at bounding box center [284, 520] width 24 height 24
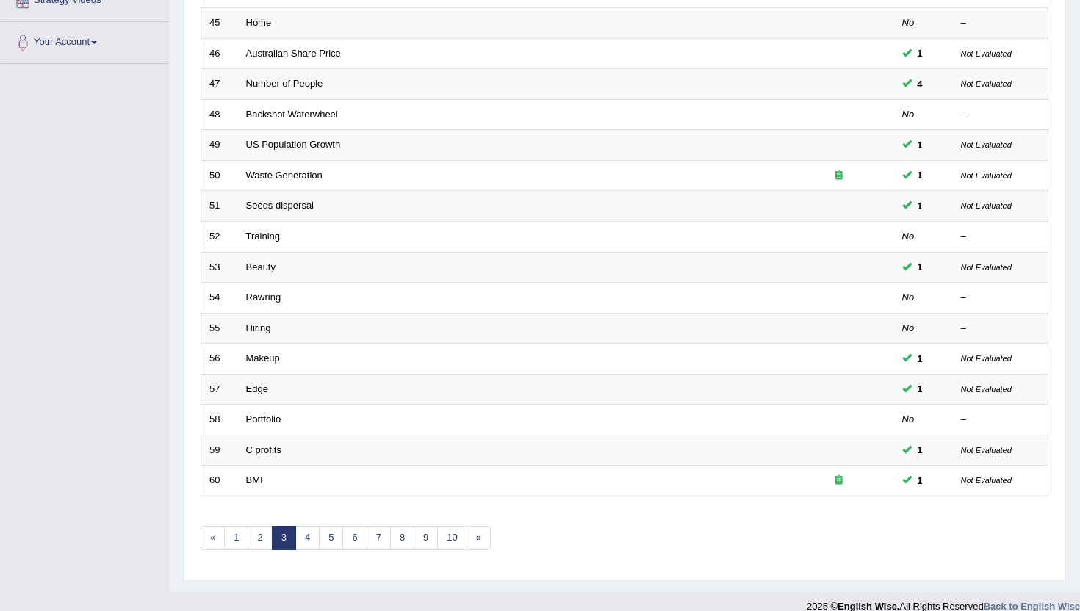
scroll to position [361, 0]
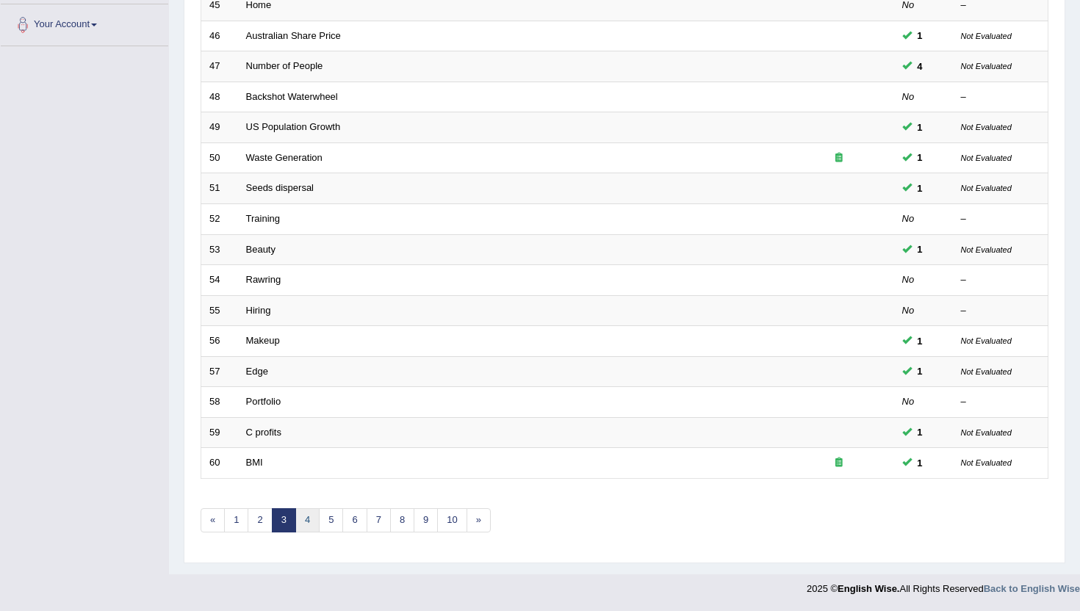
click at [307, 530] on link "4" at bounding box center [307, 520] width 24 height 24
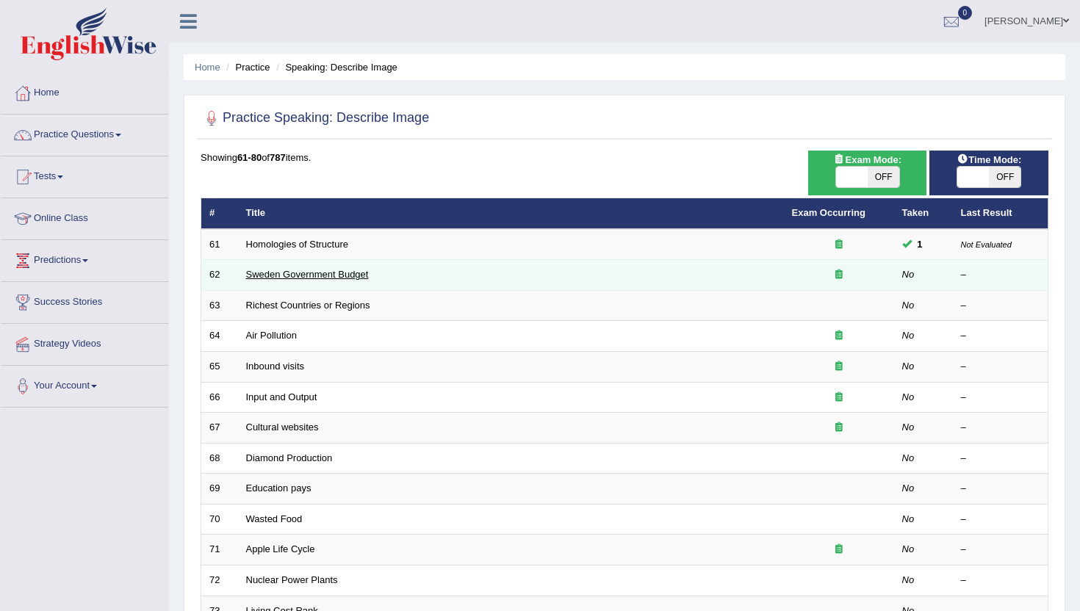
click at [267, 270] on link "Sweden Government Budget" at bounding box center [307, 274] width 123 height 11
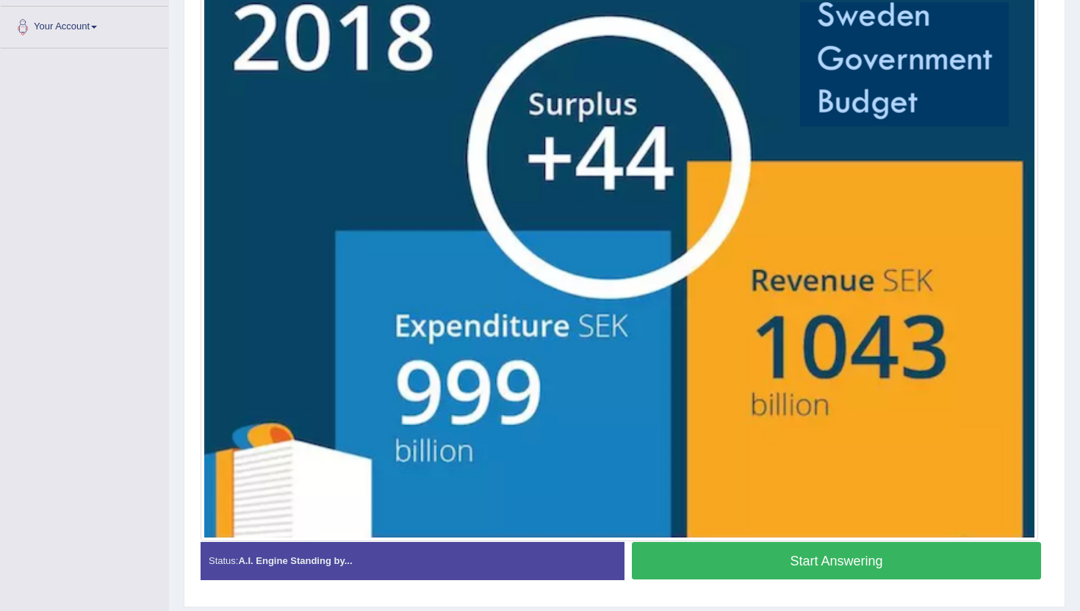
scroll to position [344, 0]
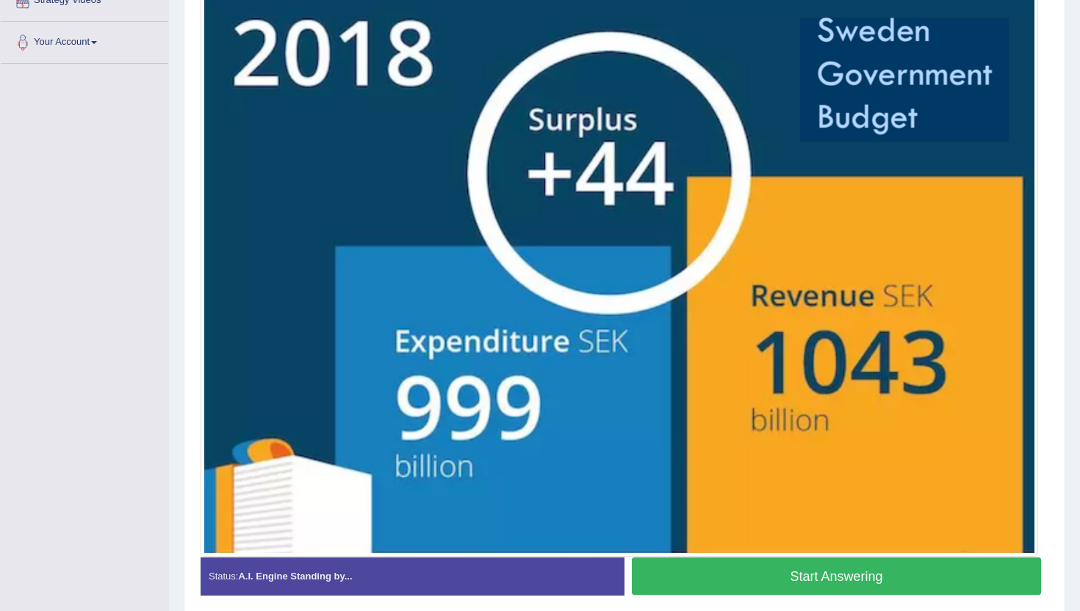
click at [687, 583] on button "Start Answering" at bounding box center [836, 575] width 409 height 37
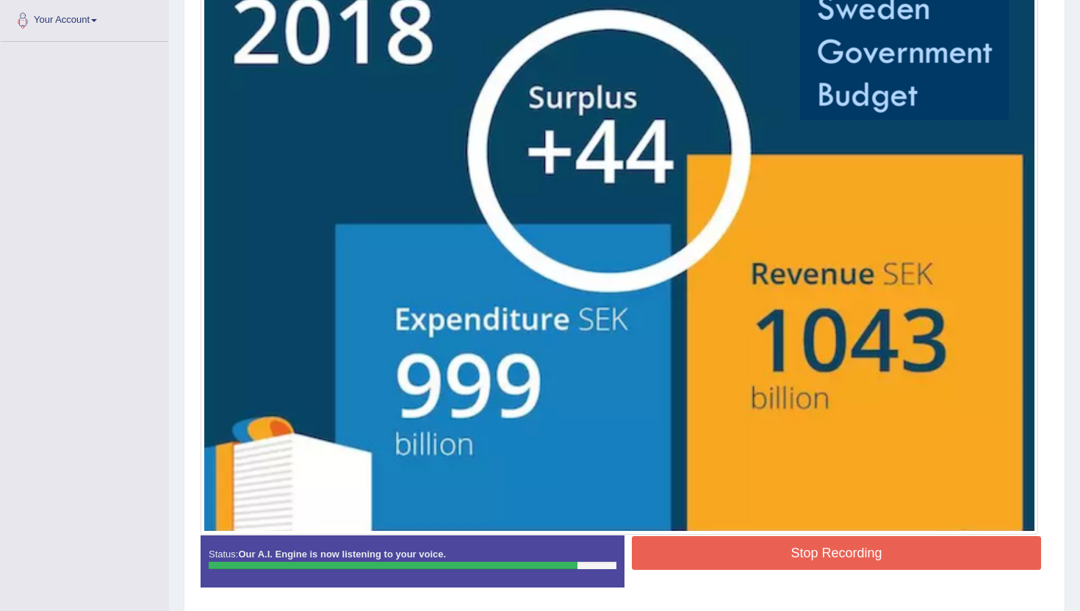
scroll to position [367, 0]
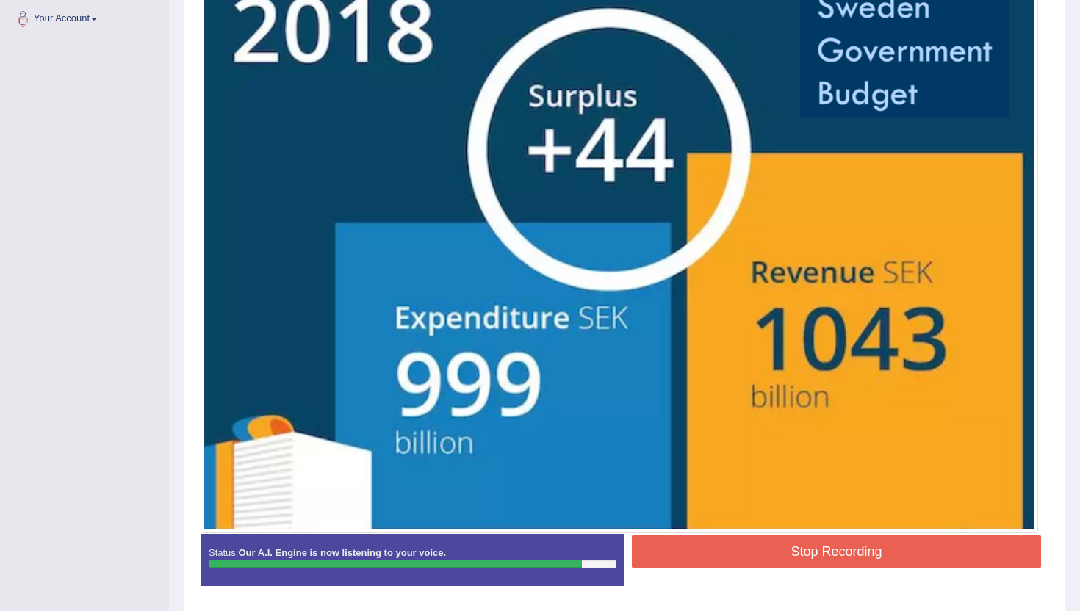
click at [690, 554] on button "Stop Recording" at bounding box center [836, 552] width 409 height 34
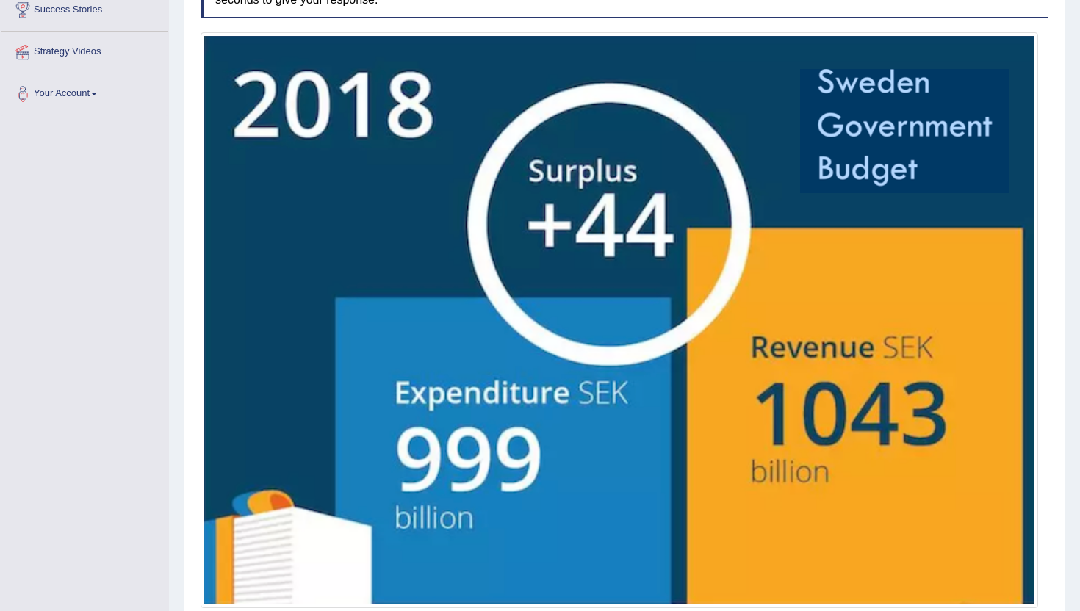
scroll to position [4, 0]
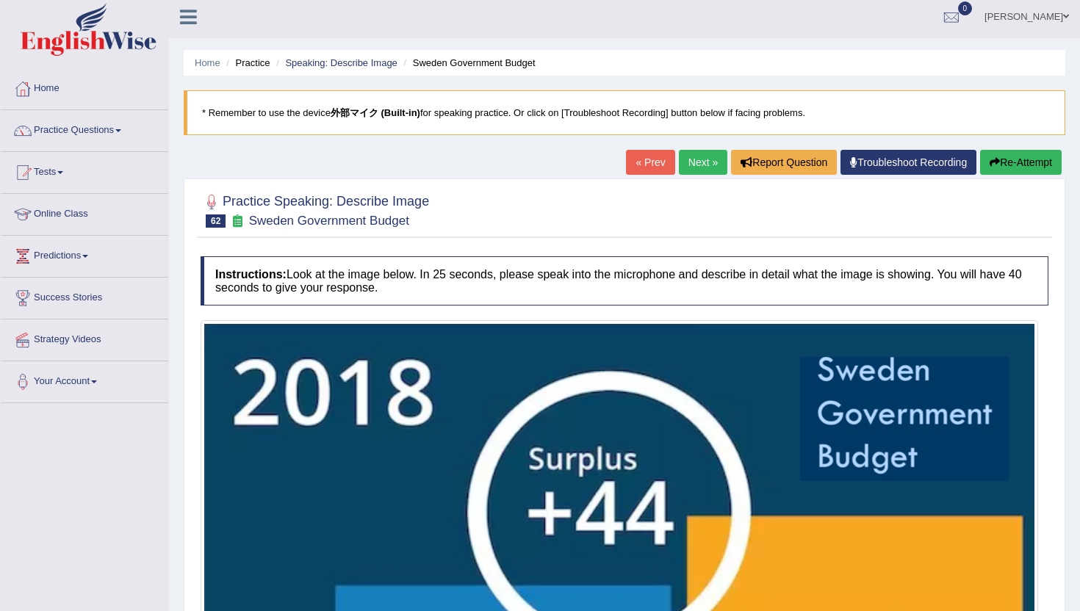
click at [698, 156] on link "Next »" at bounding box center [703, 162] width 48 height 25
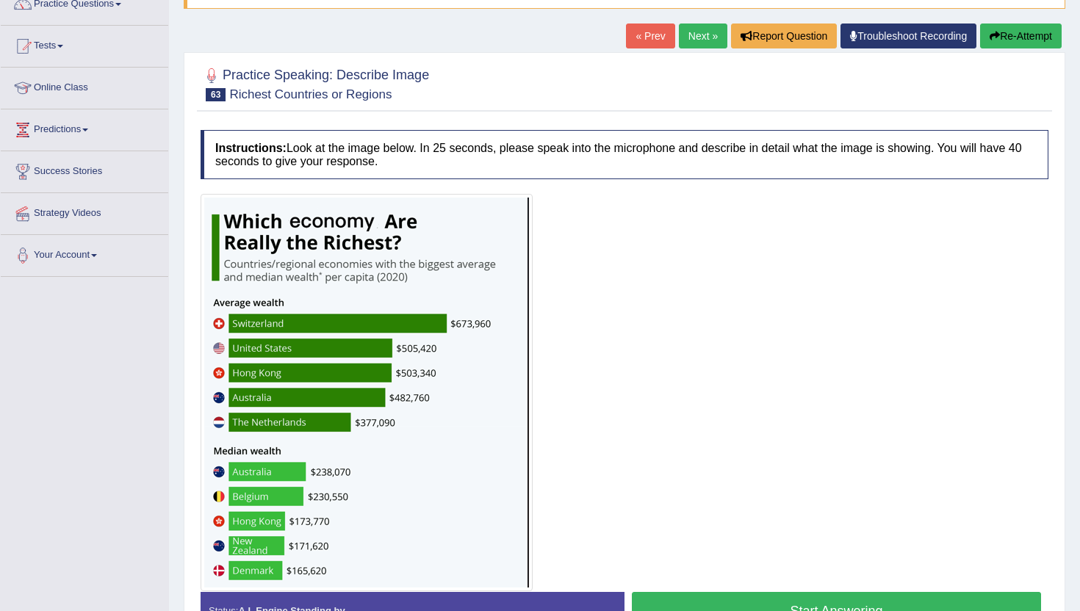
scroll to position [219, 0]
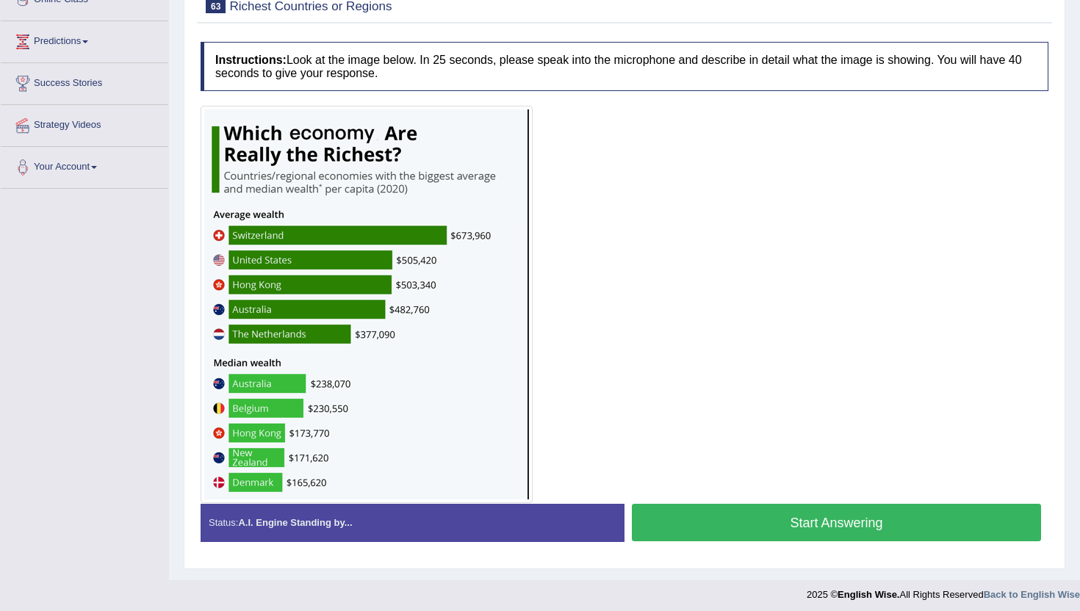
click at [687, 516] on button "Start Answering" at bounding box center [836, 522] width 409 height 37
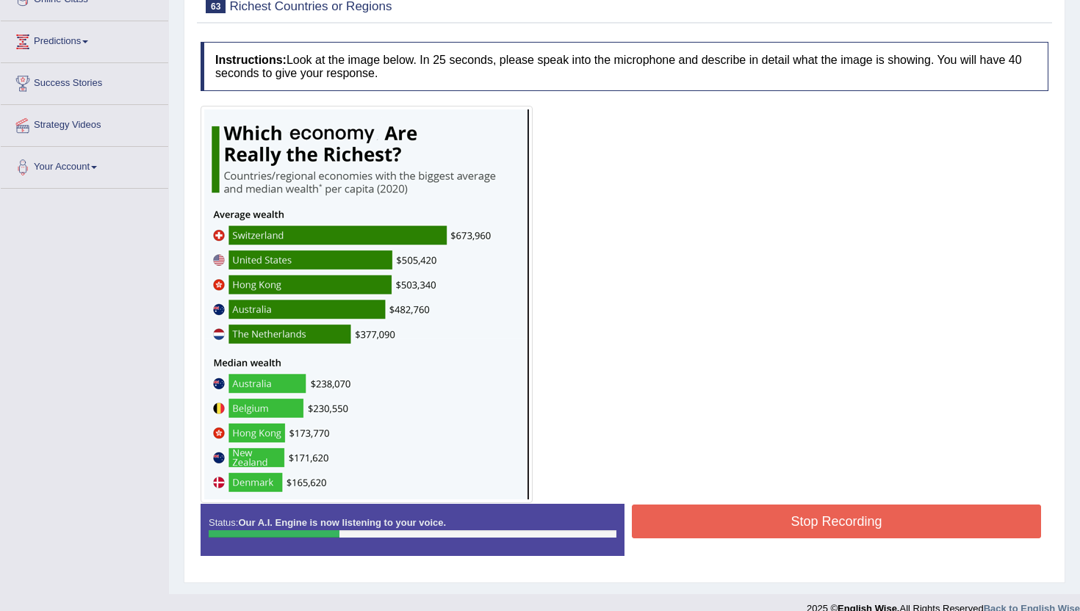
click at [659, 516] on button "Stop Recording" at bounding box center [836, 522] width 409 height 34
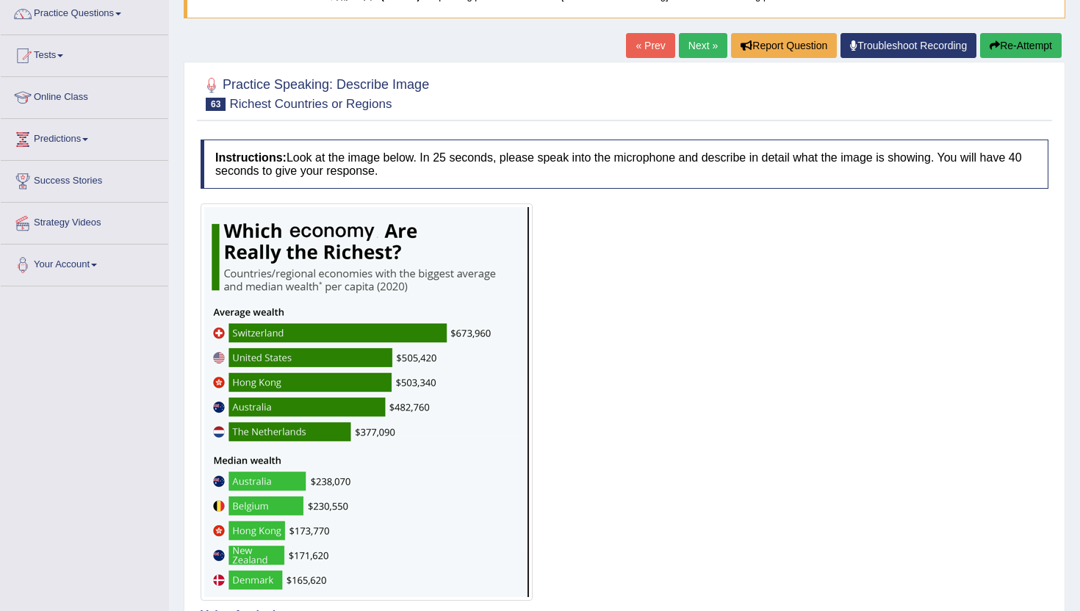
scroll to position [122, 0]
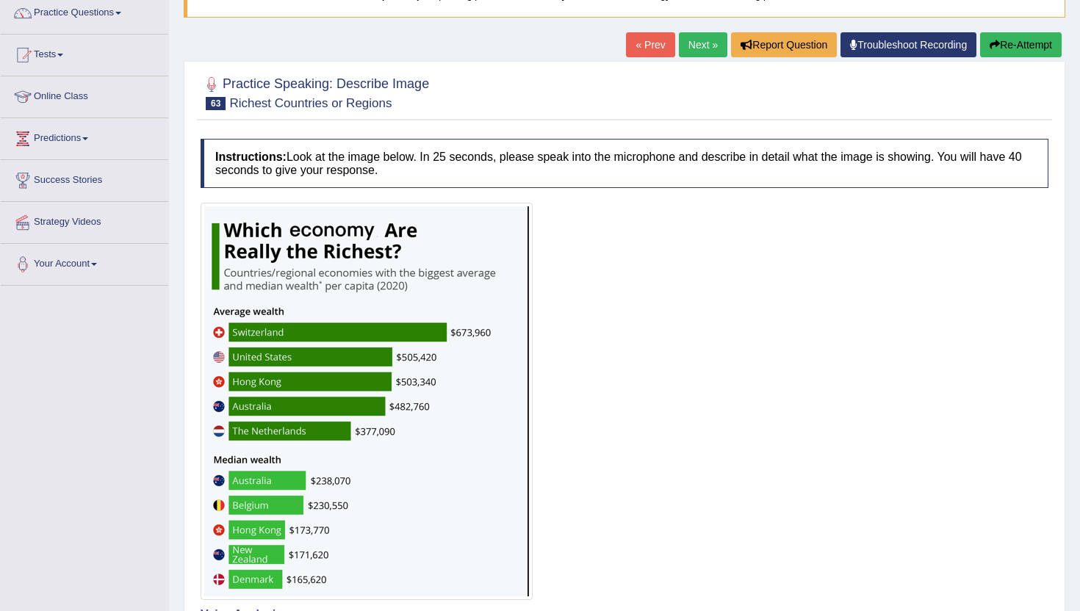
click at [1002, 44] on button "Re-Attempt" at bounding box center [1021, 44] width 82 height 25
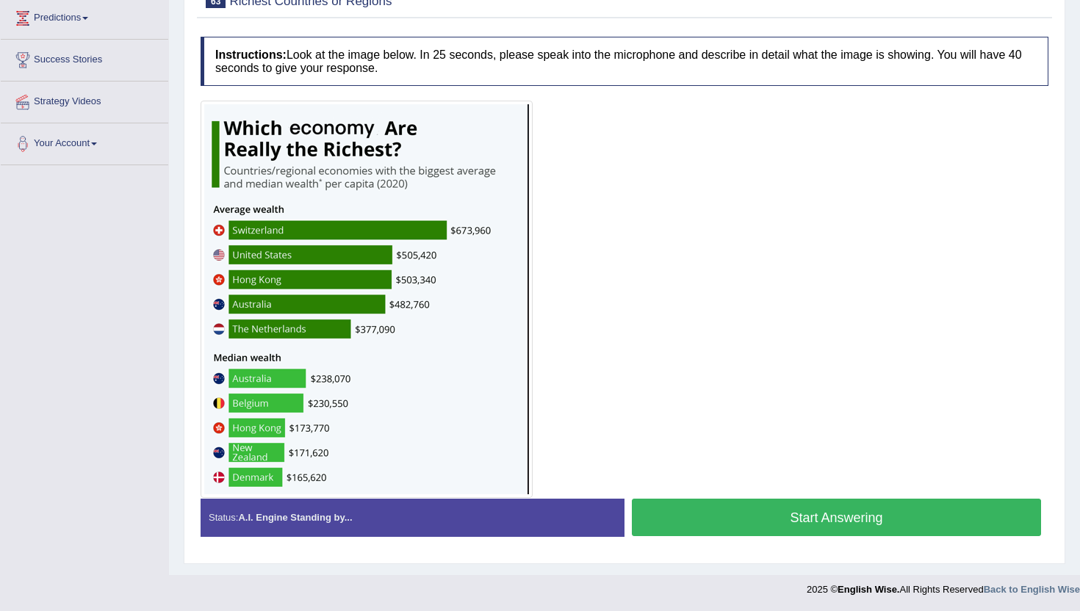
click at [731, 513] on button "Start Answering" at bounding box center [836, 517] width 409 height 37
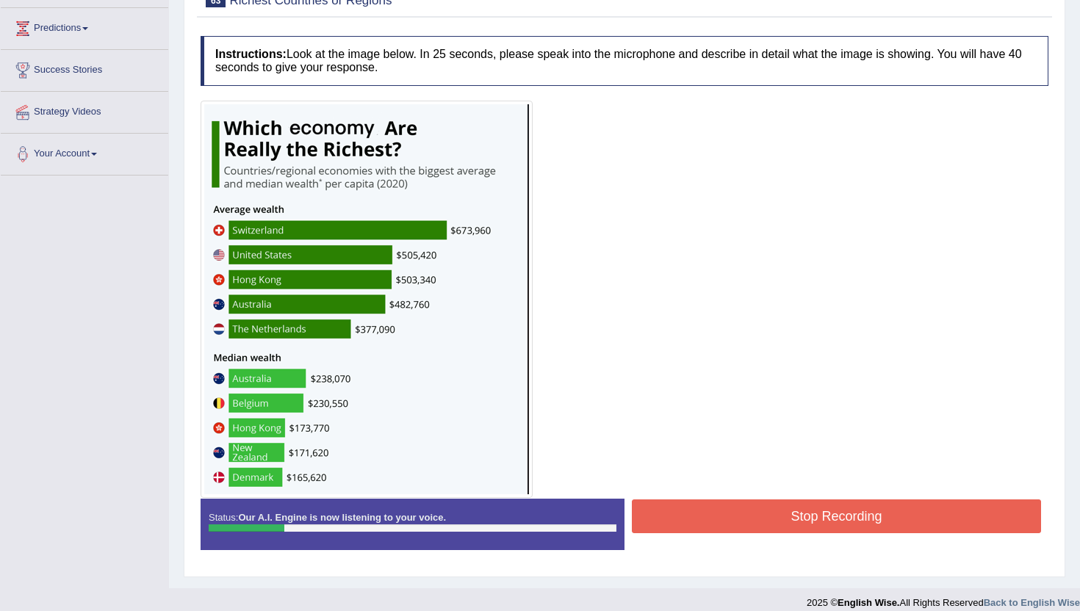
click at [820, 523] on button "Stop Recording" at bounding box center [836, 516] width 409 height 34
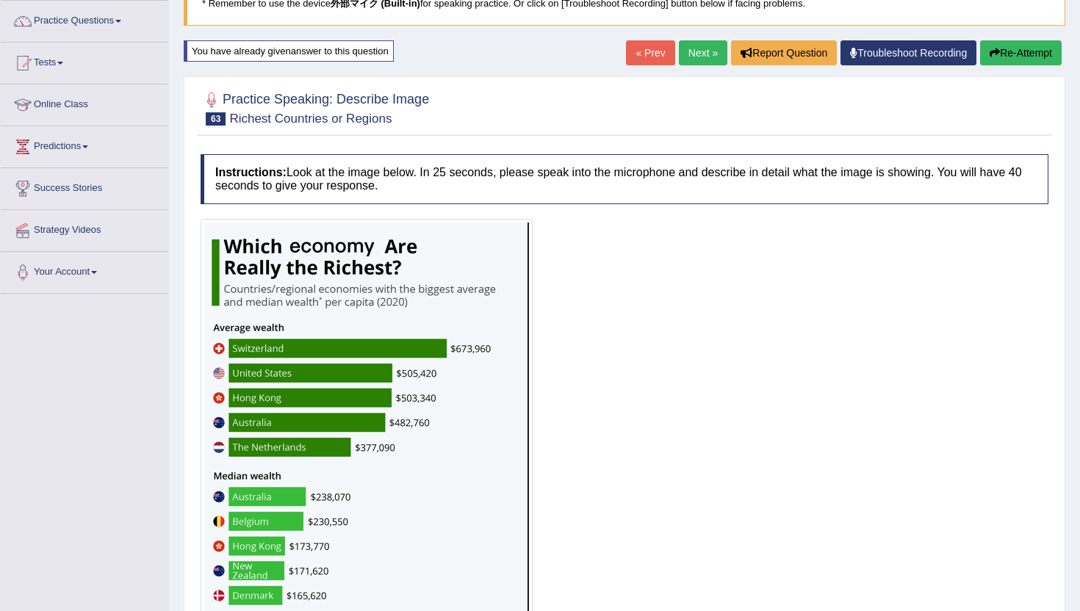
scroll to position [115, 0]
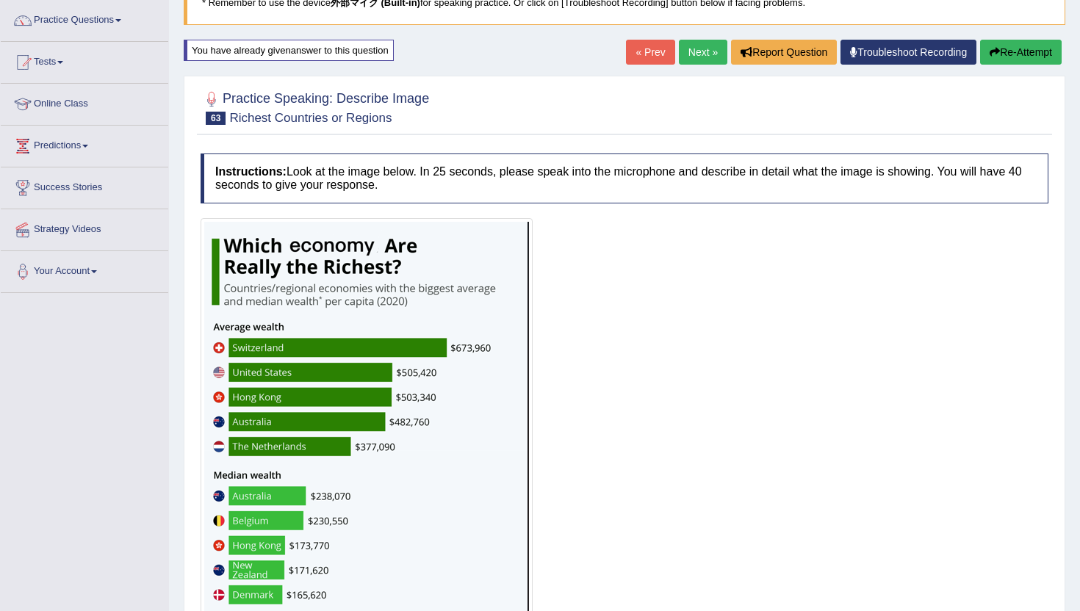
click at [1000, 43] on button "Re-Attempt" at bounding box center [1021, 52] width 82 height 25
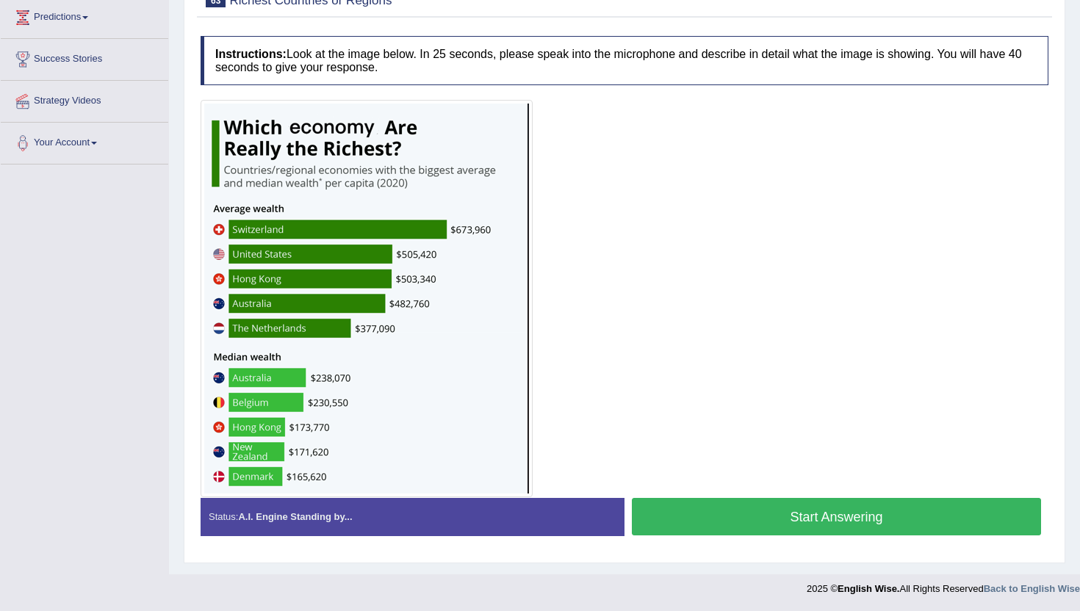
click at [773, 513] on button "Start Answering" at bounding box center [836, 516] width 409 height 37
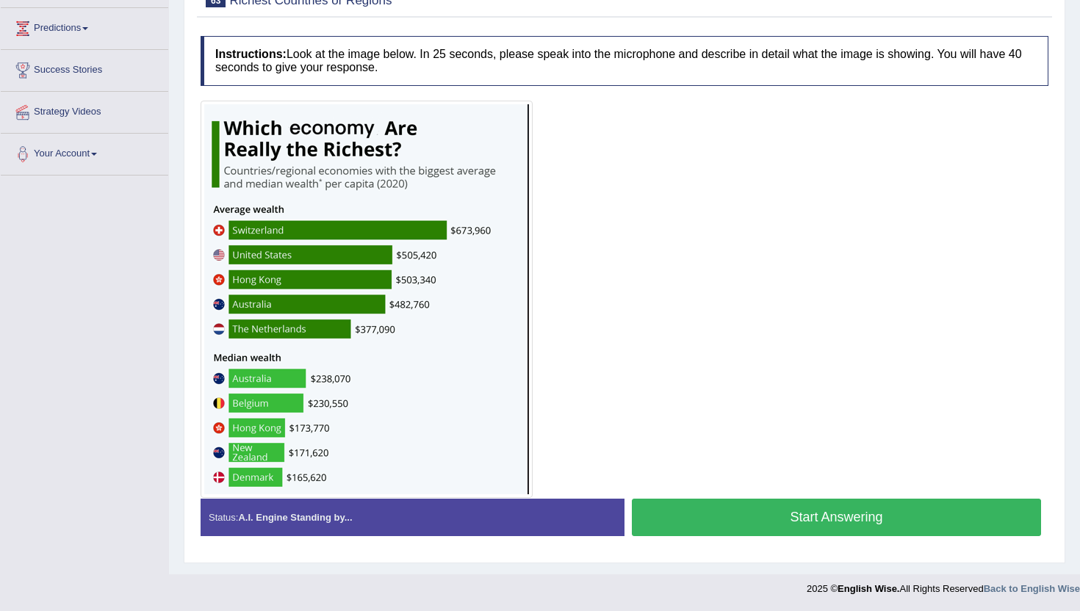
scroll to position [243, 0]
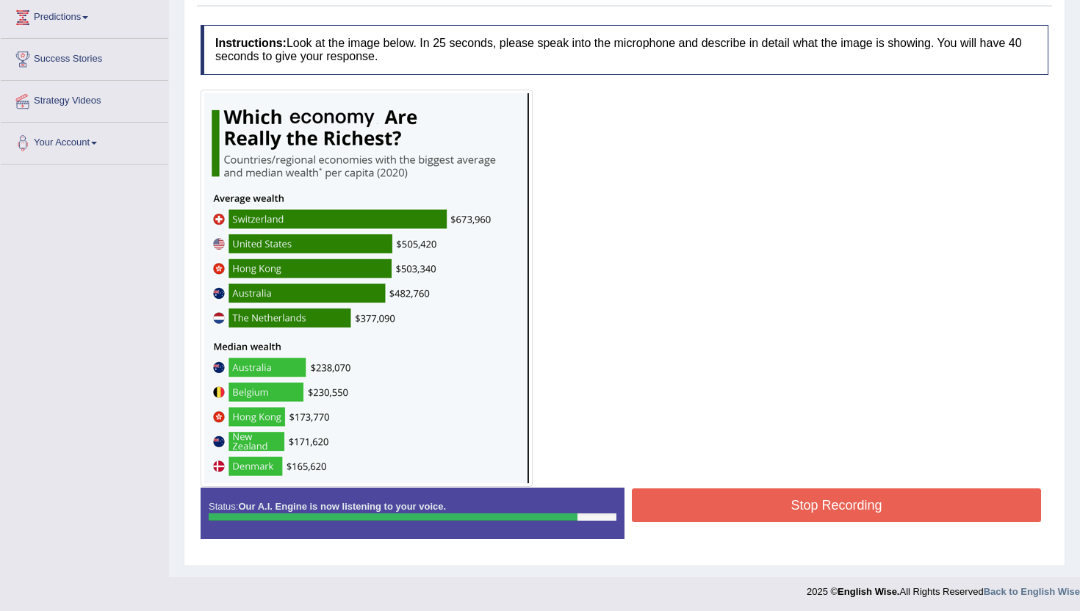
click at [773, 513] on button "Stop Recording" at bounding box center [836, 505] width 409 height 34
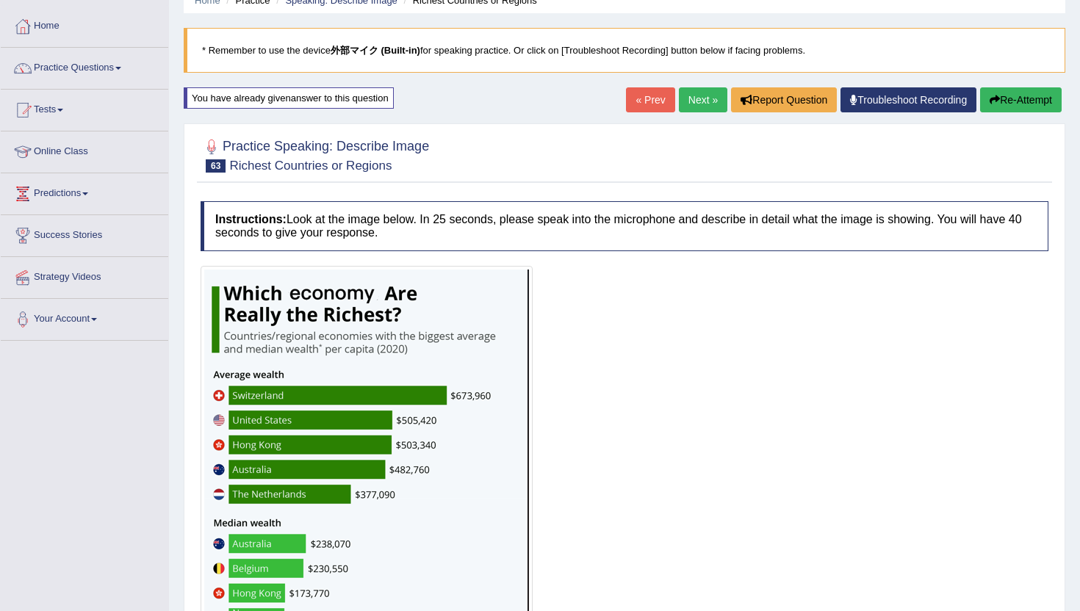
scroll to position [24, 0]
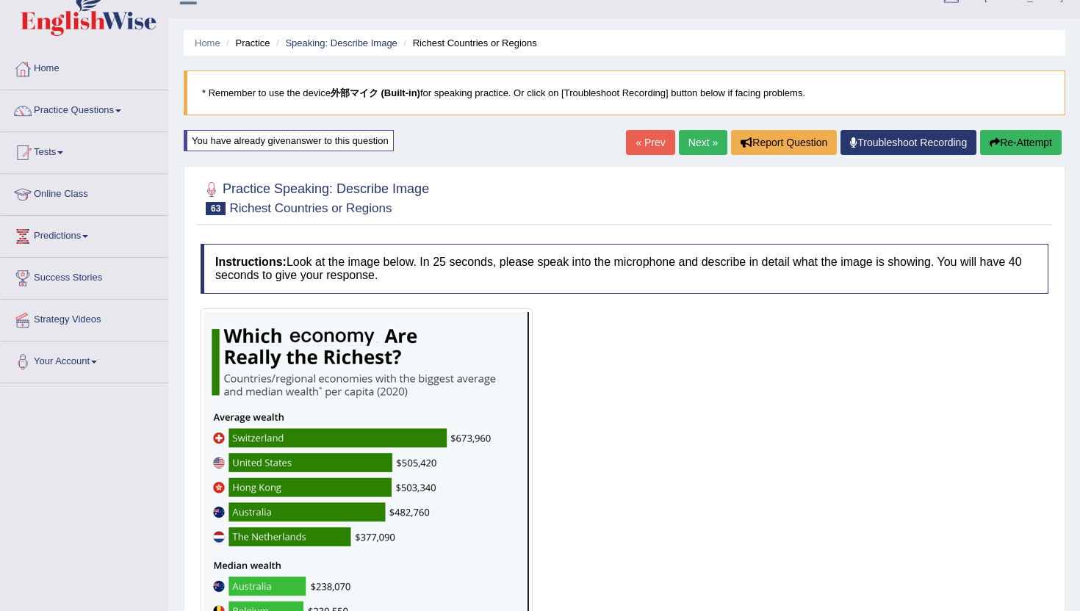
click at [703, 142] on link "Next »" at bounding box center [703, 142] width 48 height 25
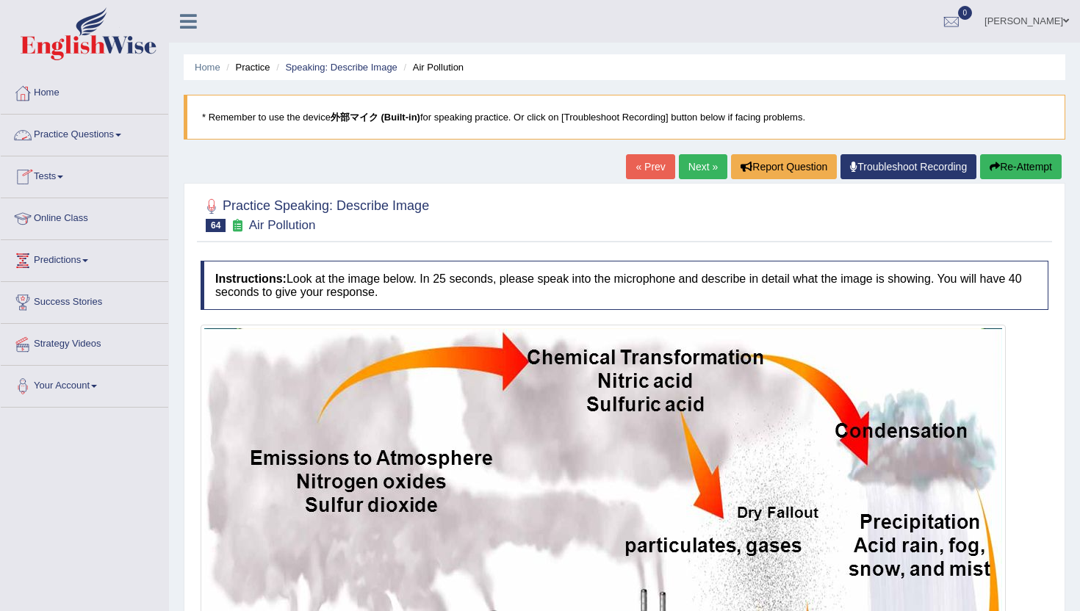
click at [80, 141] on link "Practice Questions" at bounding box center [84, 133] width 167 height 37
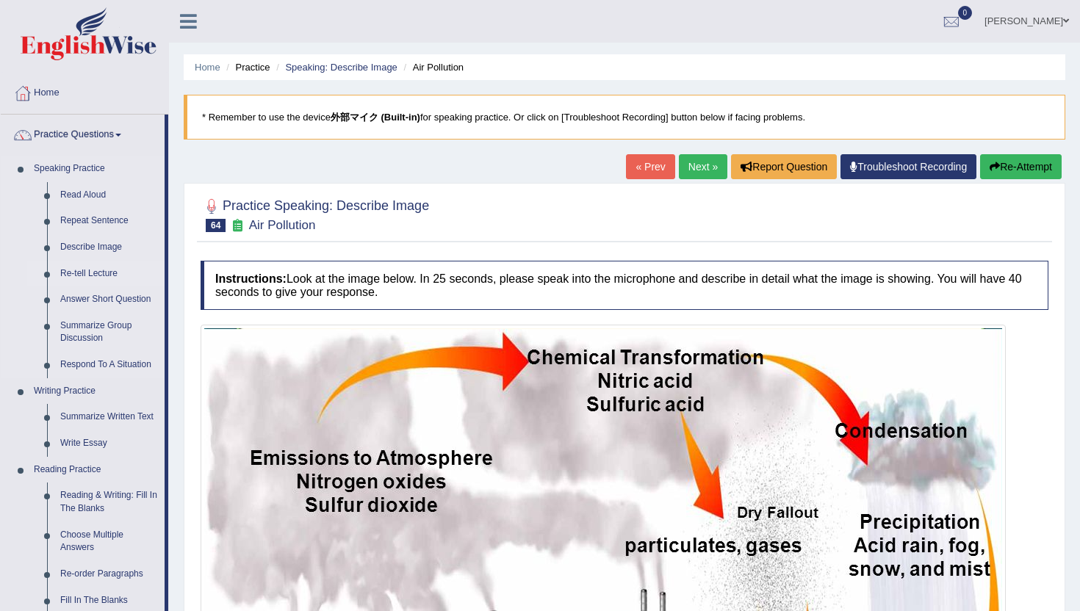
click at [73, 276] on link "Re-tell Lecture" at bounding box center [109, 274] width 111 height 26
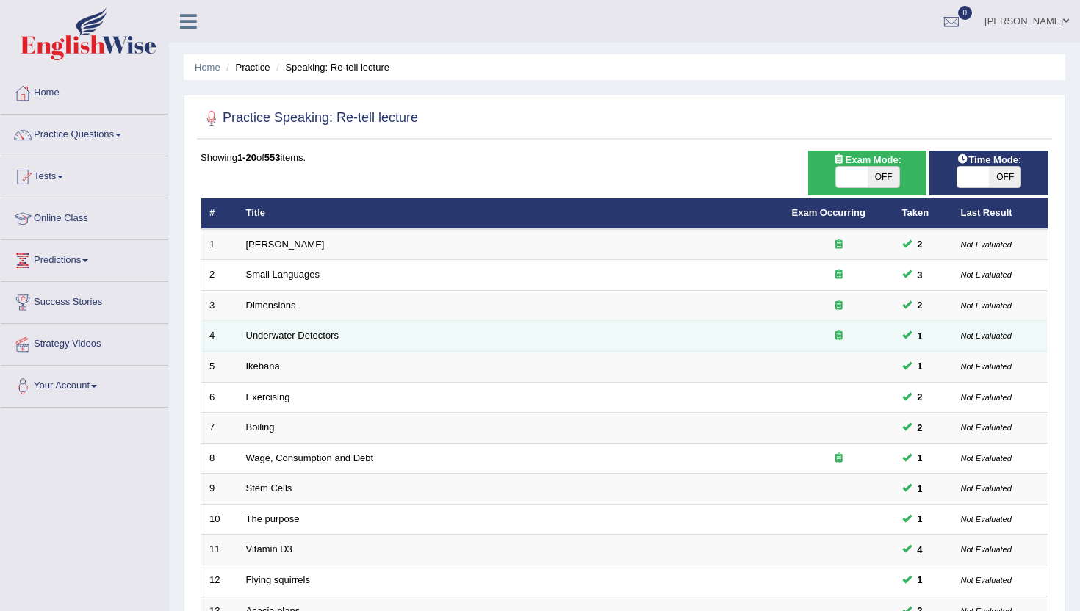
scroll to position [361, 0]
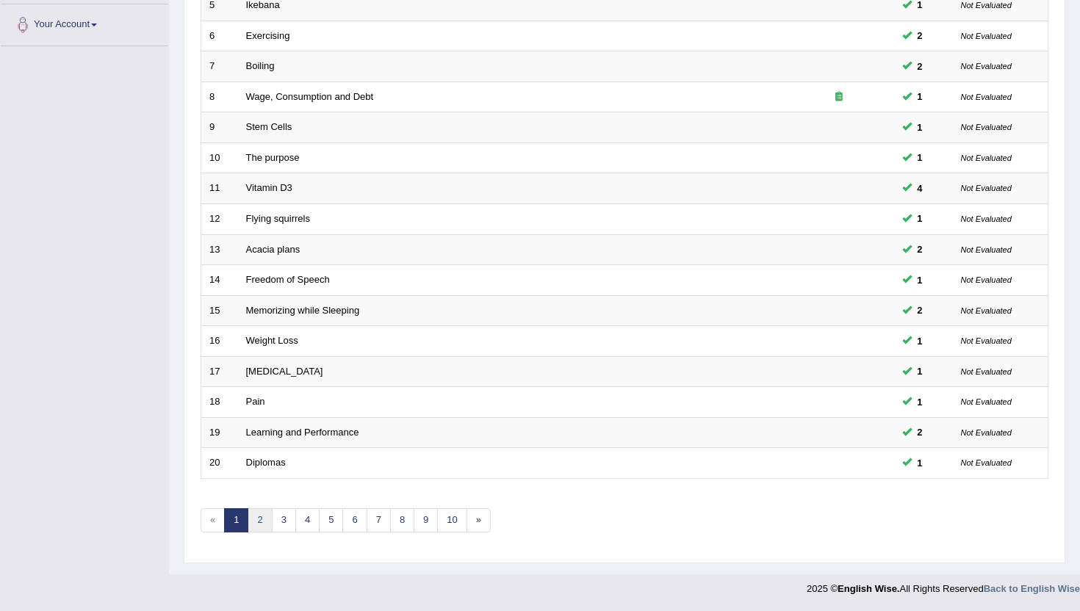
click at [264, 527] on link "2" at bounding box center [260, 520] width 24 height 24
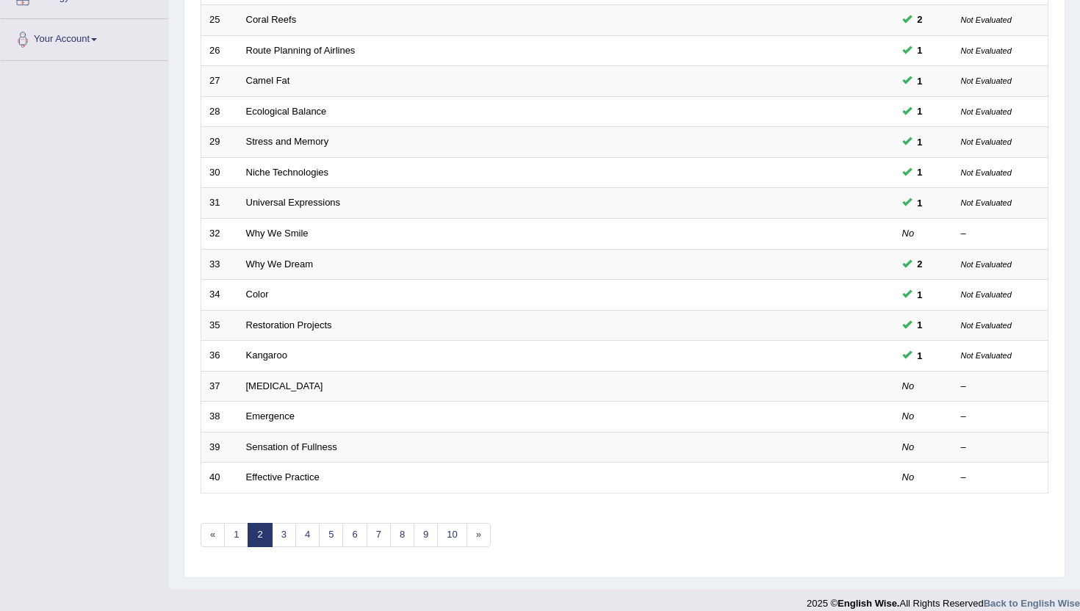
scroll to position [361, 0]
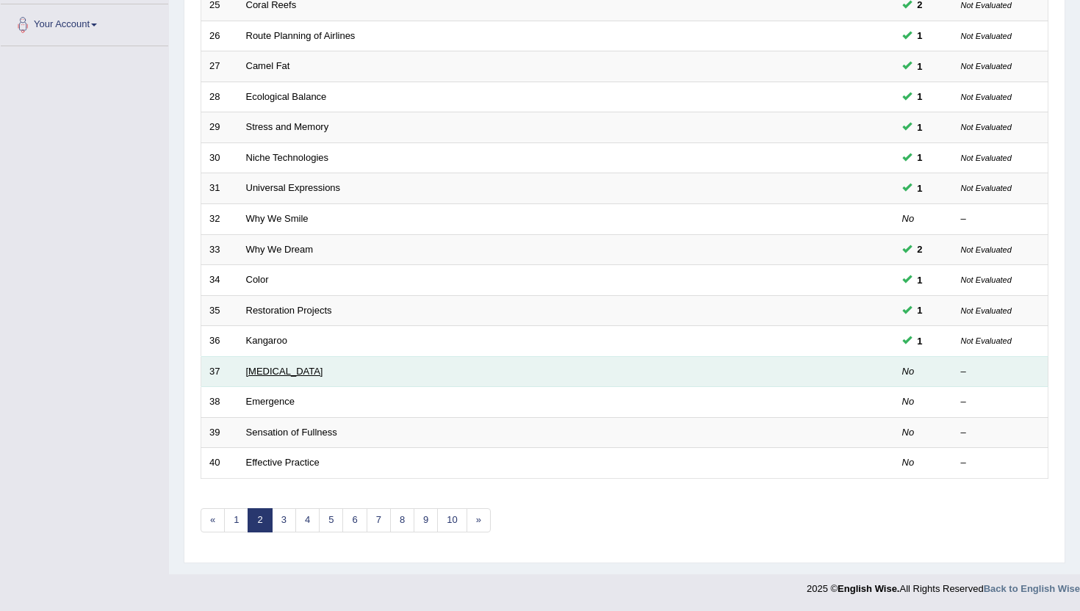
click at [300, 369] on link "[MEDICAL_DATA]" at bounding box center [284, 371] width 77 height 11
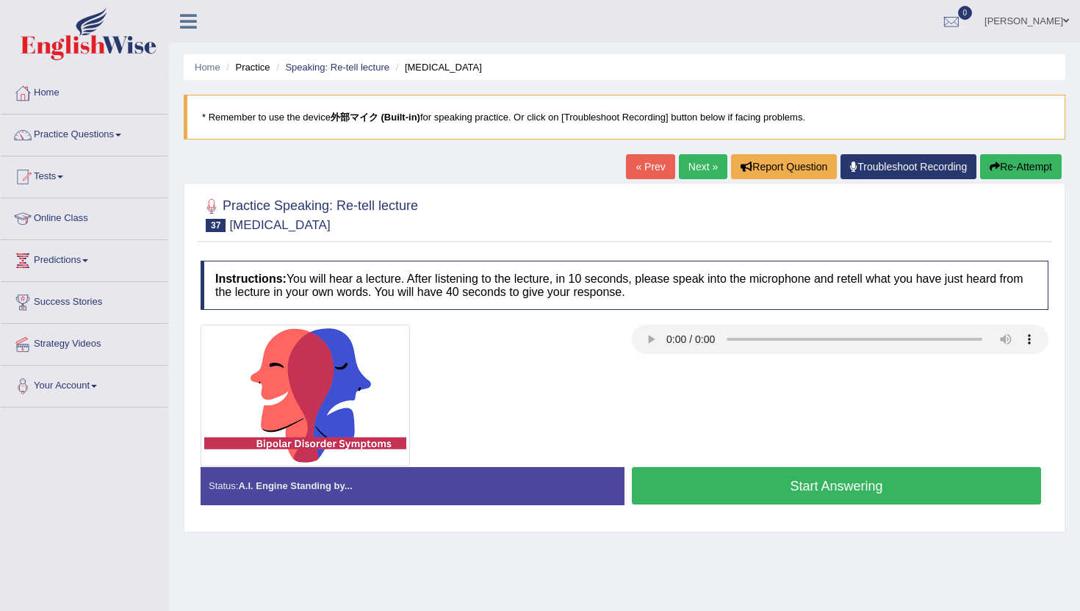
click at [1009, 170] on button "Re-Attempt" at bounding box center [1021, 166] width 82 height 25
click at [729, 486] on button "Start Answering" at bounding box center [836, 485] width 409 height 37
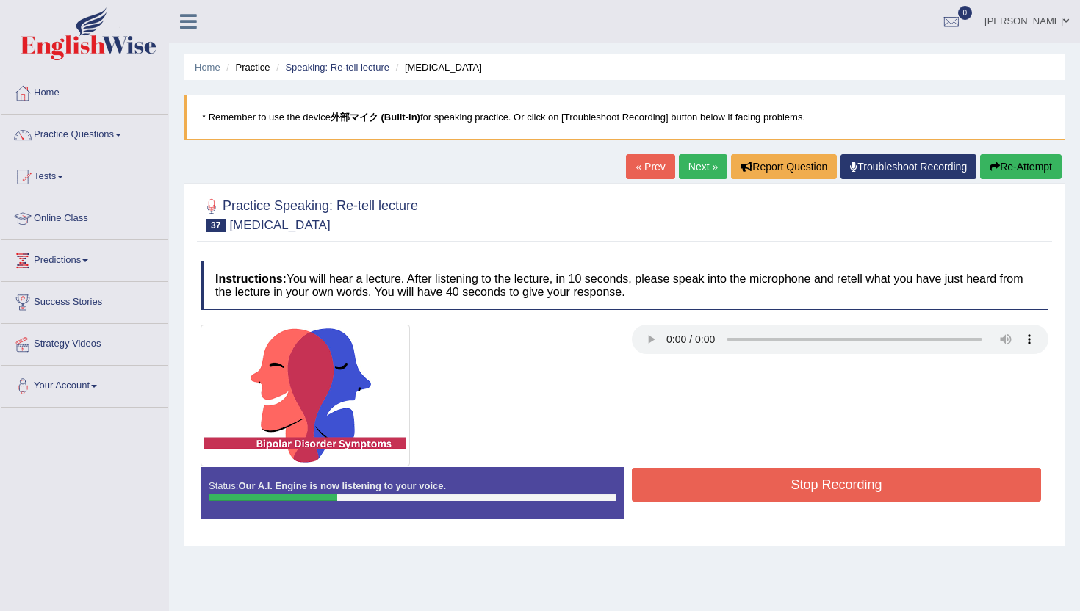
click at [1015, 162] on button "Re-Attempt" at bounding box center [1021, 166] width 82 height 25
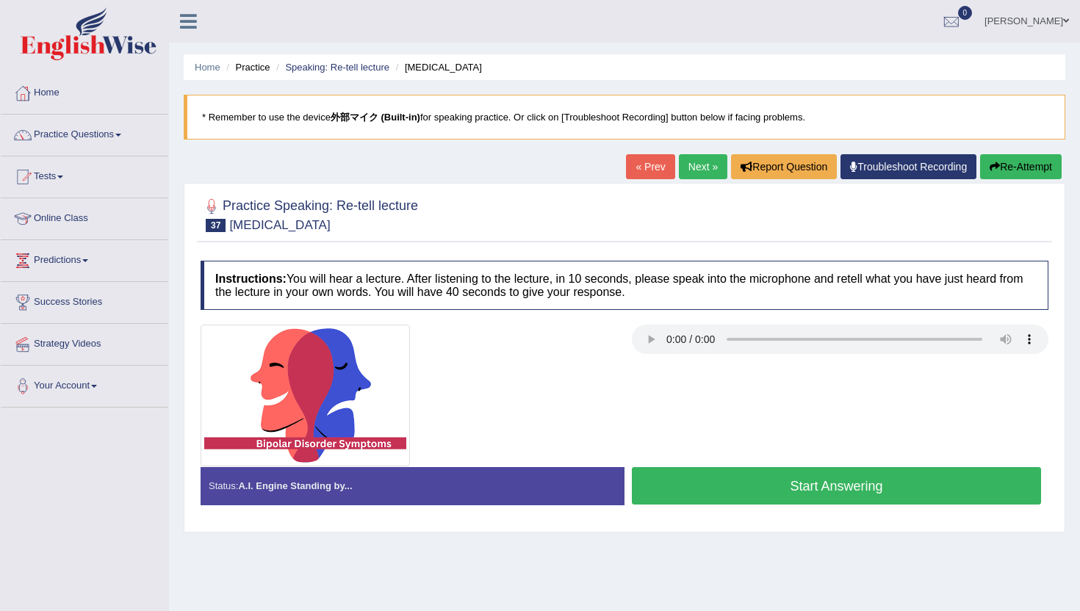
click at [817, 499] on button "Start Answering" at bounding box center [836, 485] width 409 height 37
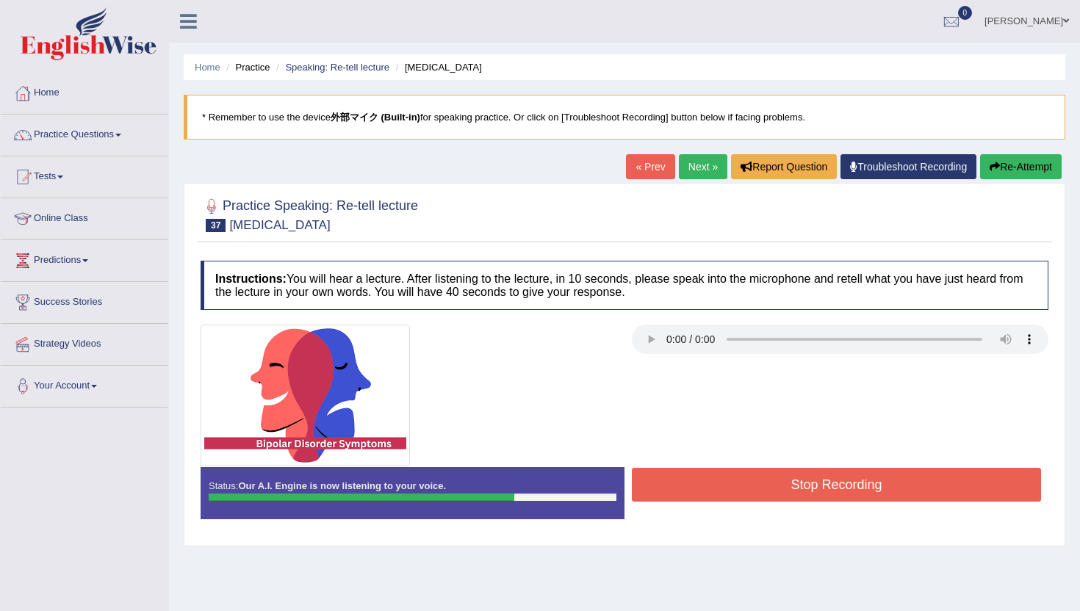
click at [836, 452] on div at bounding box center [624, 396] width 862 height 142
click at [831, 485] on button "Stop Recording" at bounding box center [836, 485] width 409 height 34
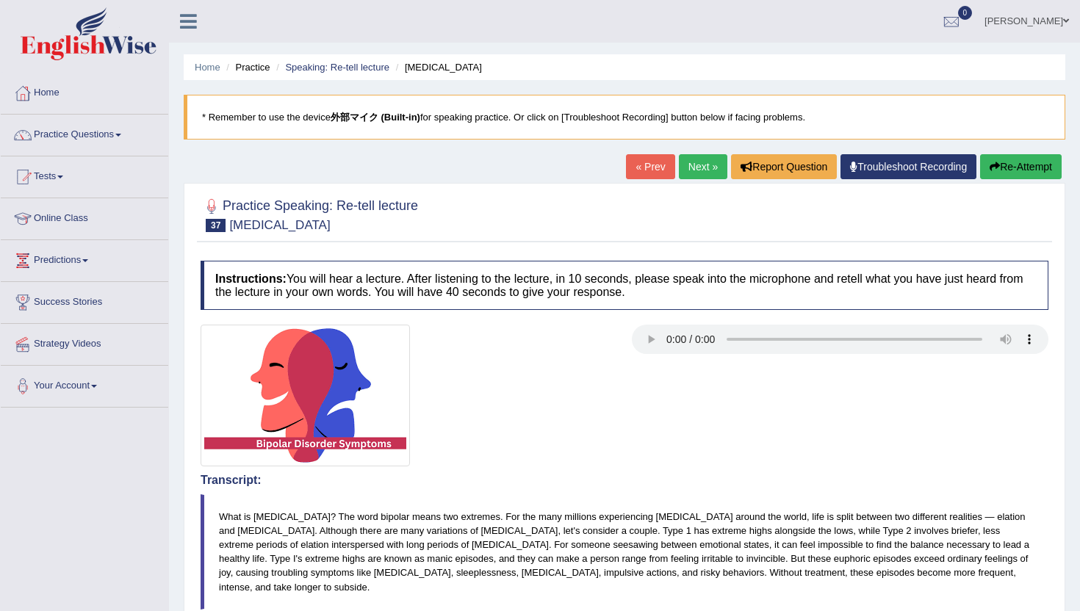
click at [696, 167] on link "Next »" at bounding box center [703, 166] width 48 height 25
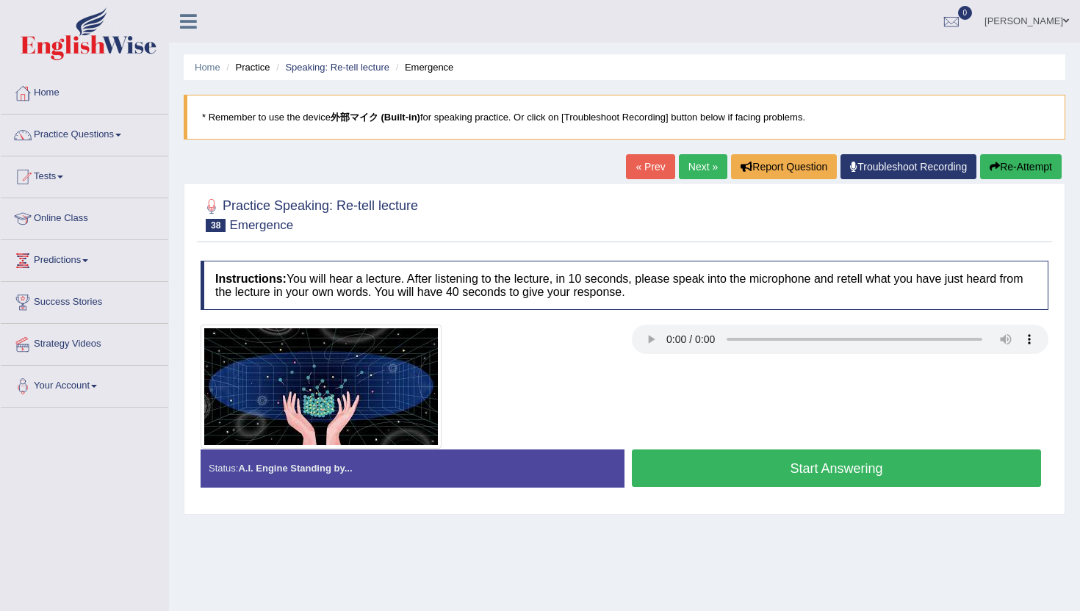
click at [964, 137] on blockquote "* Remember to use the device 外部マイク (Built-in) for speaking practice. Or click o…" at bounding box center [624, 117] width 881 height 45
click at [1000, 175] on button "Re-Attempt" at bounding box center [1021, 166] width 82 height 25
click at [775, 486] on button "Start Answering" at bounding box center [836, 467] width 409 height 37
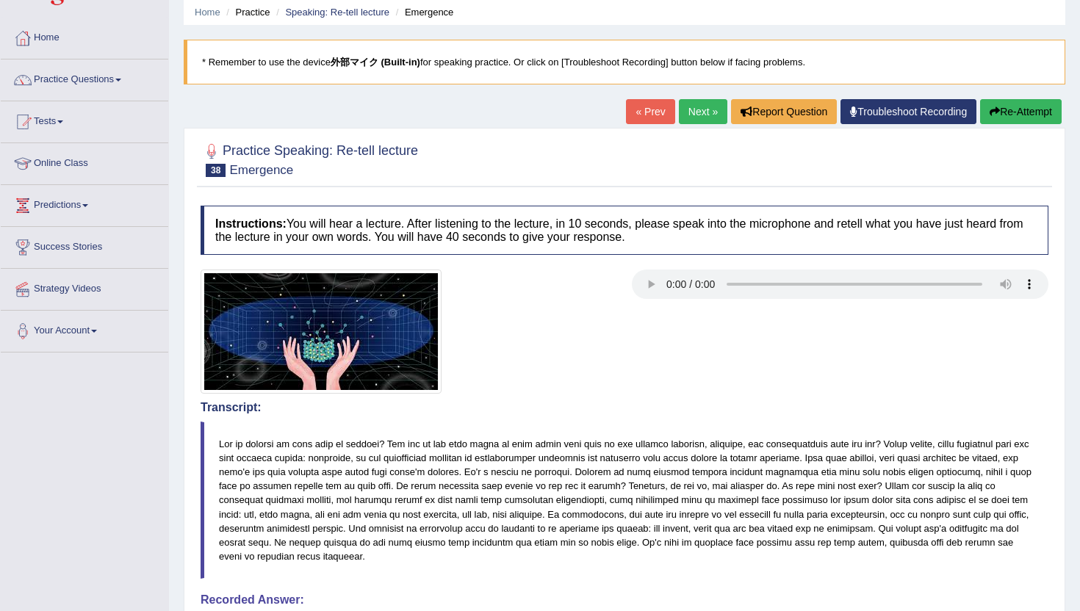
scroll to position [57, 0]
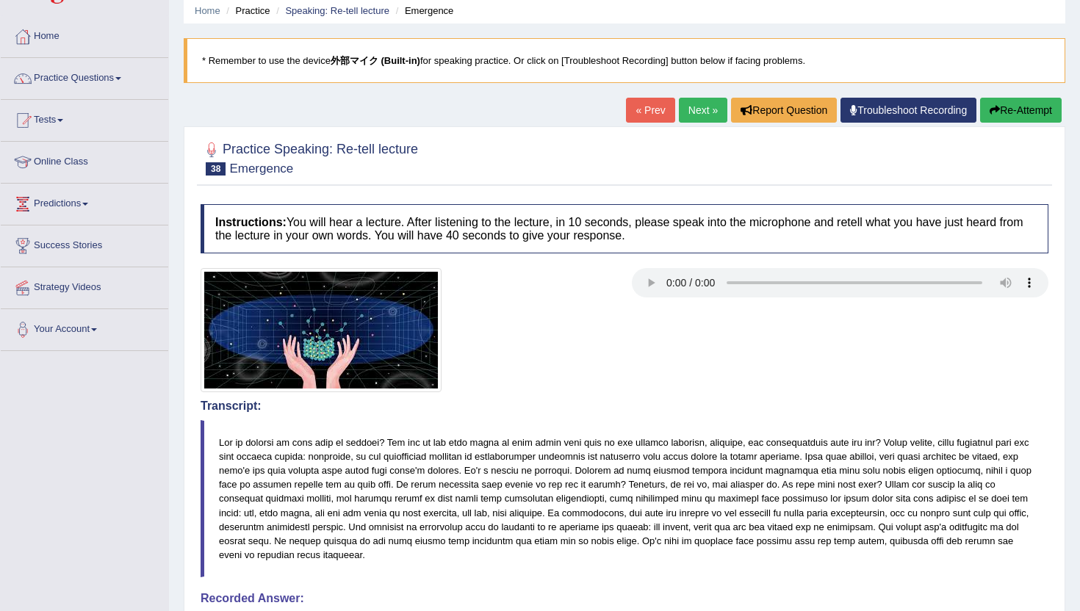
click at [1013, 115] on button "Re-Attempt" at bounding box center [1021, 110] width 82 height 25
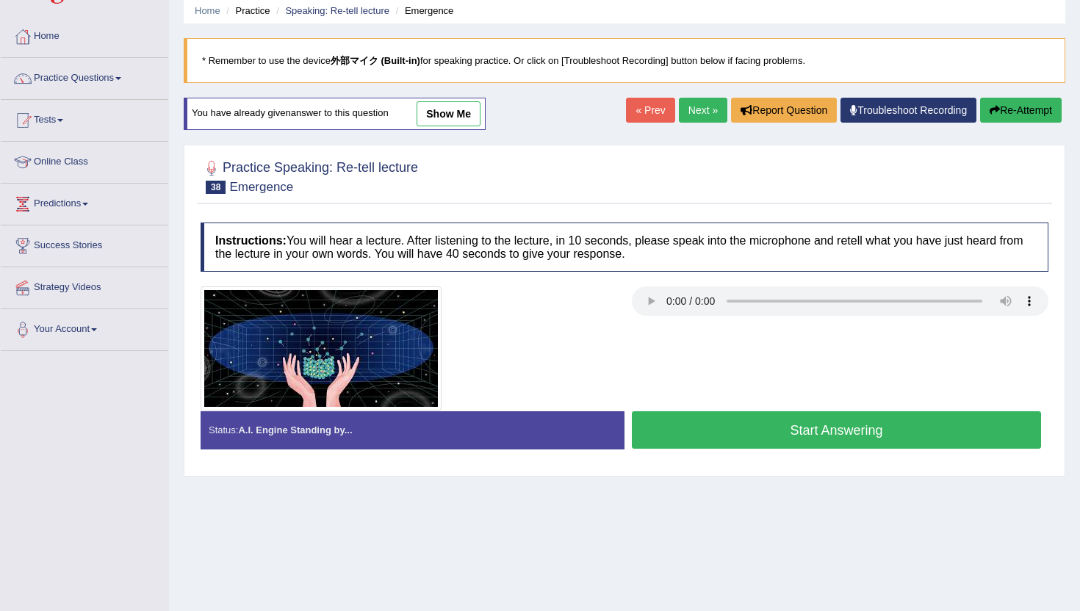
click at [712, 432] on button "Start Answering" at bounding box center [836, 429] width 409 height 37
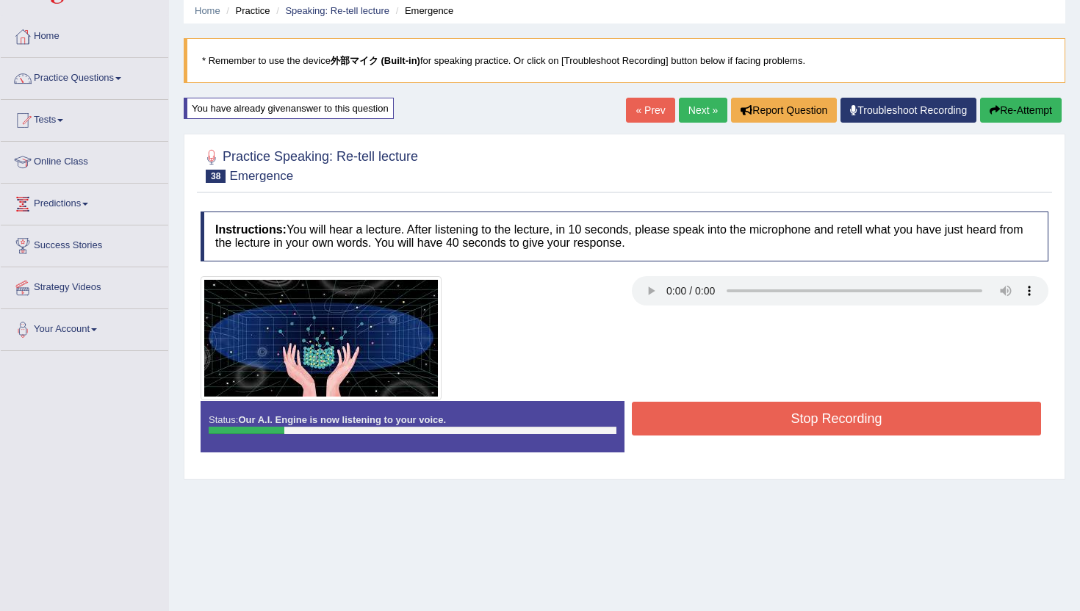
click at [1036, 105] on button "Re-Attempt" at bounding box center [1021, 110] width 82 height 25
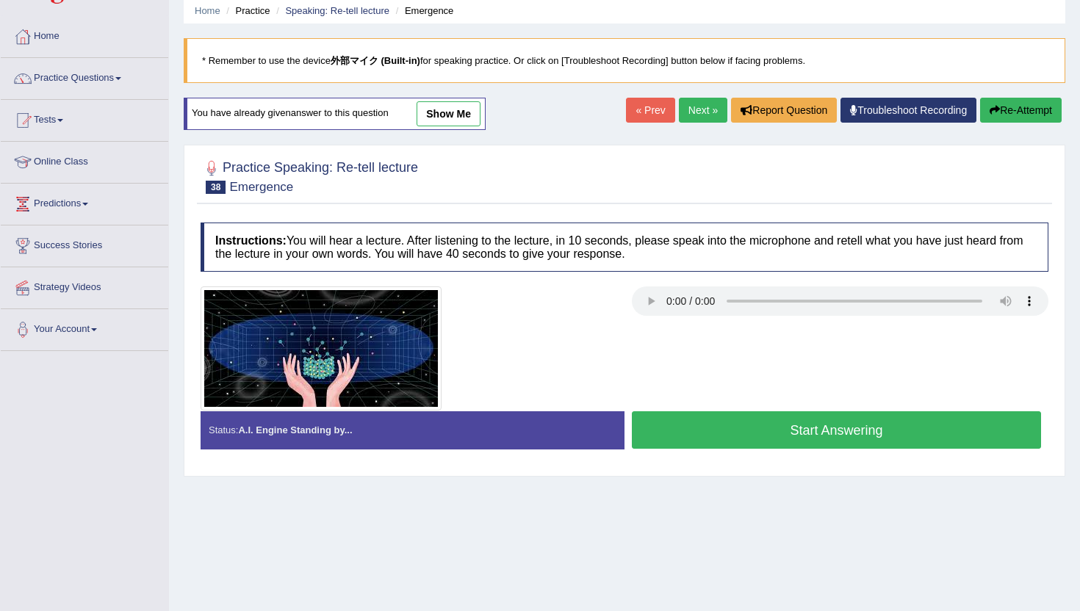
click at [854, 422] on button "Start Answering" at bounding box center [836, 429] width 409 height 37
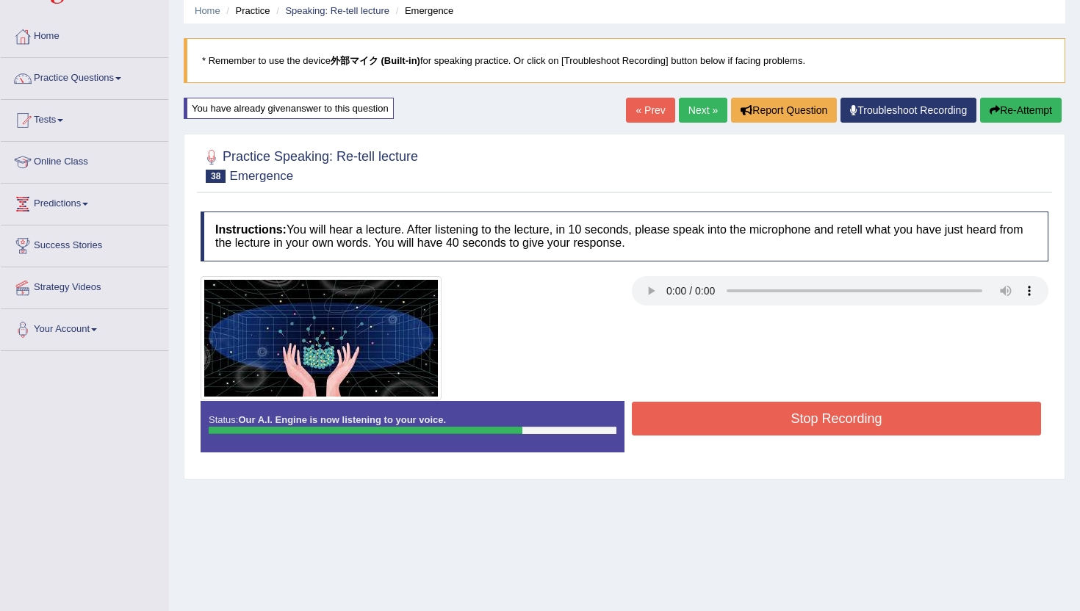
click at [854, 422] on button "Stop Recording" at bounding box center [836, 419] width 409 height 34
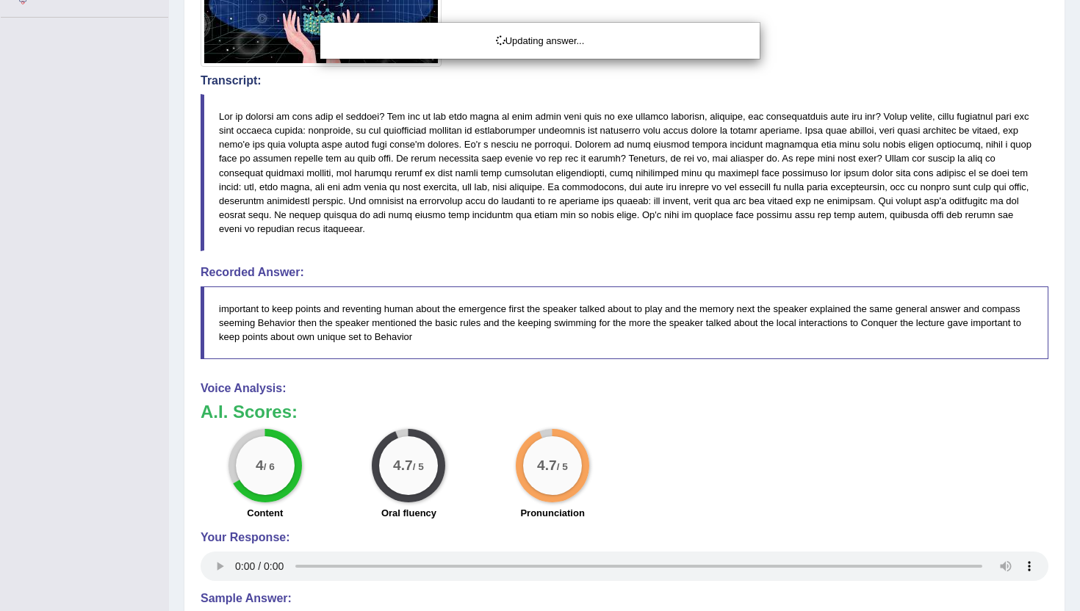
scroll to position [391, 0]
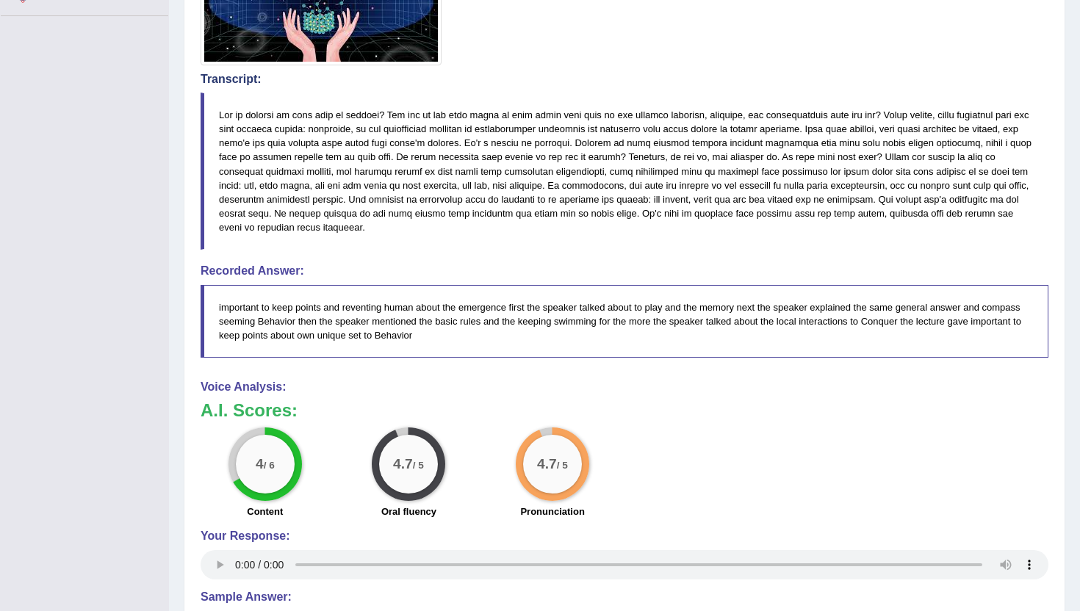
click at [854, 422] on div "A.I. Scores: 4 / 6 Content 4.7 / 5 Oral fluency 4.7 / 5 Pronunciation" at bounding box center [624, 462] width 848 height 122
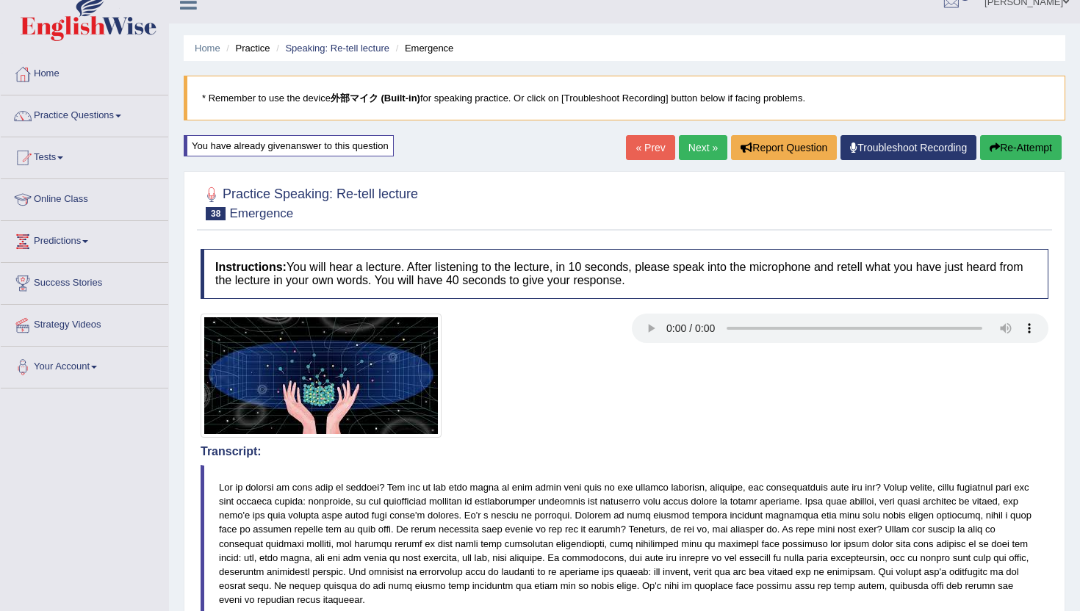
scroll to position [0, 0]
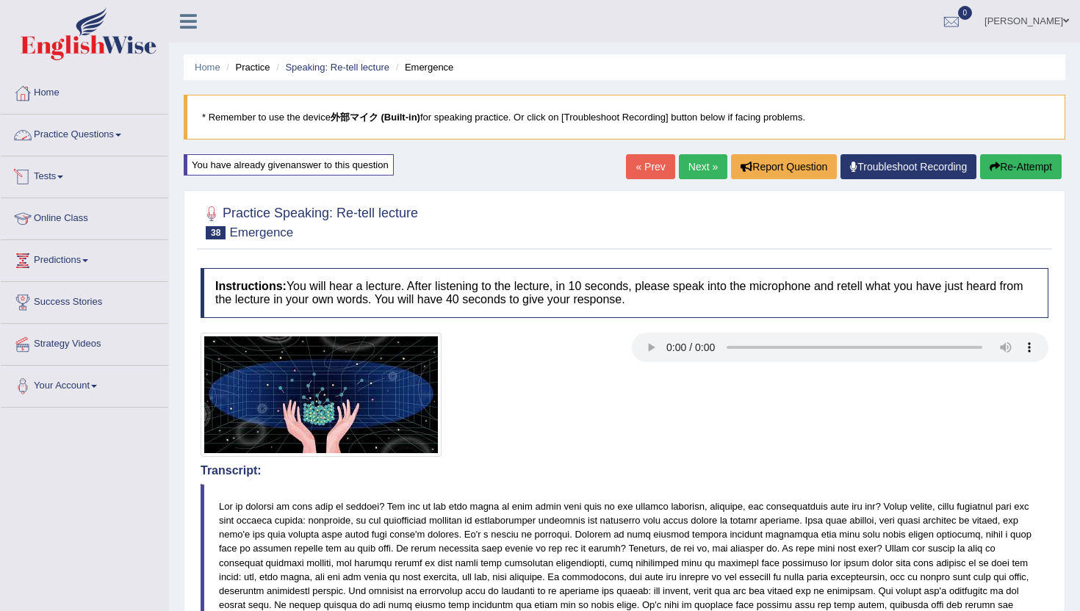
click at [49, 132] on link "Practice Questions" at bounding box center [84, 133] width 167 height 37
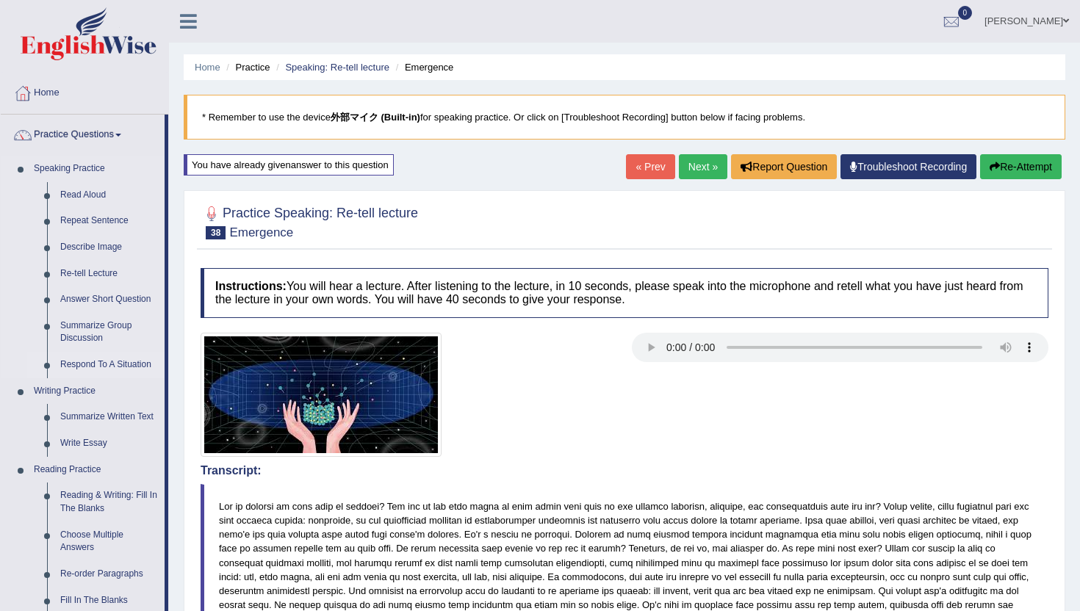
click at [88, 361] on link "Respond To A Situation" at bounding box center [109, 365] width 111 height 26
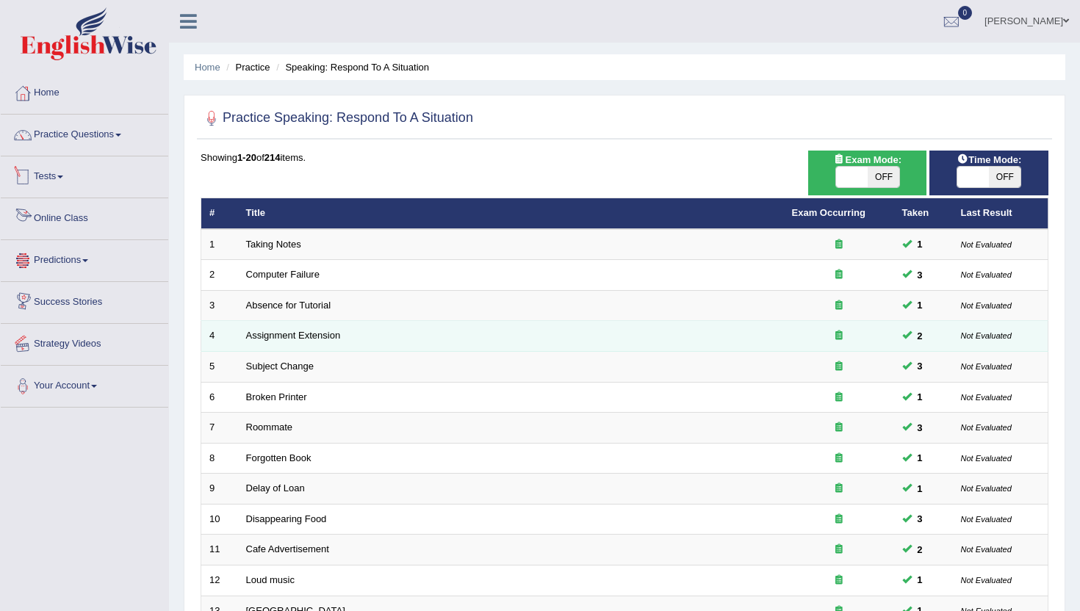
scroll to position [361, 0]
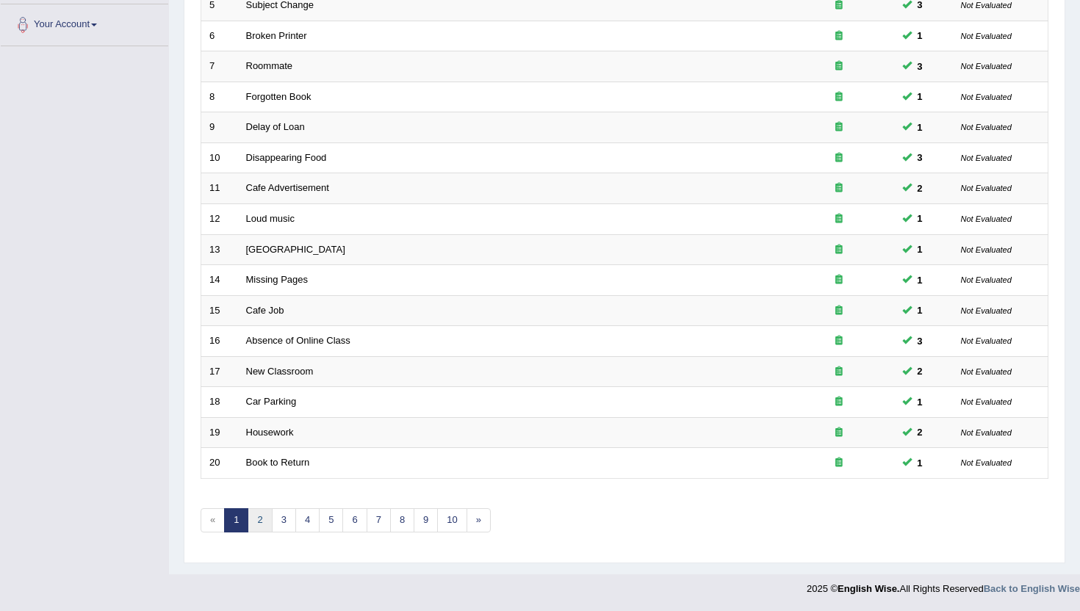
click at [258, 527] on link "2" at bounding box center [260, 520] width 24 height 24
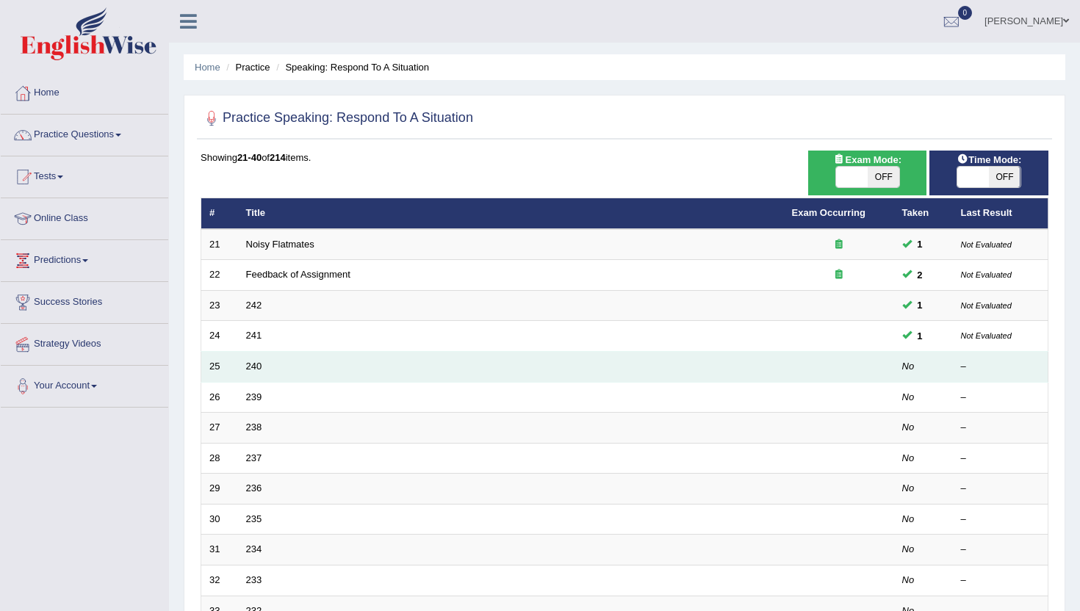
click at [326, 359] on td "240" at bounding box center [511, 367] width 546 height 31
click at [251, 369] on link "240" at bounding box center [254, 366] width 16 height 11
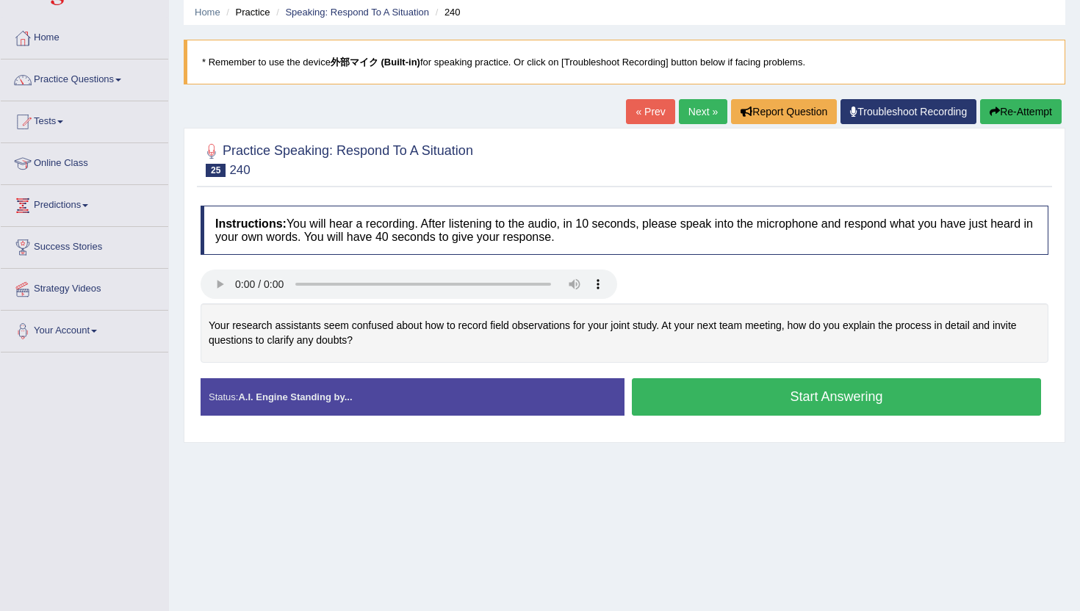
scroll to position [57, 0]
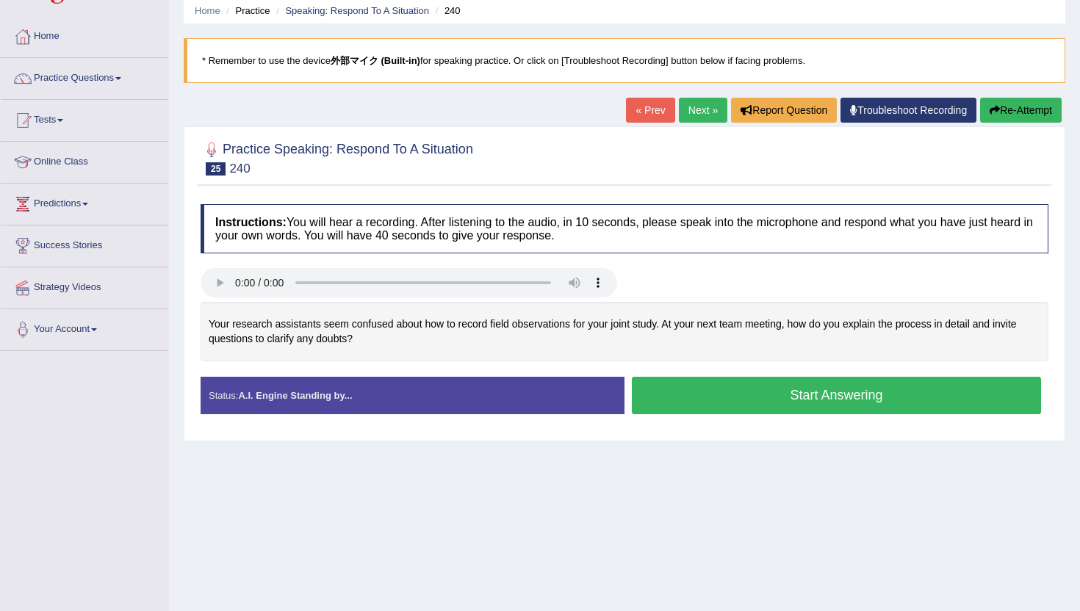
click at [693, 400] on button "Start Answering" at bounding box center [836, 395] width 409 height 37
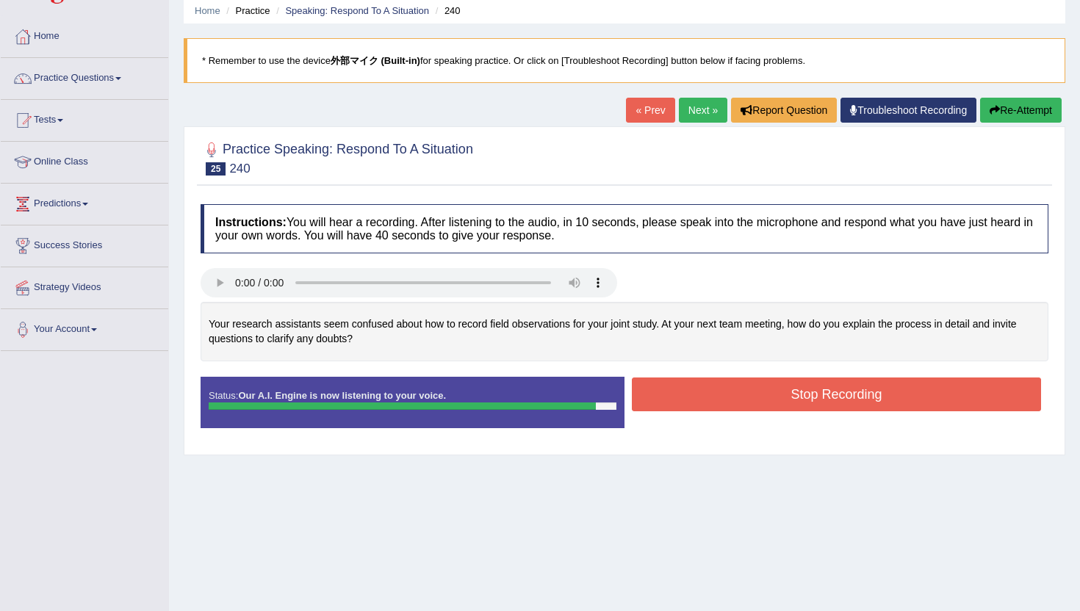
click at [693, 400] on button "Stop Recording" at bounding box center [836, 394] width 409 height 34
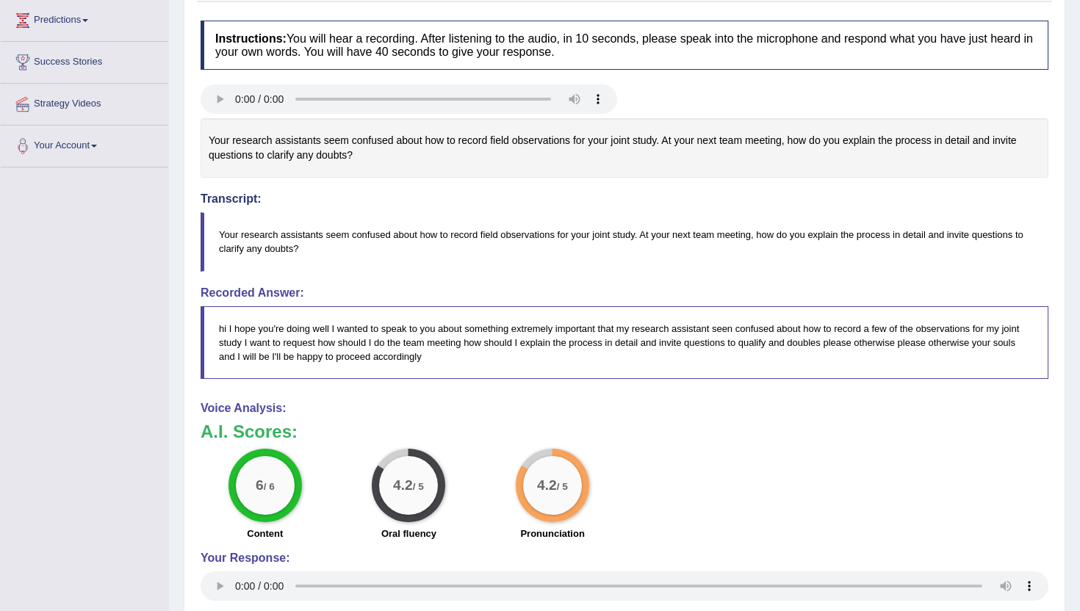
scroll to position [143, 0]
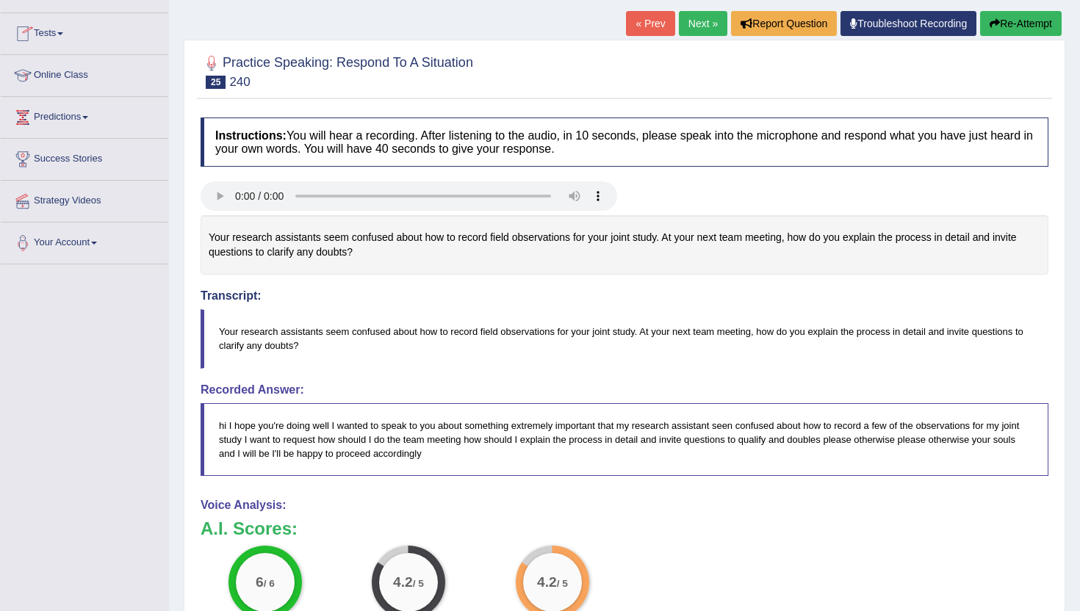
click at [48, 30] on link "Tests" at bounding box center [84, 31] width 167 height 37
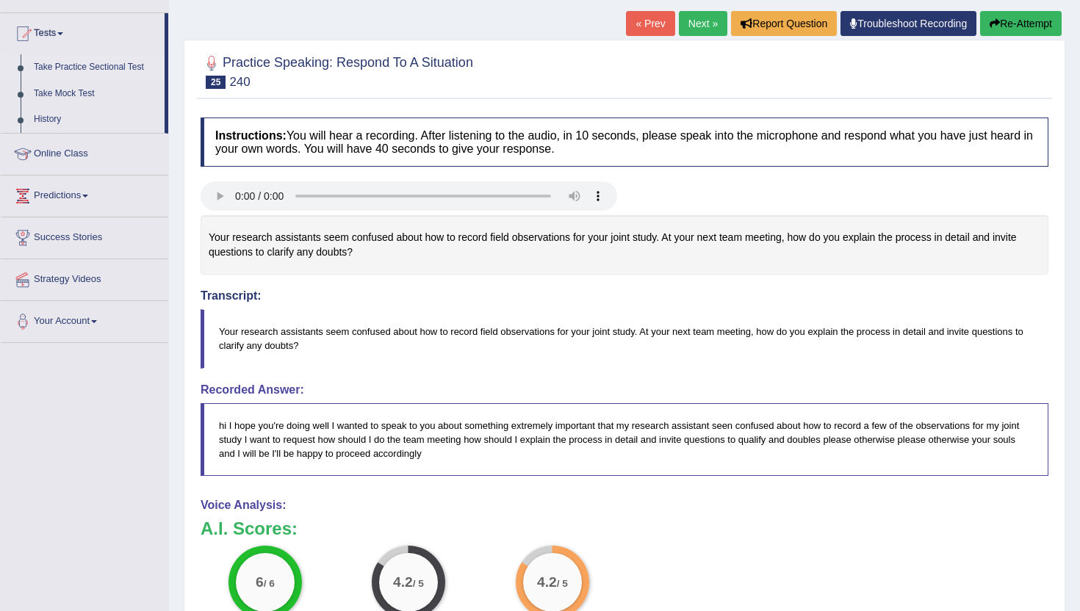
click at [53, 65] on link "Take Practice Sectional Test" at bounding box center [95, 67] width 137 height 26
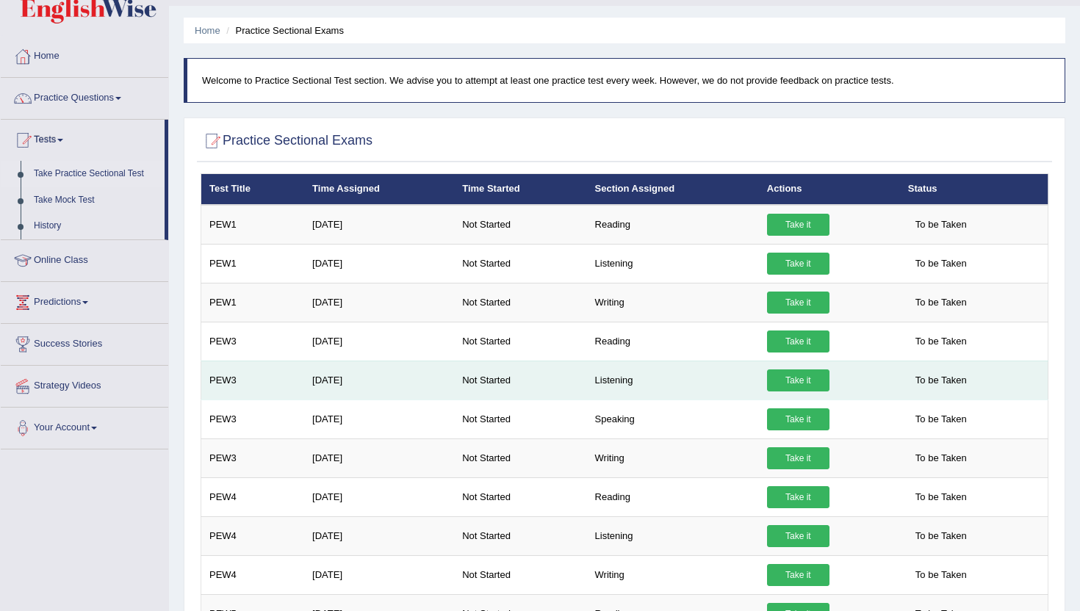
scroll to position [36, 0]
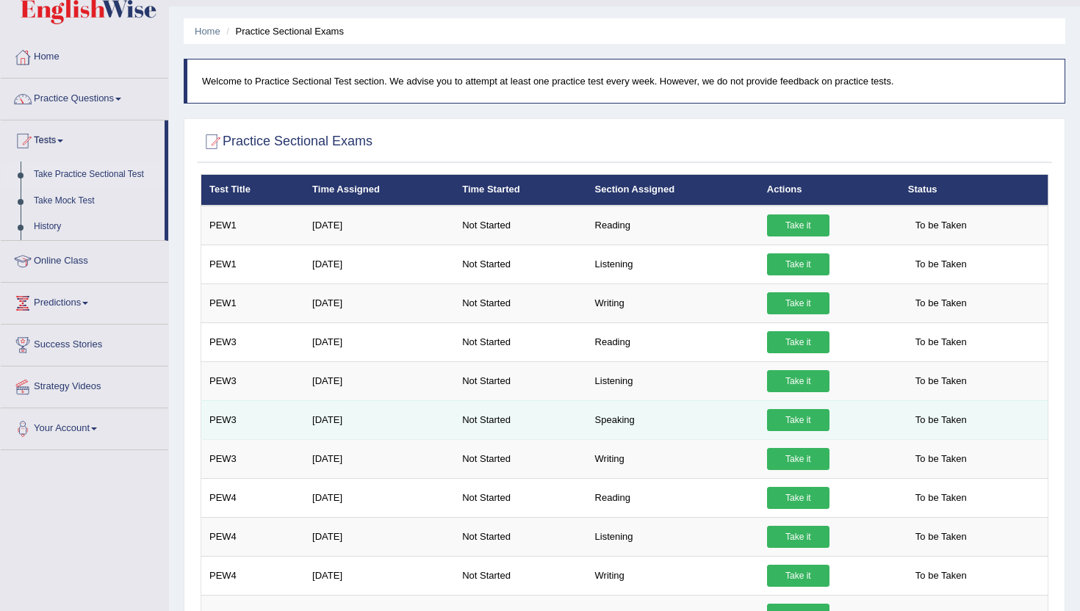
click at [798, 423] on link "Take it" at bounding box center [798, 420] width 62 height 22
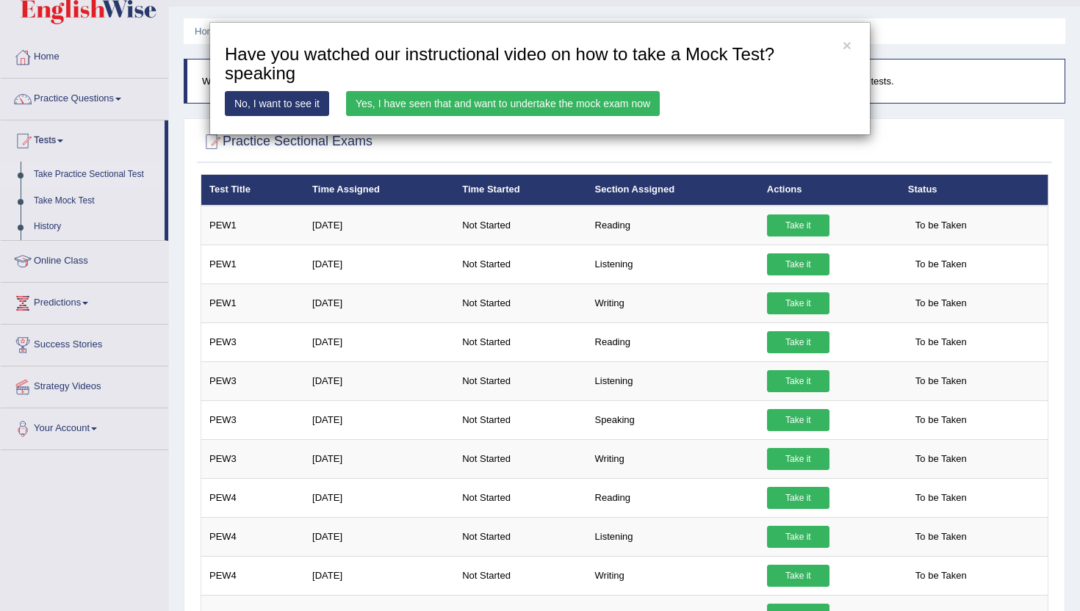
click at [473, 114] on link "Yes, I have seen that and want to undertake the mock exam now" at bounding box center [503, 103] width 314 height 25
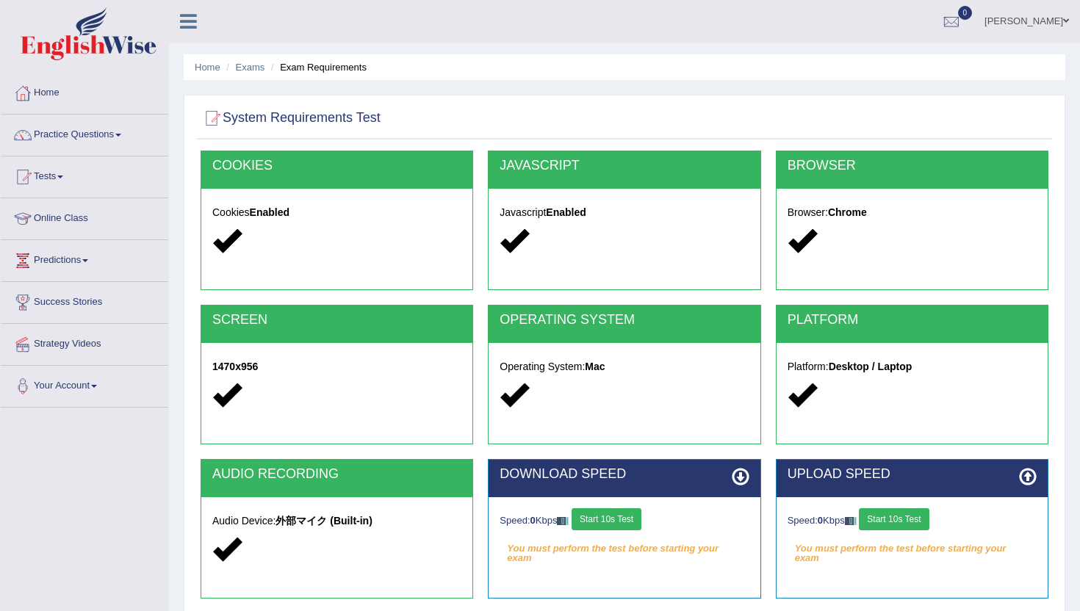
click at [621, 527] on button "Start 10s Test" at bounding box center [606, 519] width 70 height 22
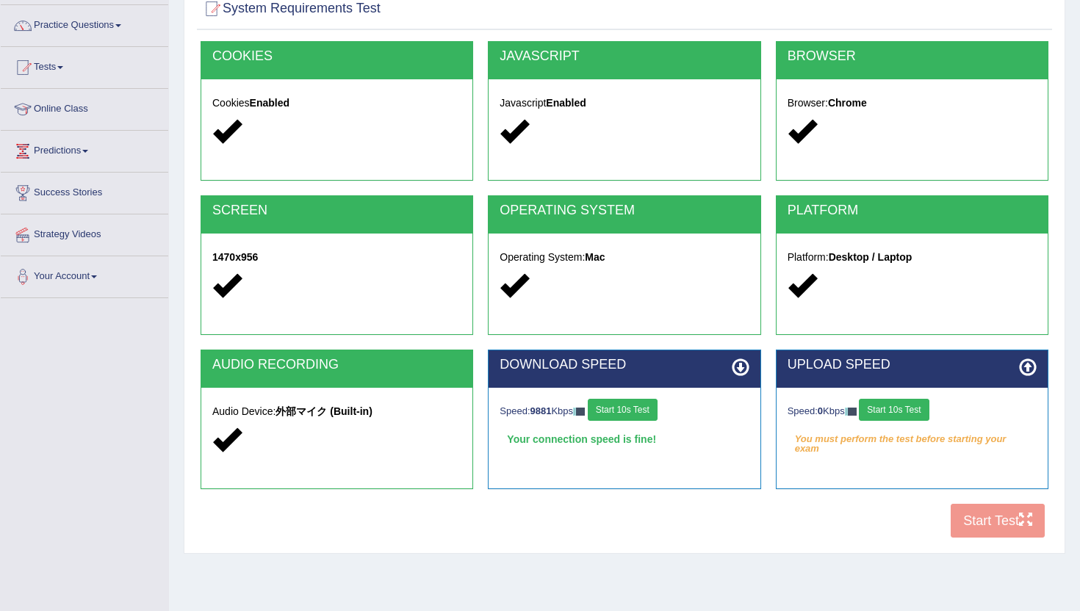
scroll to position [111, 0]
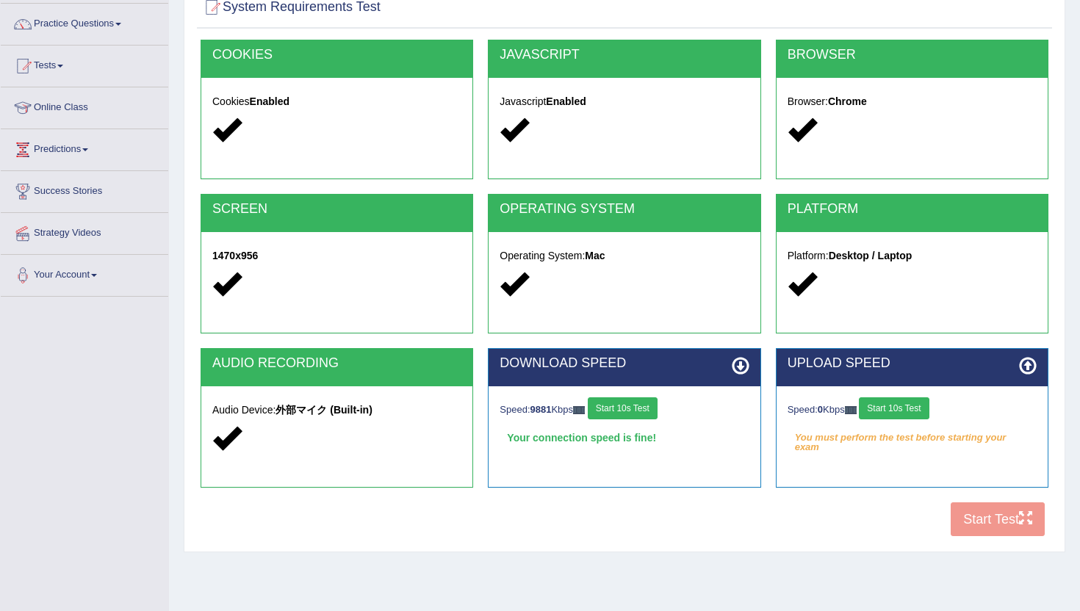
click at [914, 402] on button "Start 10s Test" at bounding box center [894, 408] width 70 height 22
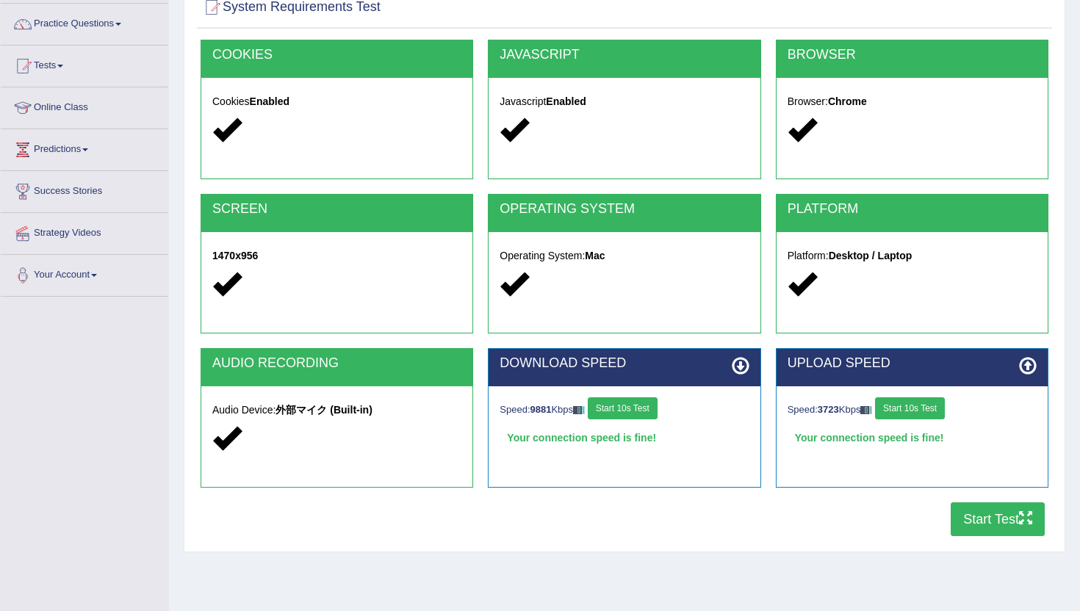
click at [975, 525] on button "Start Test" at bounding box center [997, 519] width 94 height 34
